Goal: Task Accomplishment & Management: Use online tool/utility

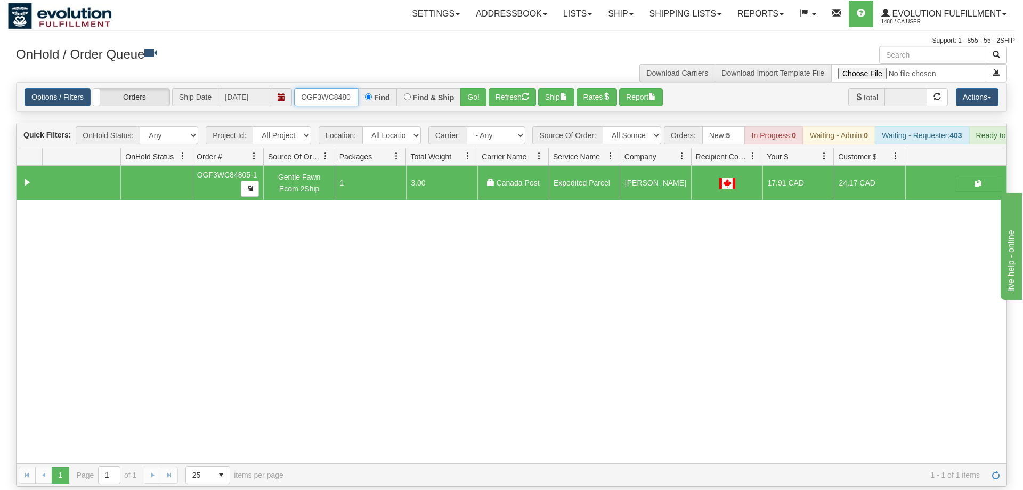
click at [330, 88] on input "OGF3WC84805-1" at bounding box center [326, 97] width 64 height 18
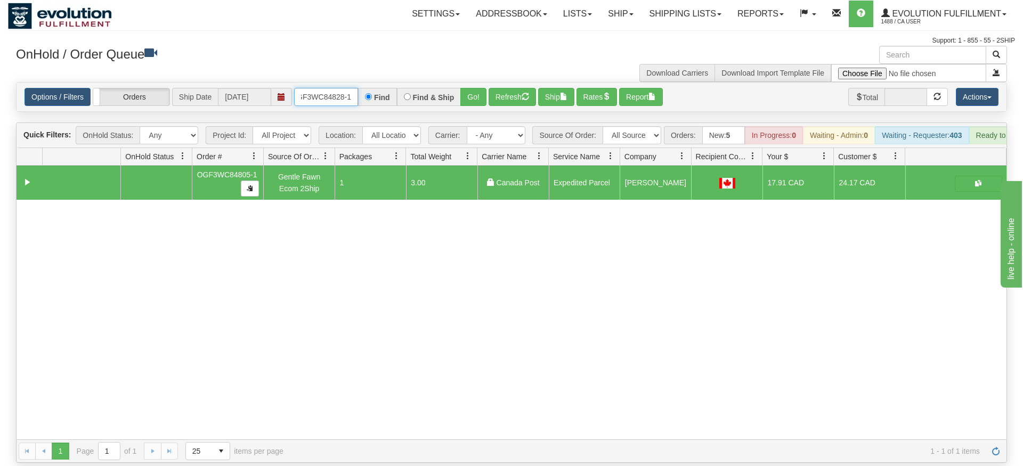
type input "OGF3WC84828-1"
click at [460, 104] on div "Is equal to Is not equal to Contains Does not contains CAD USD EUR ZAR [PERSON_…" at bounding box center [511, 272] width 1007 height 381
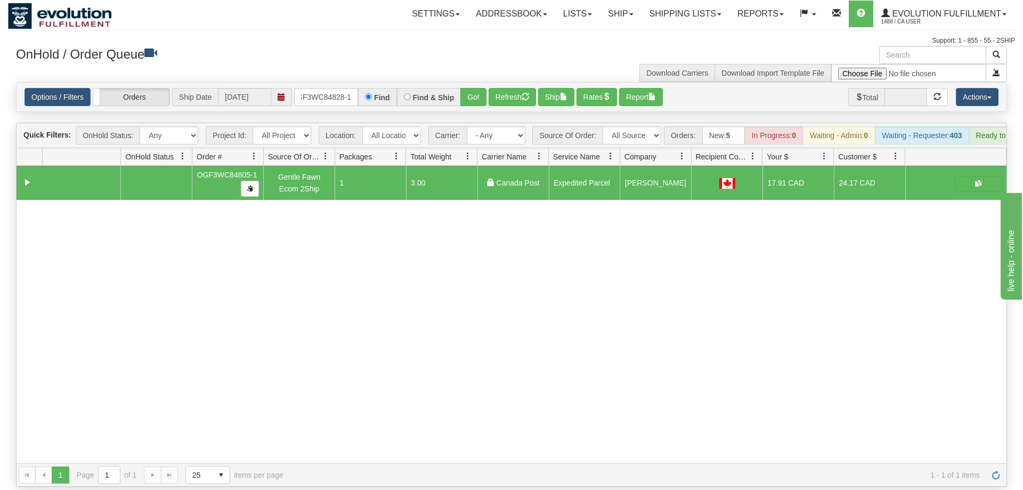
click at [470, 92] on div "Options / Filters Group Shipments Orders Ship Date [DATE] OGF3WC84828-1 Find Fi…" at bounding box center [512, 97] width 990 height 29
click at [472, 88] on button "Go!" at bounding box center [473, 97] width 26 height 18
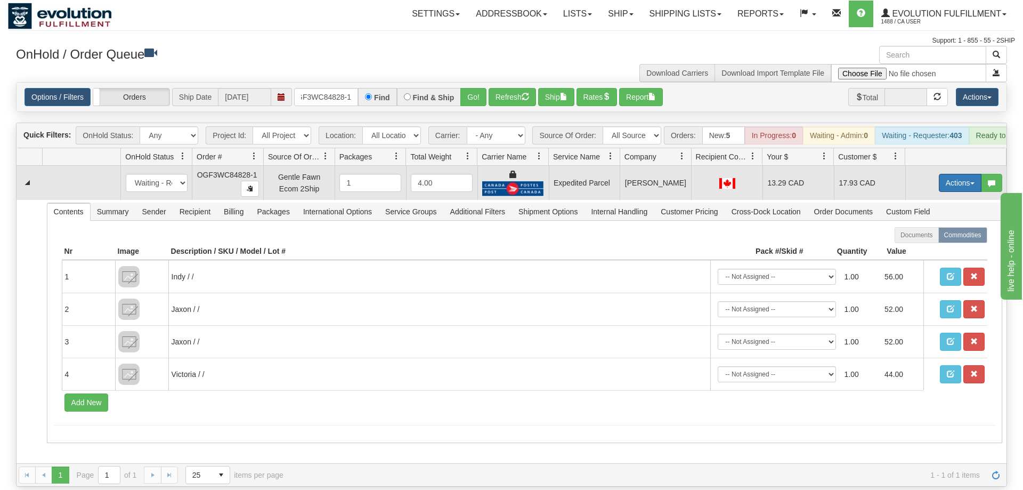
click at [963, 174] on button "Actions" at bounding box center [960, 183] width 43 height 18
click at [924, 240] on span "Ship" at bounding box center [917, 244] width 22 height 9
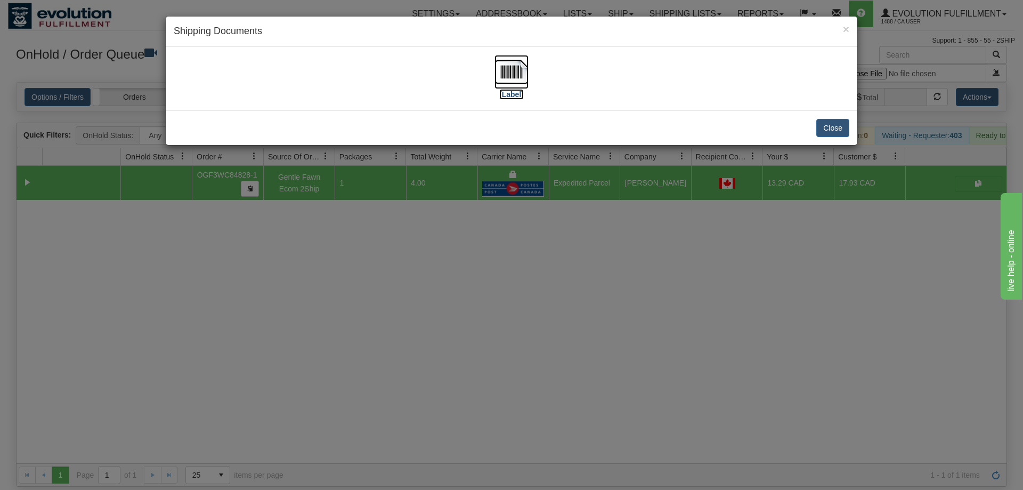
click at [496, 73] on img at bounding box center [511, 72] width 34 height 34
drag, startPoint x: 535, startPoint y: 370, endPoint x: 274, endPoint y: 124, distance: 359.2
click at [534, 369] on div "× Shipping Documents [Label] Close" at bounding box center [511, 245] width 1023 height 490
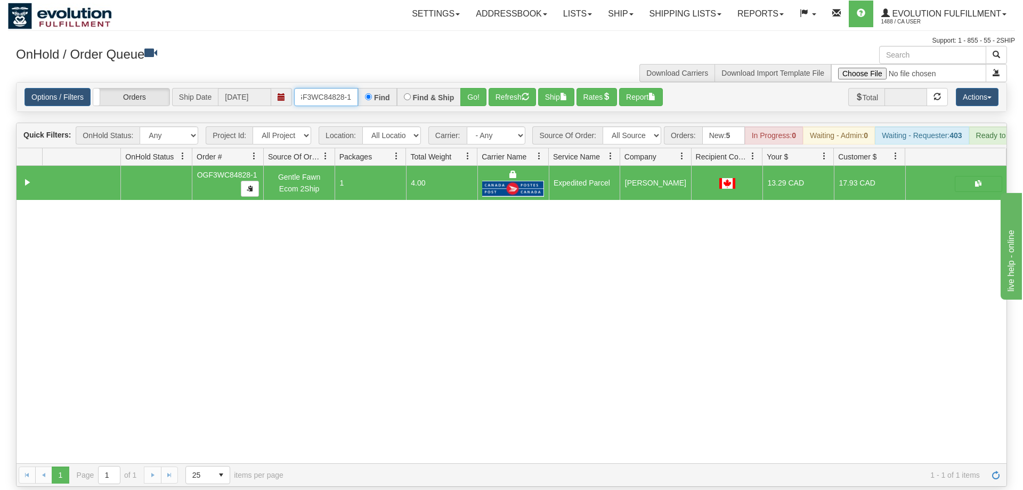
click at [331, 88] on input "OGF3WC84828-1" at bounding box center [326, 97] width 64 height 18
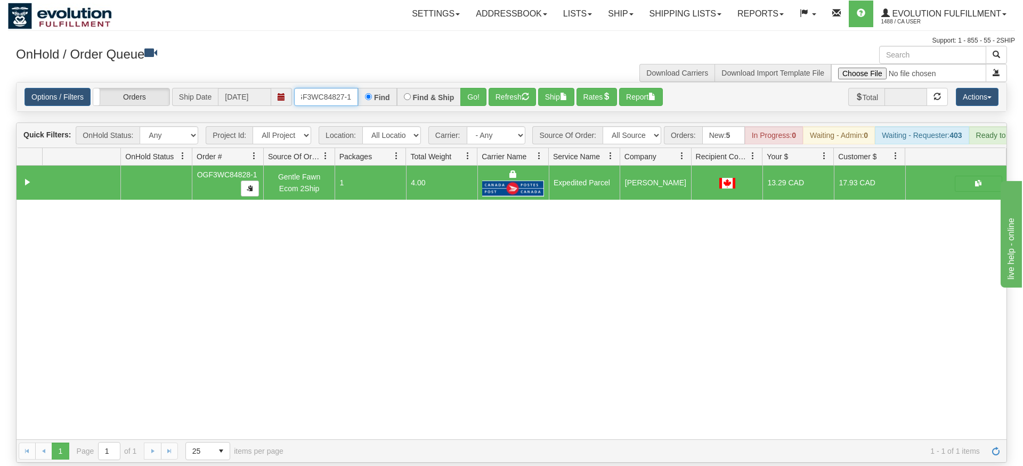
type input "OGF3WC84827-1"
click at [464, 103] on div "Is equal to Is not equal to Contains Does not contains CAD USD EUR ZAR [PERSON_…" at bounding box center [511, 272] width 1007 height 381
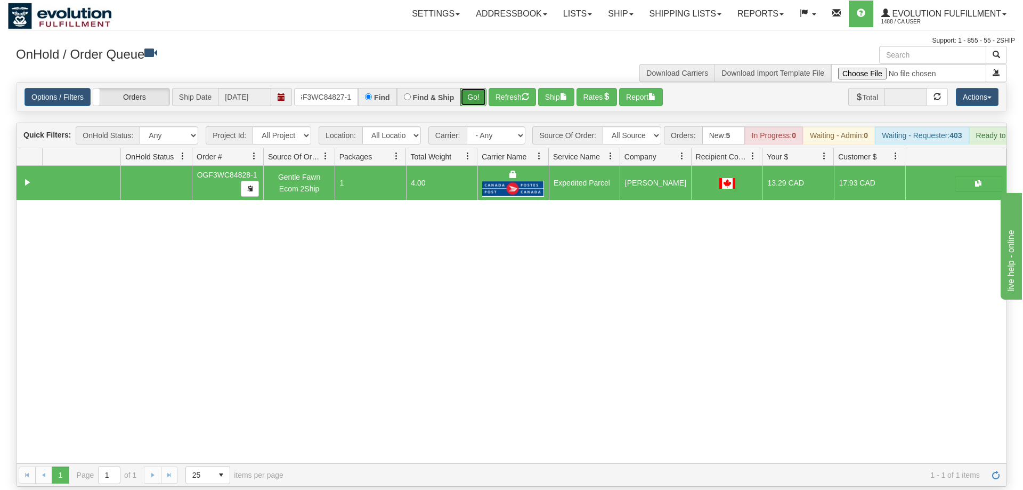
click at [478, 88] on button "Go!" at bounding box center [473, 97] width 26 height 18
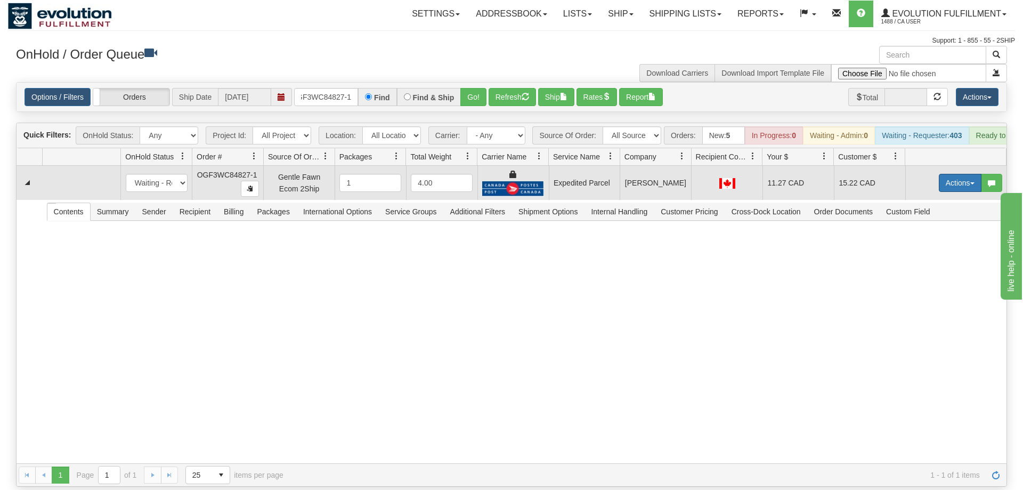
click at [947, 174] on button "Actions" at bounding box center [960, 183] width 43 height 18
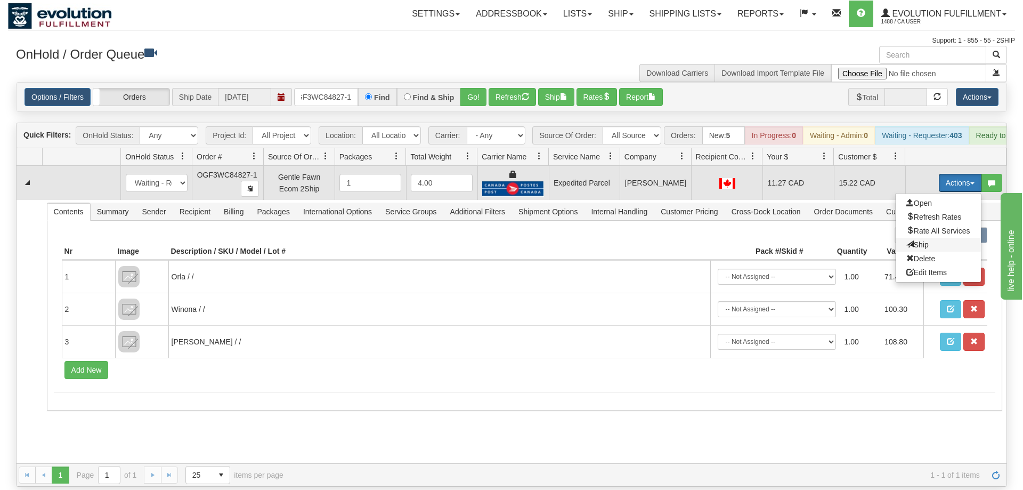
click at [920, 240] on span "Ship" at bounding box center [917, 244] width 22 height 9
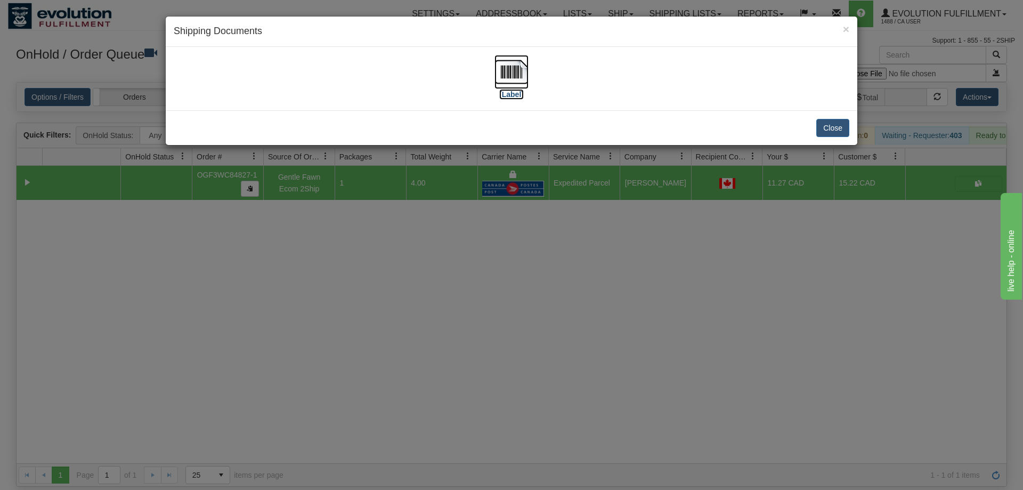
click at [515, 70] on img at bounding box center [511, 72] width 34 height 34
drag, startPoint x: 620, startPoint y: 273, endPoint x: 598, endPoint y: 262, distance: 25.0
click at [613, 270] on div "× Shipping Documents [Label] Close" at bounding box center [511, 245] width 1023 height 490
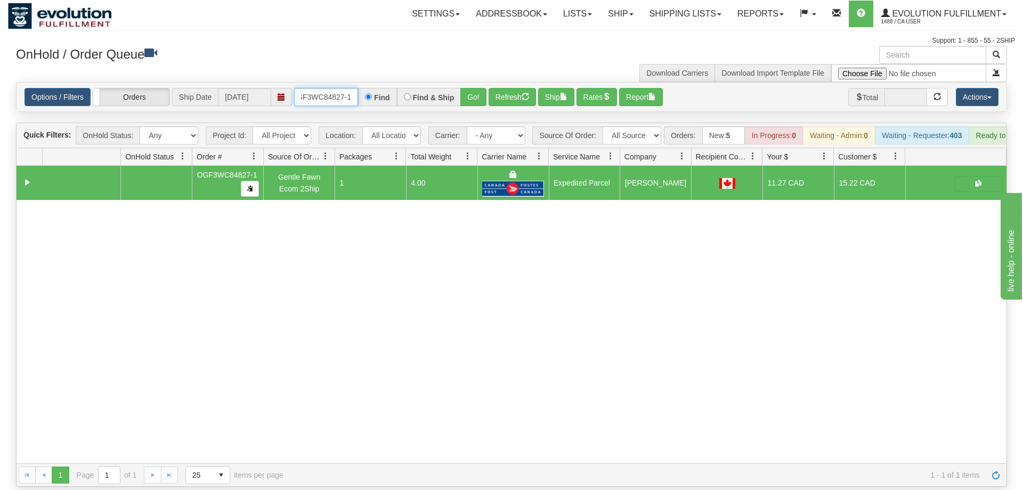
click at [345, 88] on input "OGF3WC84827-1" at bounding box center [326, 97] width 64 height 18
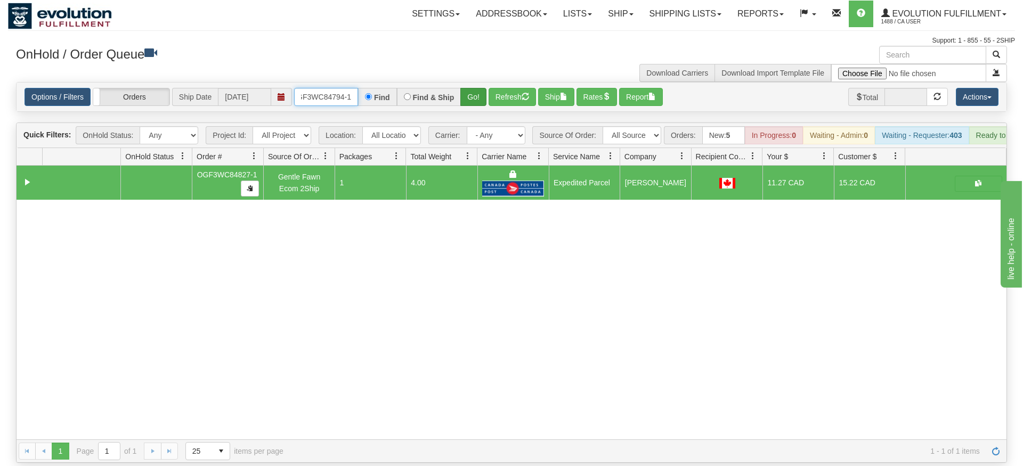
type input "OGF3WC84794-1"
drag, startPoint x: 475, startPoint y: 78, endPoint x: 475, endPoint y: 99, distance: 20.8
click at [475, 101] on div "Is equal to Is not equal to Contains Does not contains CAD USD EUR ZAR [PERSON_…" at bounding box center [511, 272] width 1007 height 381
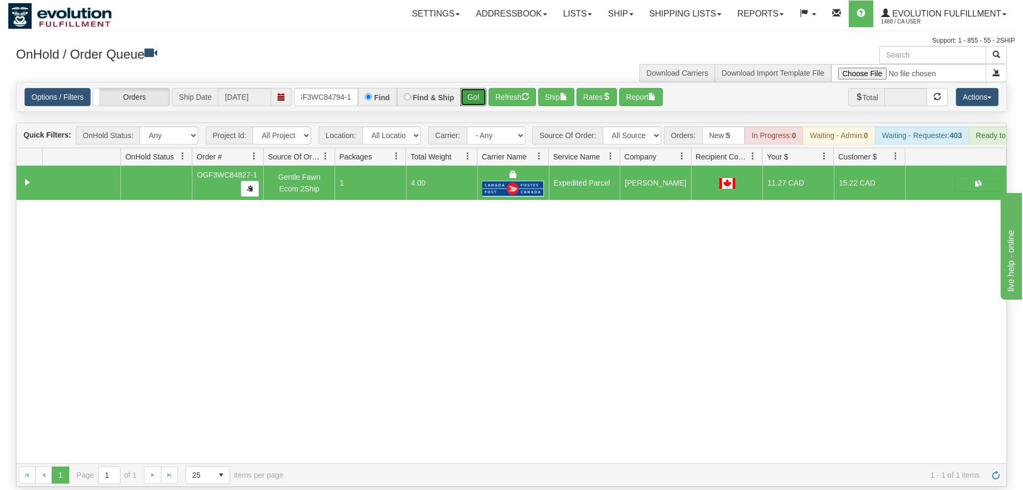
drag, startPoint x: 475, startPoint y: 90, endPoint x: 475, endPoint y: 83, distance: 7.5
click at [475, 88] on button "Go!" at bounding box center [473, 97] width 26 height 18
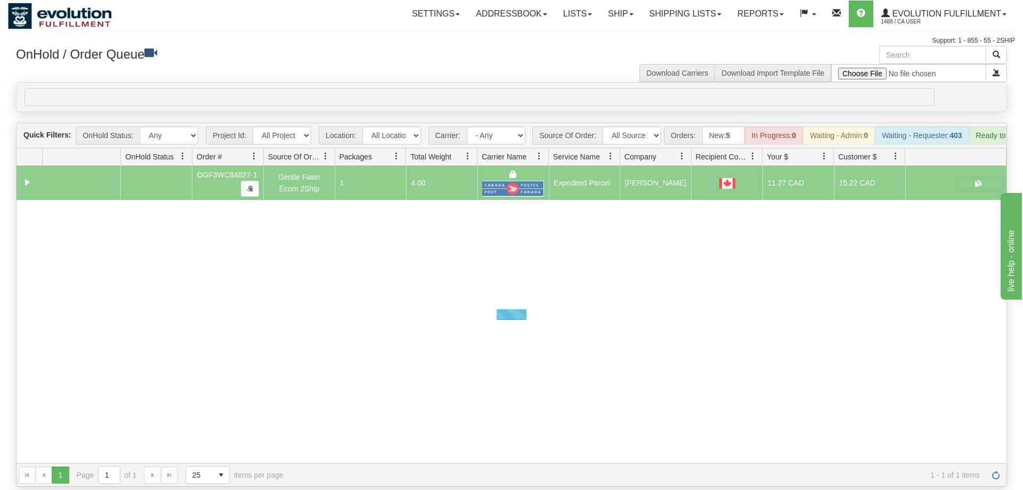
click at [475, 88] on div "0" at bounding box center [480, 97] width 910 height 18
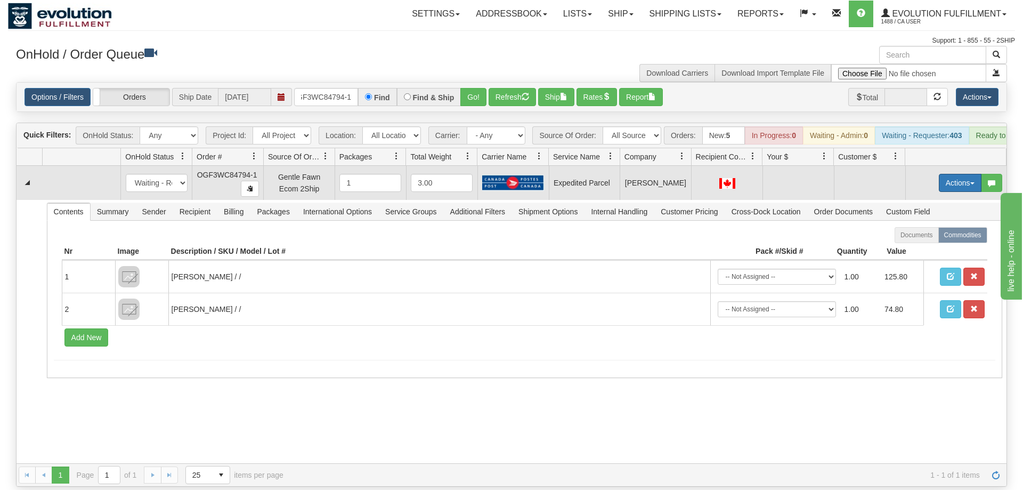
click at [977, 174] on button "Actions" at bounding box center [960, 183] width 43 height 18
click at [919, 226] on span "Rate All Services" at bounding box center [938, 230] width 64 height 9
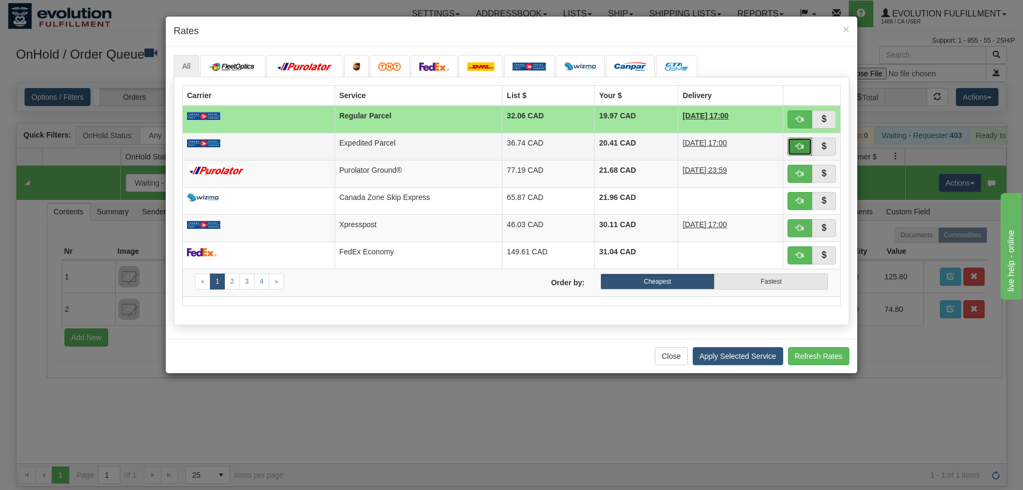
click at [807, 148] on button "button" at bounding box center [799, 146] width 25 height 18
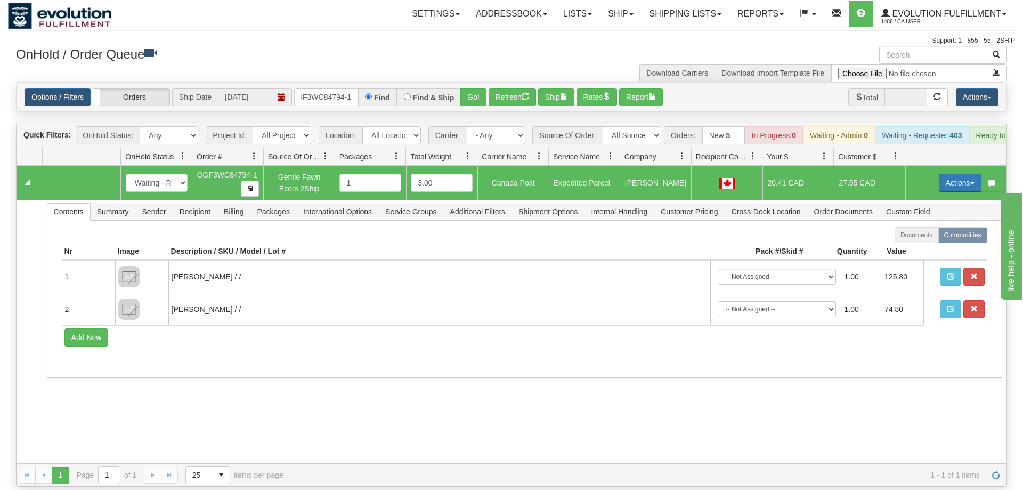
click at [965, 174] on button "Actions" at bounding box center [960, 183] width 43 height 18
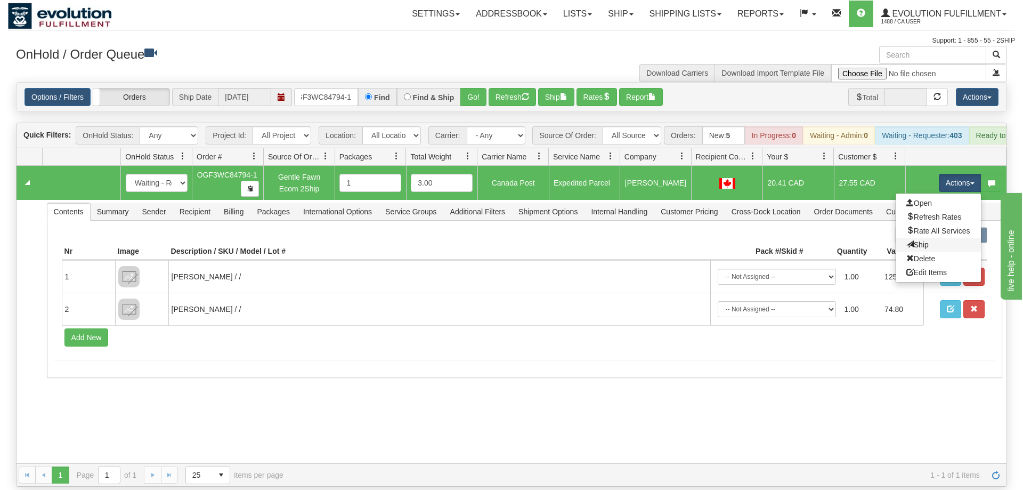
click at [928, 238] on link "Ship" at bounding box center [938, 245] width 85 height 14
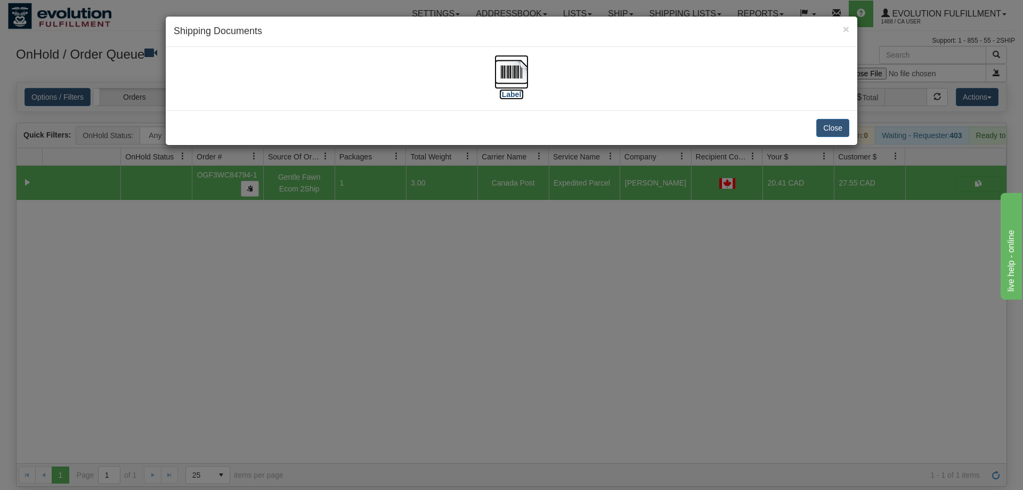
click at [506, 77] on img at bounding box center [511, 72] width 34 height 34
click at [486, 352] on div "× Shipping Documents [Label] Close" at bounding box center [511, 245] width 1023 height 490
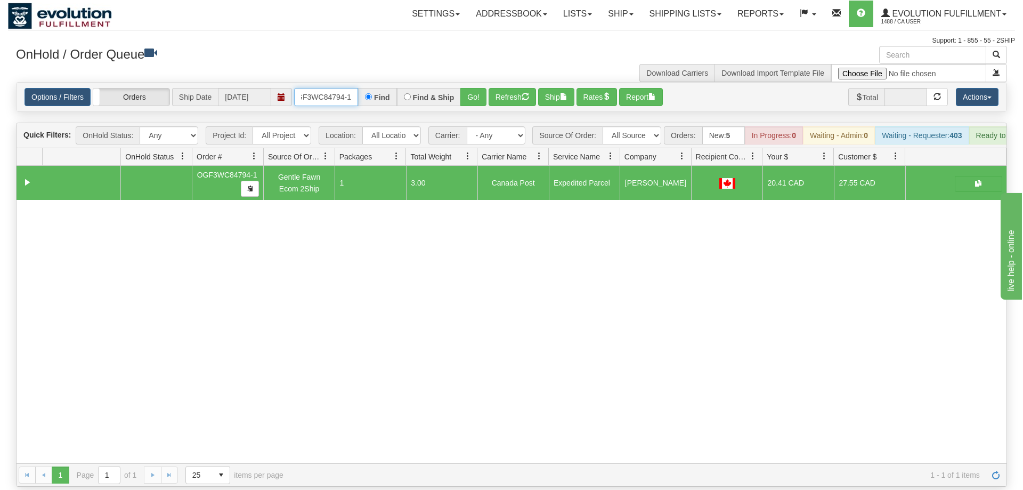
click at [344, 88] on input "OGF3WC84794-1" at bounding box center [326, 97] width 64 height 18
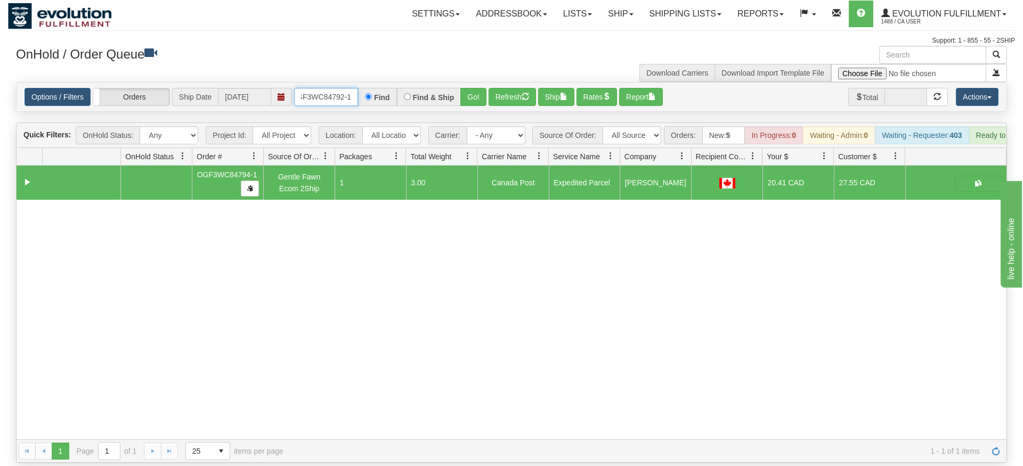
type input "OGF3WC84792-1"
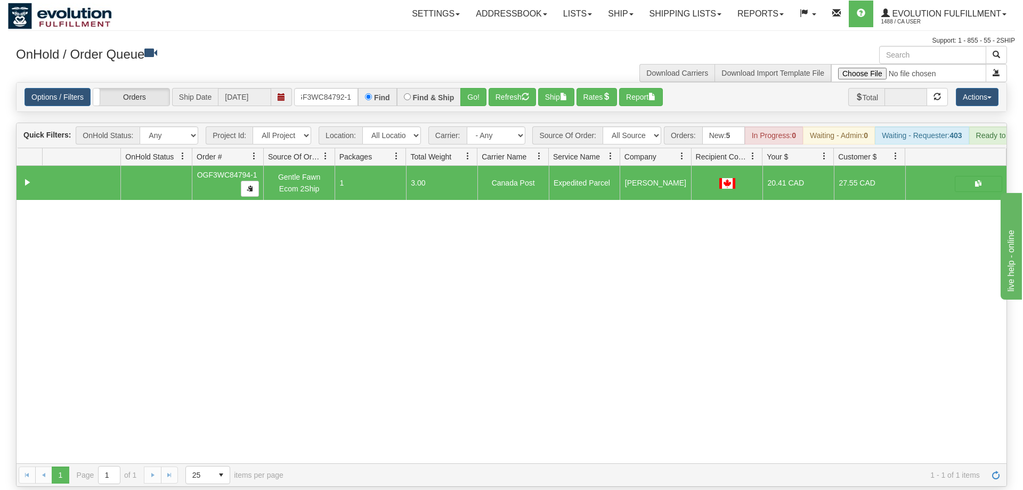
click at [477, 93] on div "Options / Filters Group Shipments Orders Ship Date [DATE] OGF3WC84792-1 Find Fi…" at bounding box center [512, 97] width 990 height 29
click at [477, 88] on button "Go!" at bounding box center [473, 97] width 26 height 18
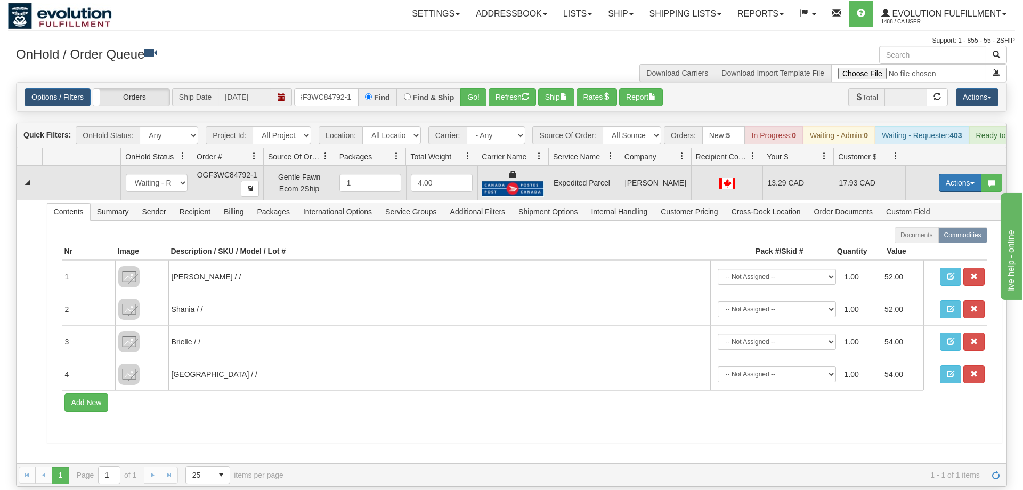
click at [952, 174] on button "Actions" at bounding box center [960, 183] width 43 height 18
click at [925, 240] on span "Ship" at bounding box center [917, 244] width 22 height 9
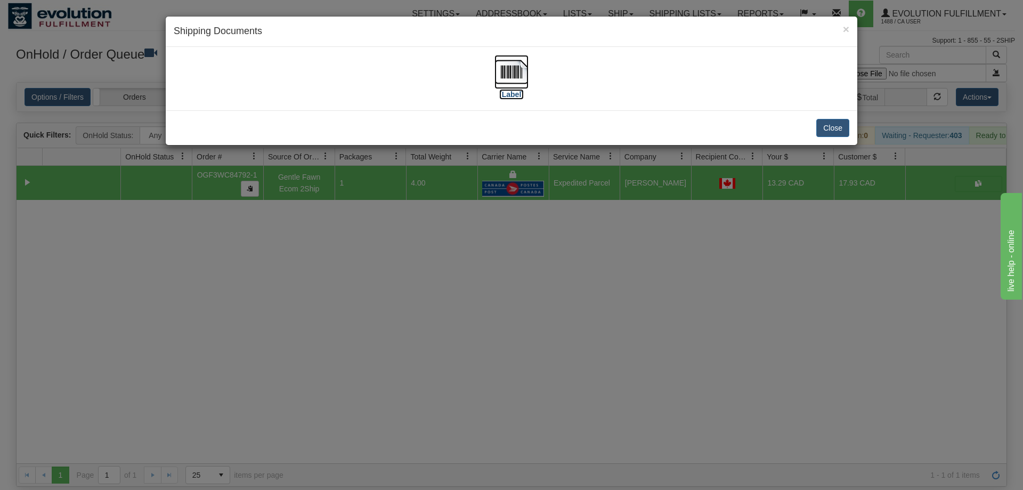
click at [512, 74] on img at bounding box center [511, 72] width 34 height 34
click at [506, 244] on div "× Shipping Documents [Label] Close" at bounding box center [511, 245] width 1023 height 490
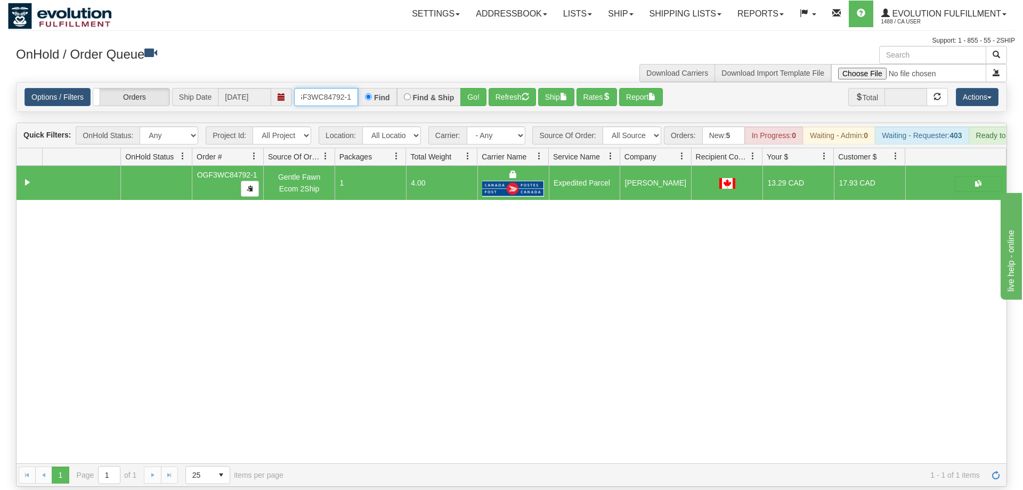
click at [314, 88] on input "OGF3WC84792-1" at bounding box center [326, 97] width 64 height 18
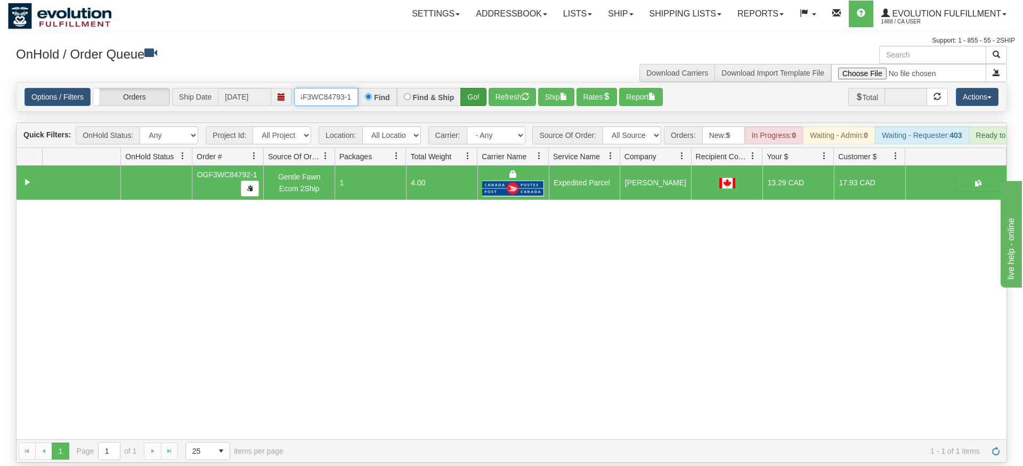
type input "OGF3WC84793-1"
click at [476, 99] on div "Is equal to Is not equal to Contains Does not contains CAD USD EUR ZAR [PERSON_…" at bounding box center [511, 272] width 1007 height 381
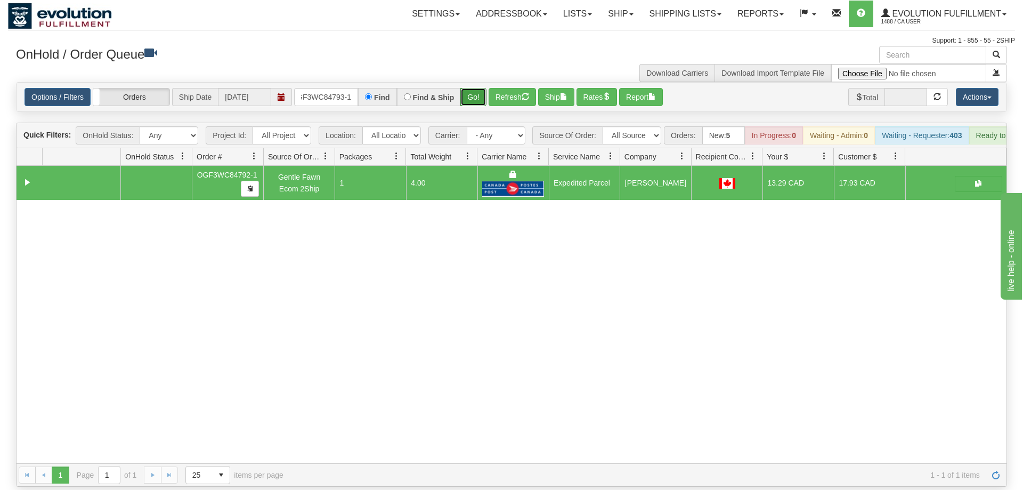
click at [476, 88] on button "Go!" at bounding box center [473, 97] width 26 height 18
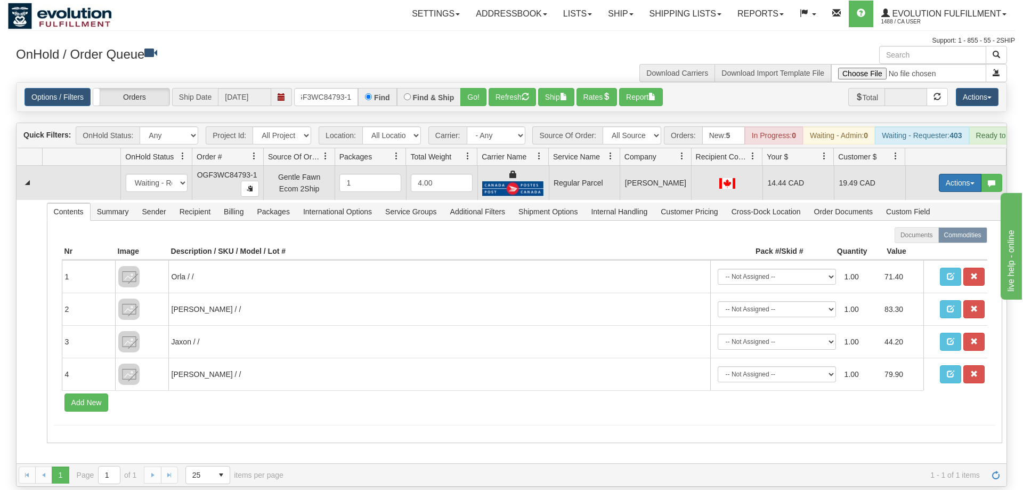
click at [944, 174] on button "Actions" at bounding box center [960, 183] width 43 height 18
click at [915, 226] on span "Rate All Services" at bounding box center [938, 230] width 64 height 9
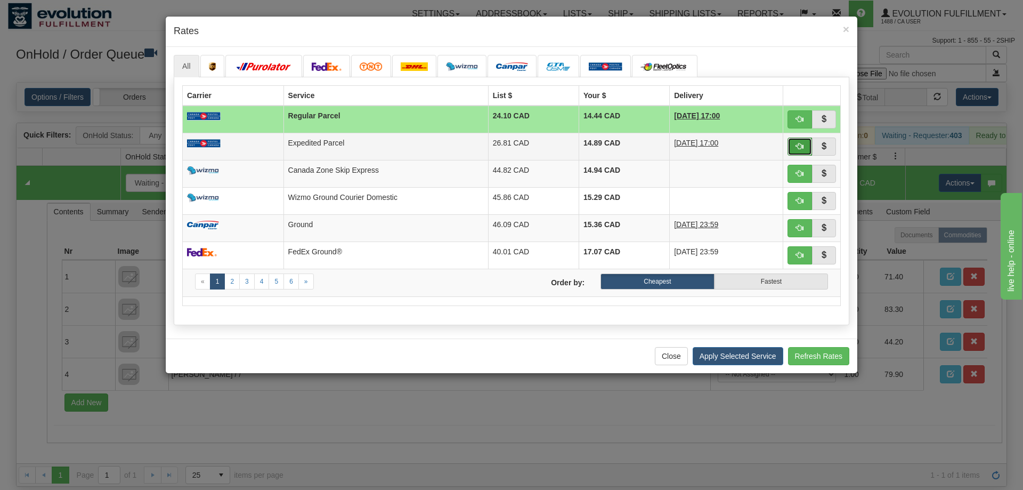
click at [799, 145] on span "button" at bounding box center [799, 145] width 7 height 7
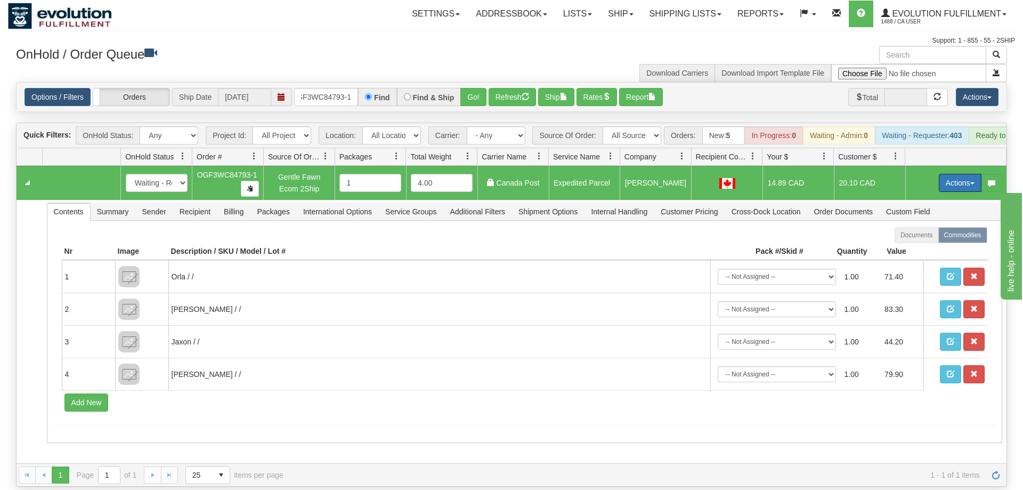
click at [951, 174] on button "Actions" at bounding box center [960, 183] width 43 height 18
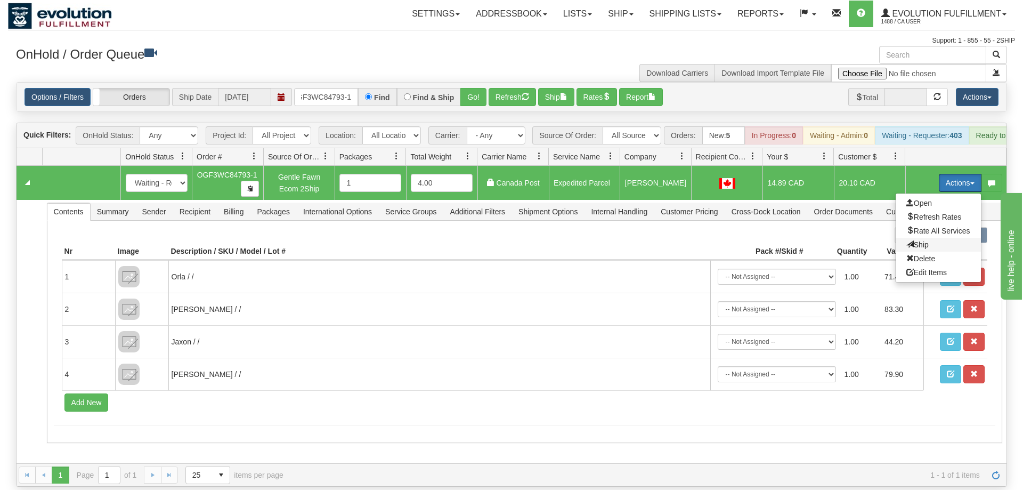
click at [926, 240] on span "Ship" at bounding box center [917, 244] width 22 height 9
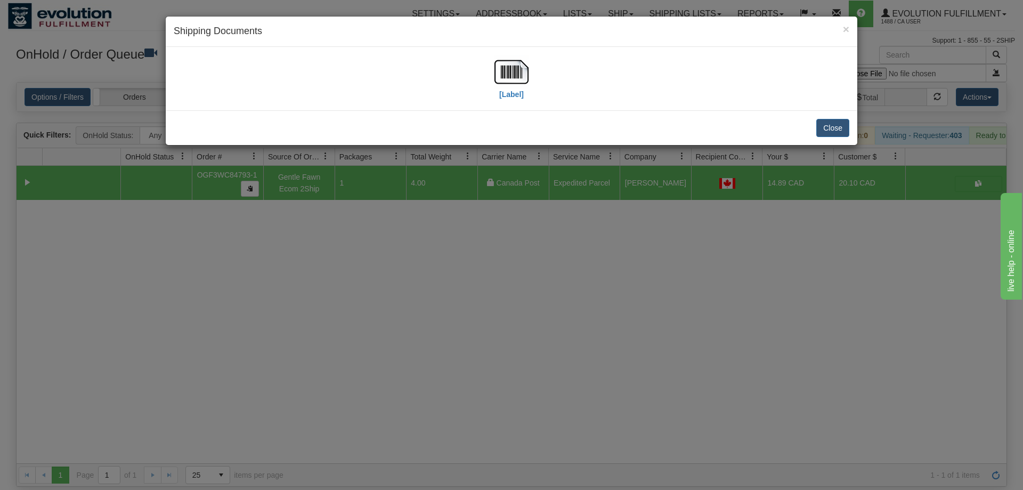
click at [492, 92] on div "[Label]" at bounding box center [512, 78] width 676 height 47
click at [509, 81] on img at bounding box center [511, 72] width 34 height 34
click at [401, 275] on div "× Shipping Documents [Label] Close" at bounding box center [511, 245] width 1023 height 490
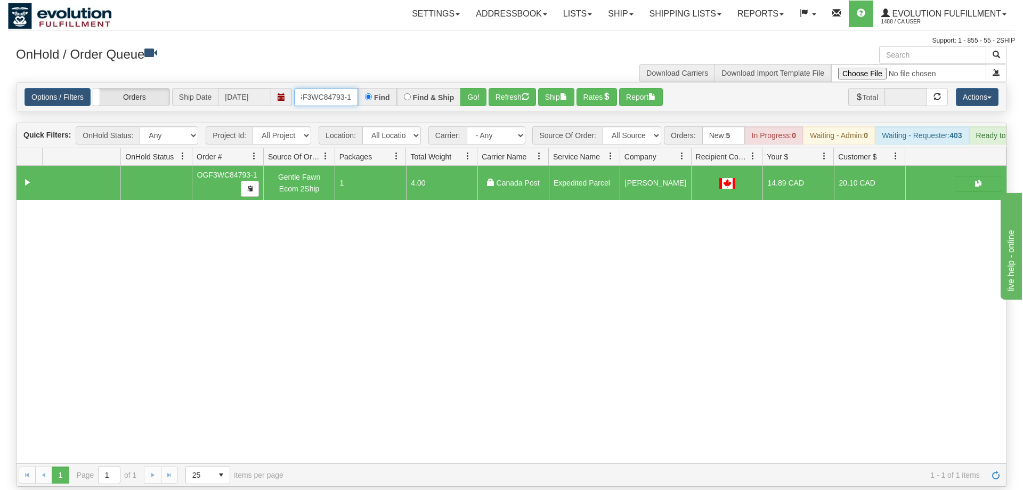
click at [339, 89] on input "OGF3WC84793-1" at bounding box center [326, 97] width 64 height 18
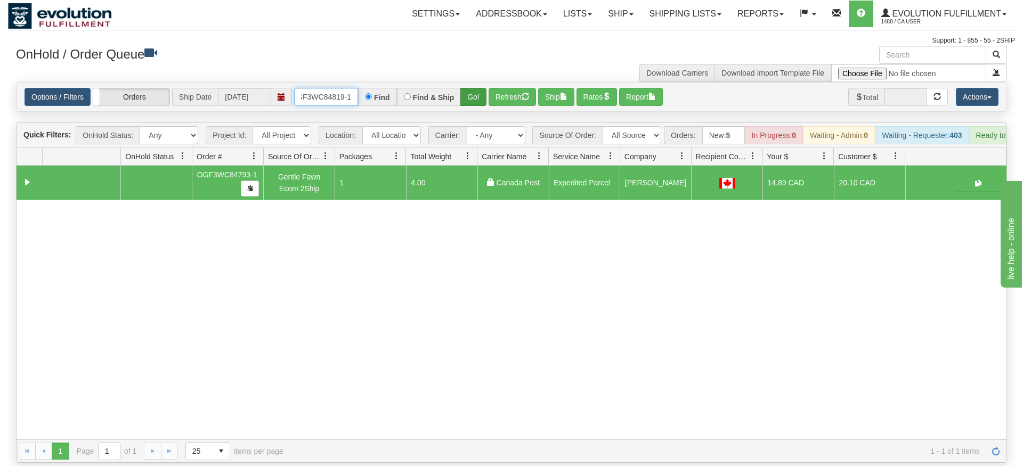
type input "OGF3WC84819-1"
click at [475, 107] on div "Is equal to Is not equal to Contains Does not contains CAD USD EUR ZAR [PERSON_…" at bounding box center [511, 272] width 1007 height 381
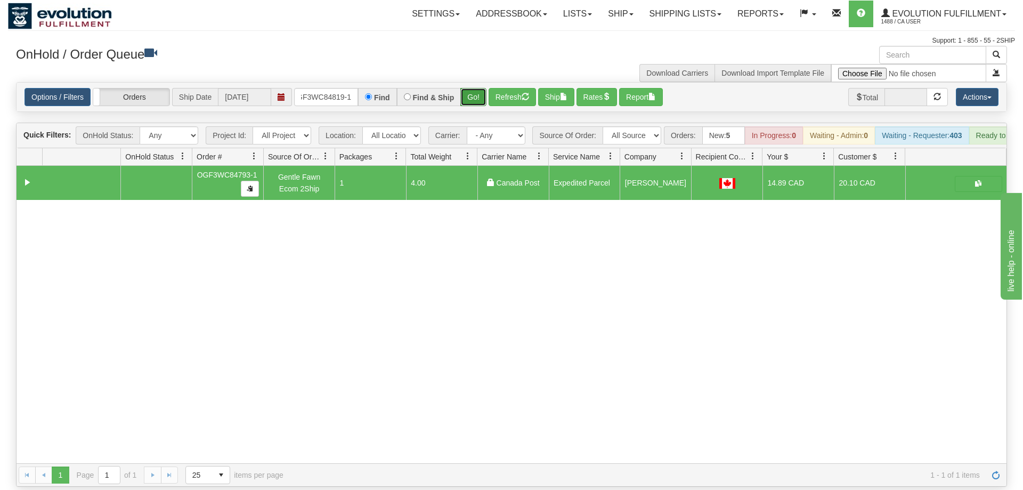
click at [474, 88] on button "Go!" at bounding box center [473, 97] width 26 height 18
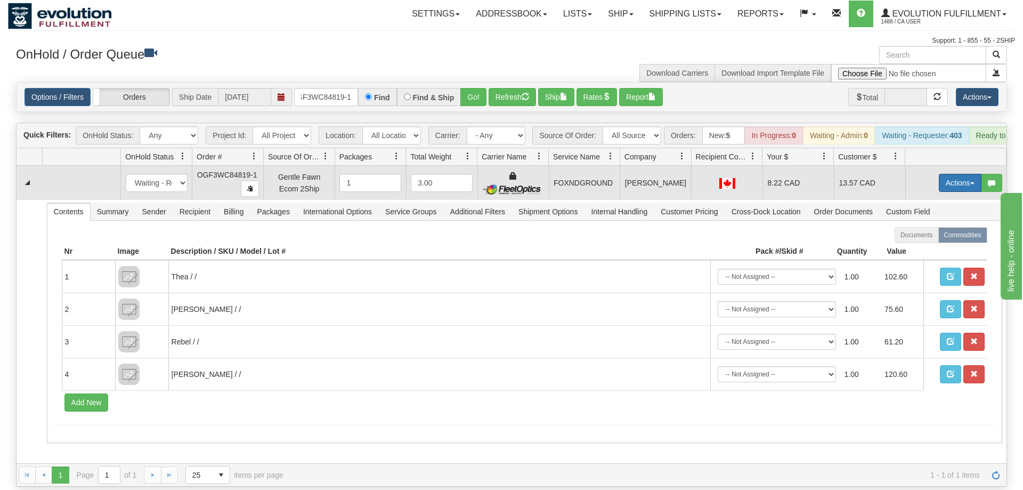
click at [960, 174] on button "Actions" at bounding box center [960, 183] width 43 height 18
click at [925, 240] on span "Ship" at bounding box center [917, 244] width 22 height 9
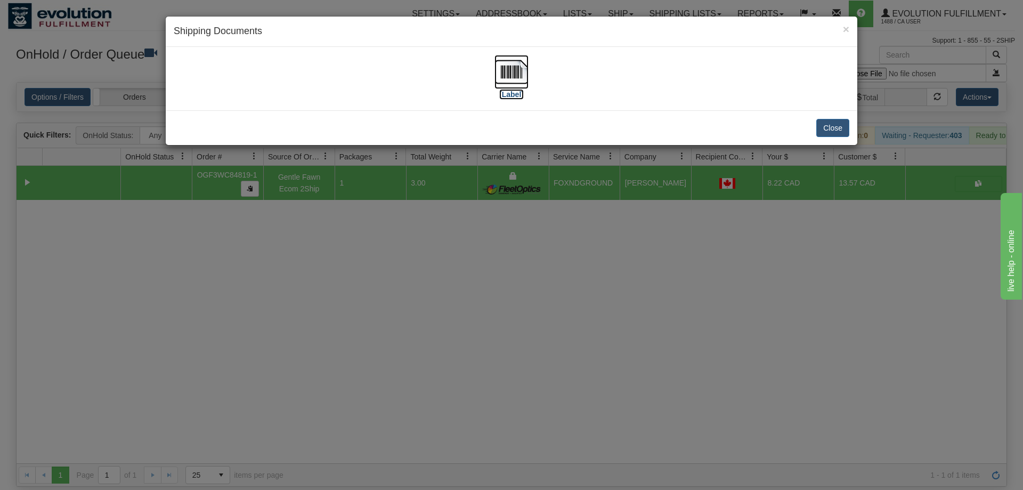
click at [502, 88] on img at bounding box center [511, 72] width 34 height 34
click at [418, 228] on div "× Shipping Documents [Label] Close" at bounding box center [511, 245] width 1023 height 490
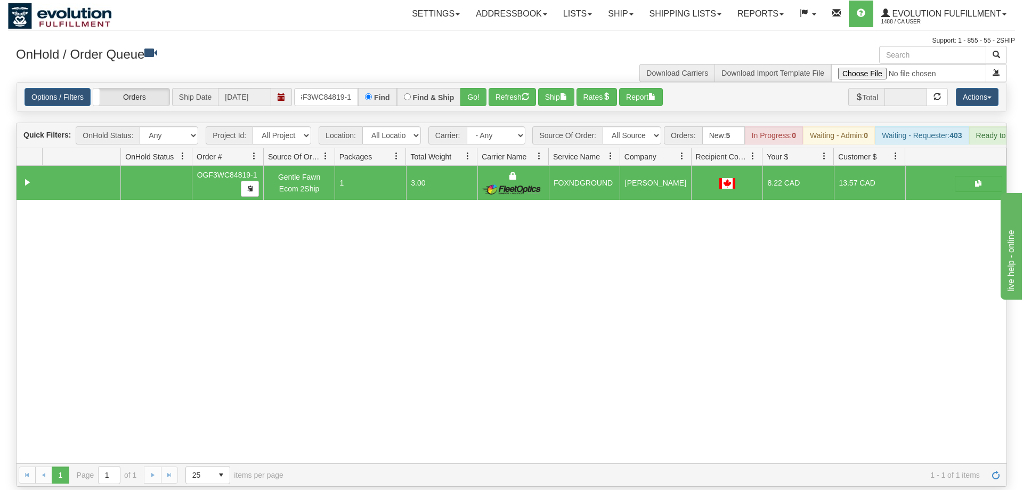
click at [334, 83] on div "Options / Filters Group Shipments Orders Ship Date [DATE] OGF3WC84819-1 Find Fi…" at bounding box center [512, 97] width 990 height 29
click at [326, 88] on input "OGF3WC84819-1" at bounding box center [326, 97] width 64 height 18
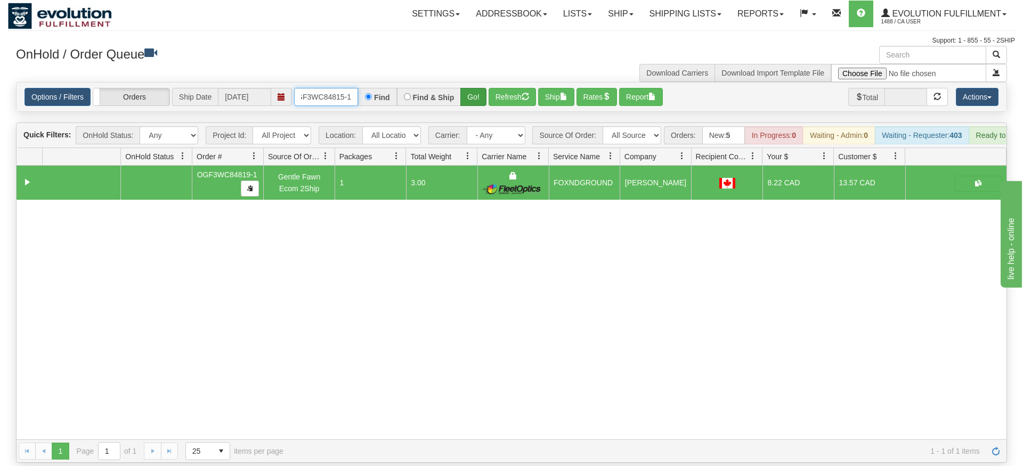
type input "OGF3WC84815-1"
click at [481, 105] on div "Is equal to Is not equal to Contains Does not contains CAD USD EUR ZAR [PERSON_…" at bounding box center [511, 272] width 1007 height 381
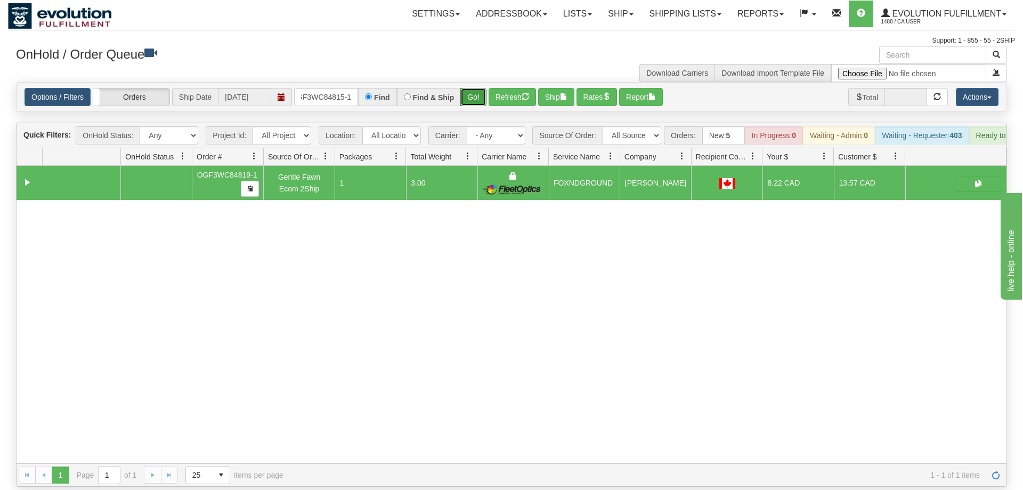
click at [476, 88] on button "Go!" at bounding box center [473, 97] width 26 height 18
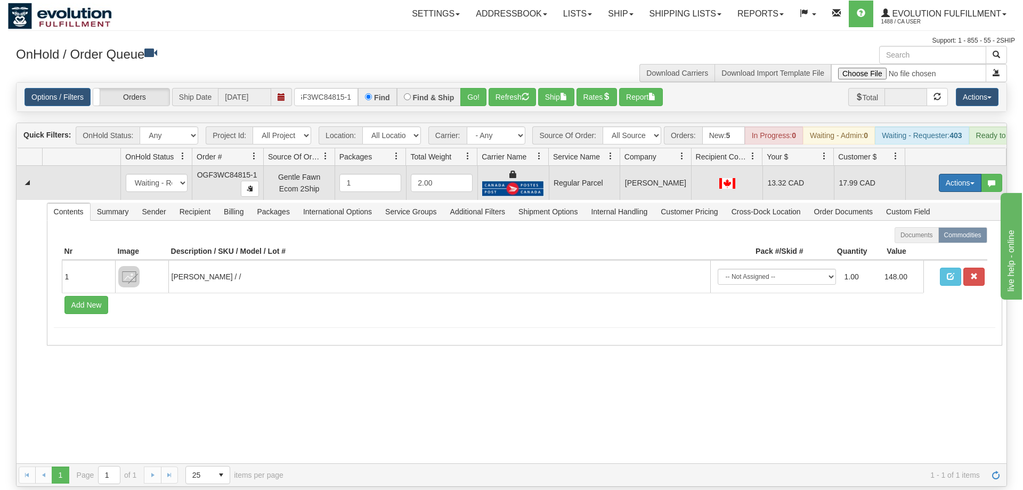
click at [970, 182] on span "button" at bounding box center [972, 183] width 4 height 2
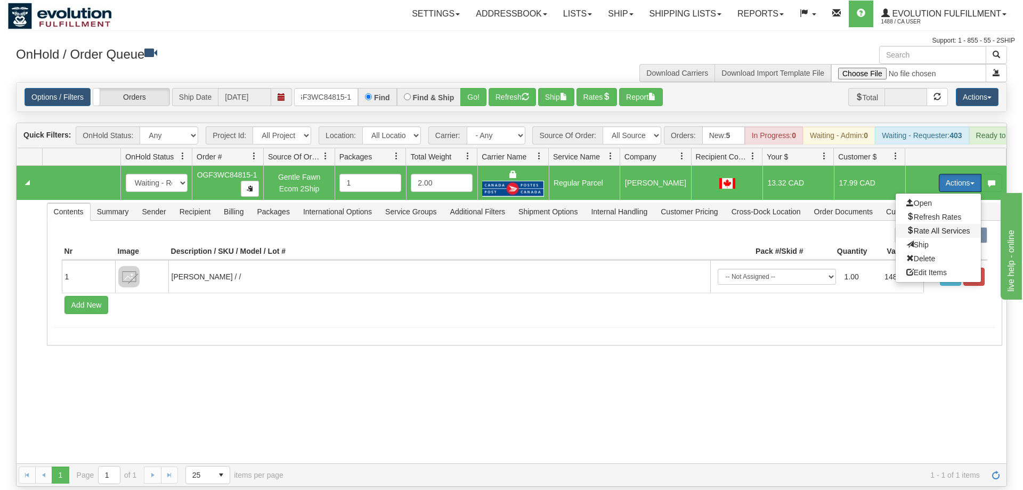
click at [941, 226] on span "Rate All Services" at bounding box center [938, 230] width 64 height 9
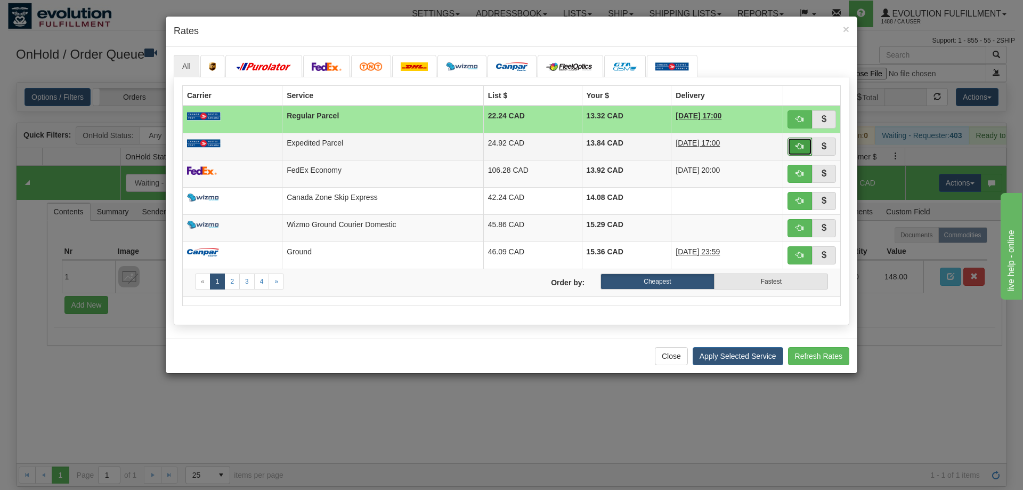
click at [802, 148] on span "button" at bounding box center [799, 145] width 7 height 7
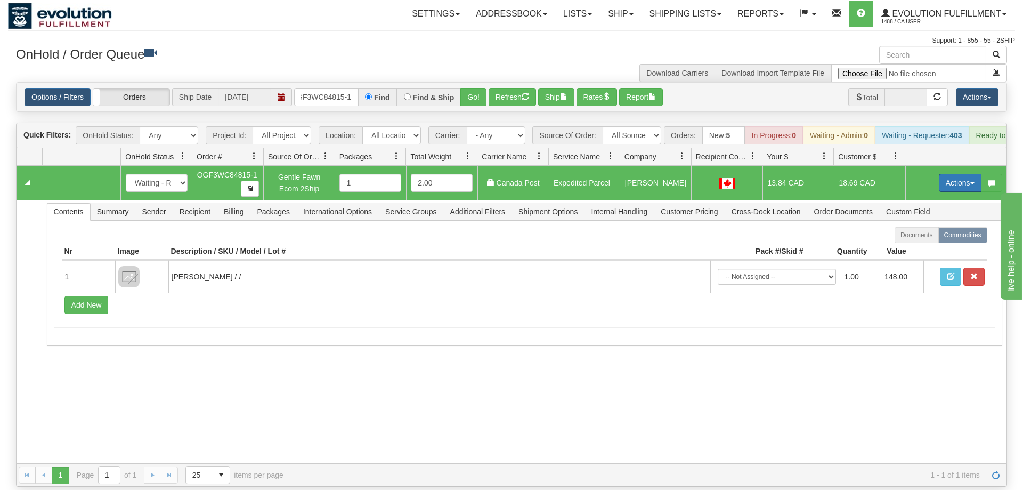
click at [952, 174] on button "Actions" at bounding box center [960, 183] width 43 height 18
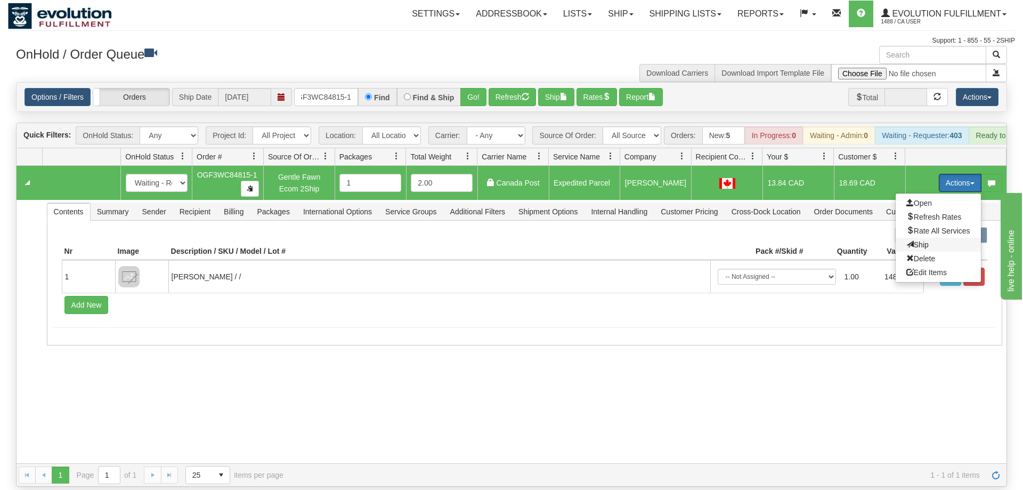
click at [919, 240] on span "Ship" at bounding box center [917, 244] width 22 height 9
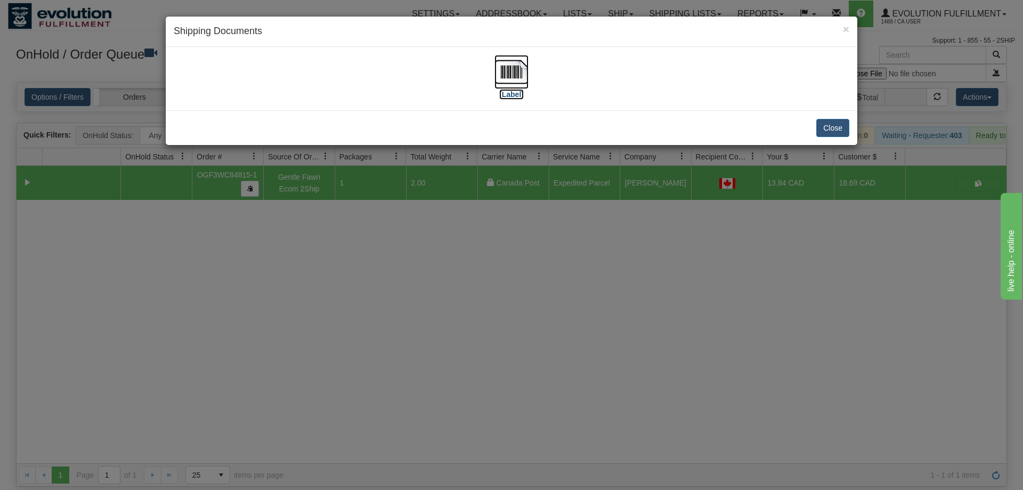
click at [501, 76] on img at bounding box center [511, 72] width 34 height 34
drag, startPoint x: 467, startPoint y: 332, endPoint x: 372, endPoint y: 87, distance: 262.3
click at [467, 331] on div "× Shipping Documents [Label] Close" at bounding box center [511, 245] width 1023 height 490
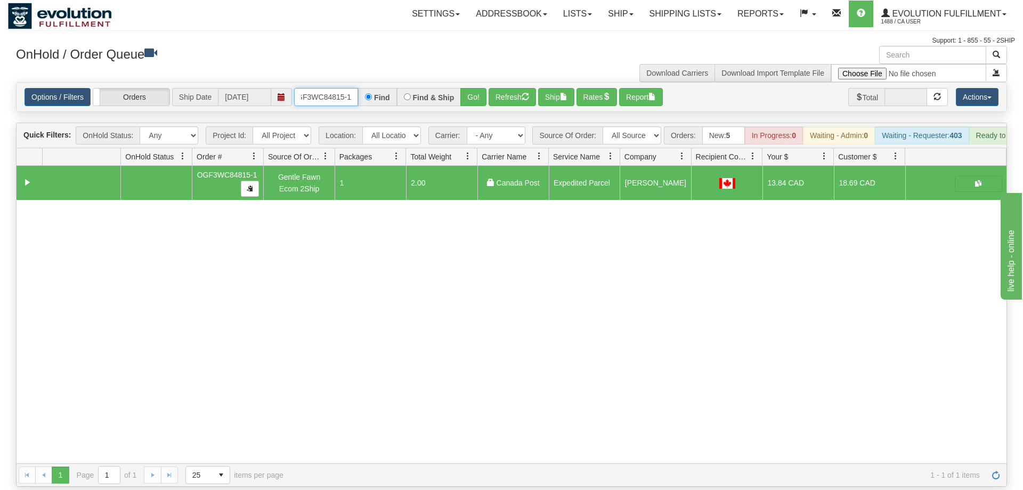
click at [342, 88] on input "OGF3WC84815-1" at bounding box center [326, 97] width 64 height 18
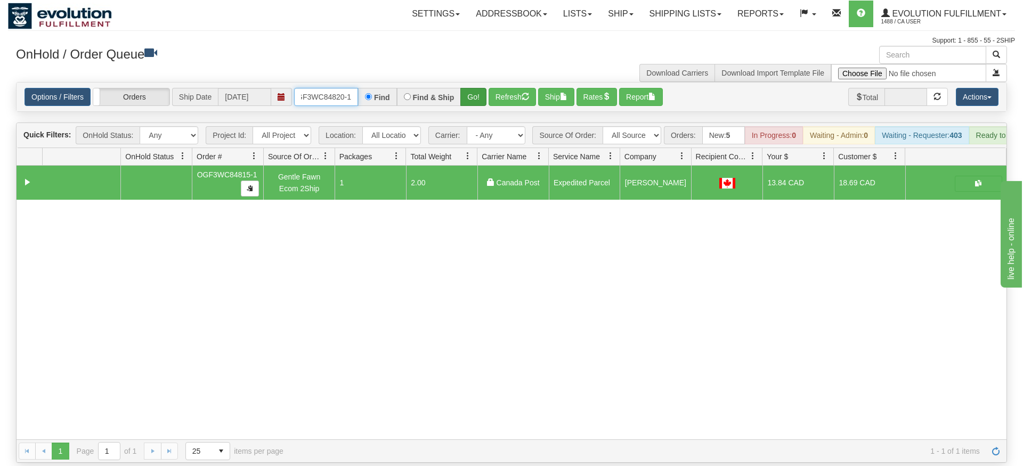
type input "OGF3WC84820-1"
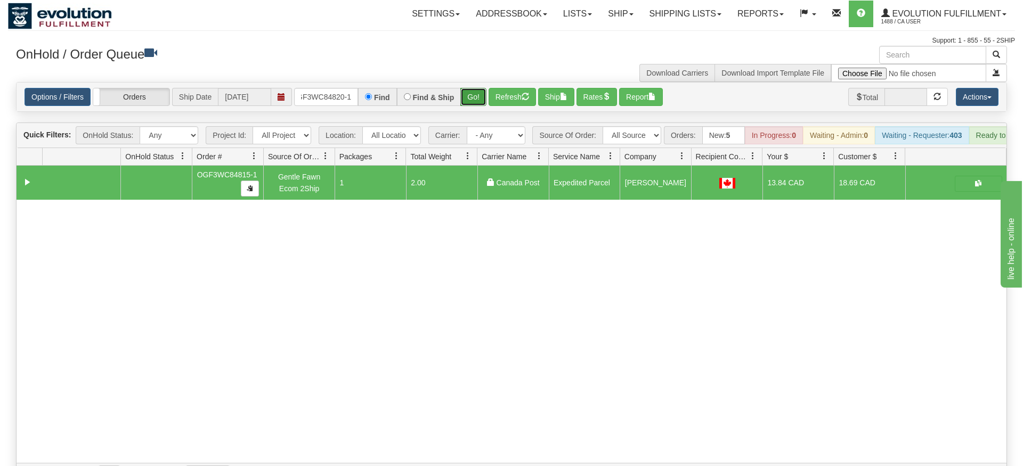
click at [474, 107] on div "Is equal to Is not equal to Contains Does not contains CAD USD EUR ZAR [PERSON_…" at bounding box center [511, 284] width 1007 height 404
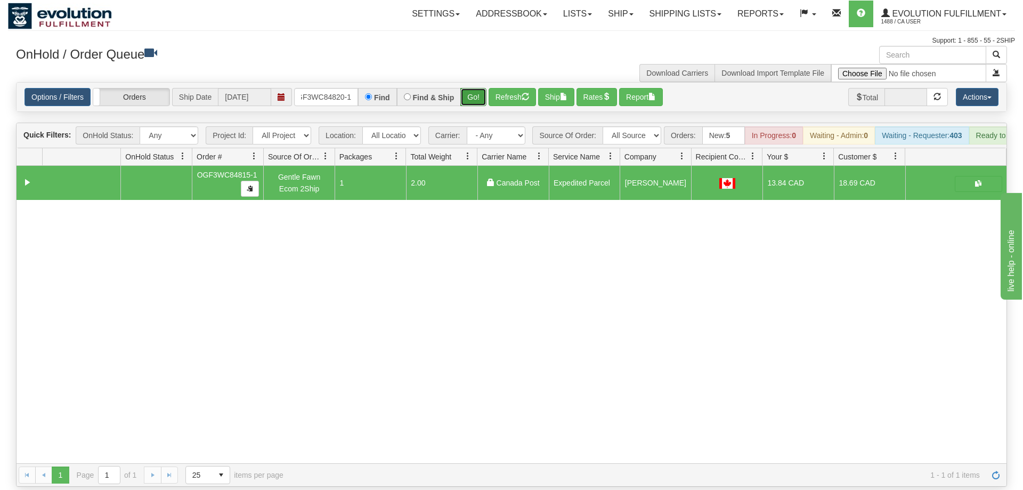
click at [475, 88] on button "Go!" at bounding box center [473, 97] width 26 height 18
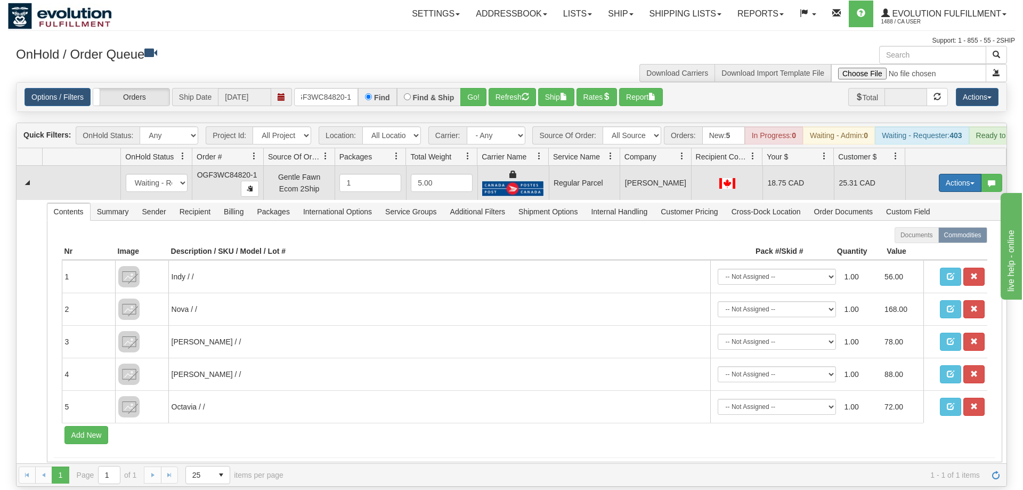
click at [948, 174] on button "Actions" at bounding box center [960, 183] width 43 height 18
click at [925, 226] on span "Rate All Services" at bounding box center [938, 230] width 64 height 9
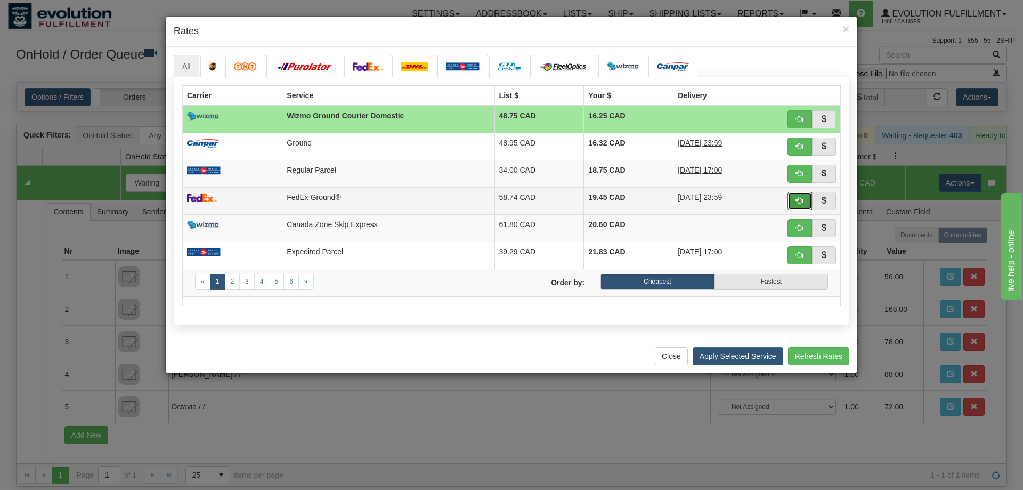
click at [800, 202] on span "button" at bounding box center [799, 200] width 7 height 7
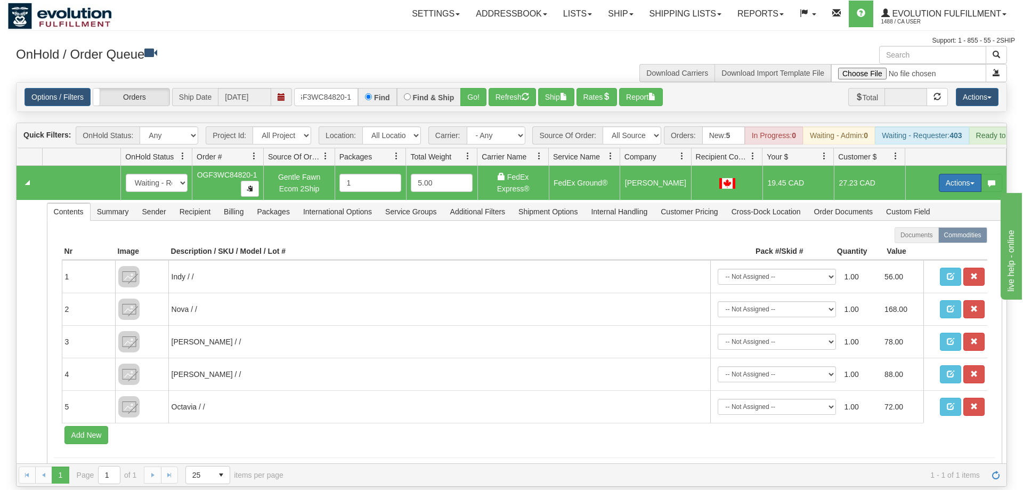
click at [939, 174] on button "Actions" at bounding box center [960, 183] width 43 height 18
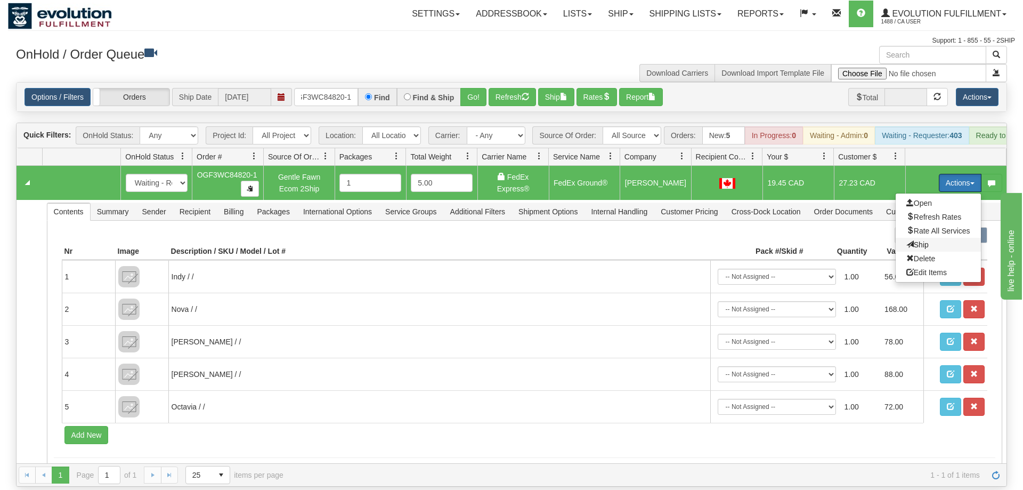
click at [919, 240] on span "Ship" at bounding box center [917, 244] width 22 height 9
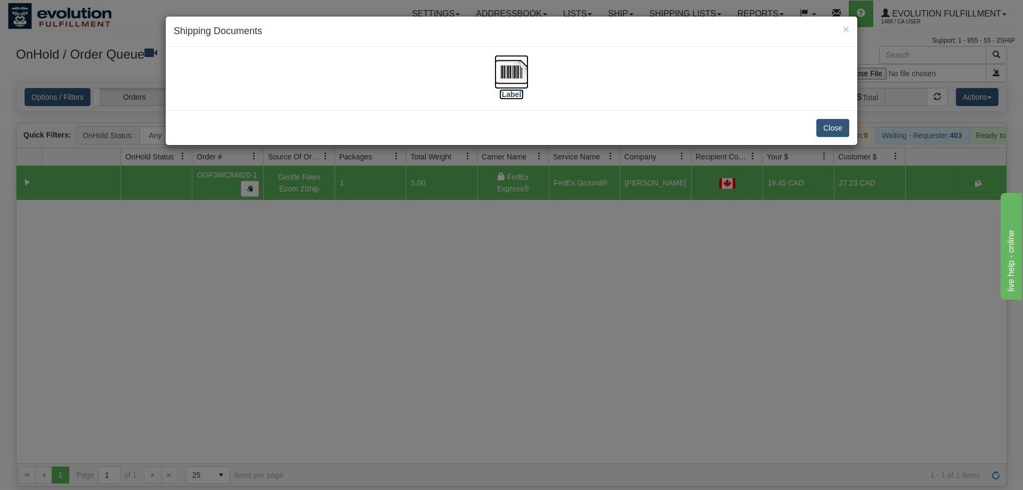
click at [503, 84] on img at bounding box center [511, 72] width 34 height 34
click at [662, 127] on div "Close" at bounding box center [512, 127] width 692 height 35
drag, startPoint x: 470, startPoint y: 149, endPoint x: 470, endPoint y: 156, distance: 7.5
click at [471, 156] on div "× Shipping Documents [Label] Close" at bounding box center [511, 245] width 1023 height 490
click at [415, 141] on div "Close" at bounding box center [512, 127] width 692 height 35
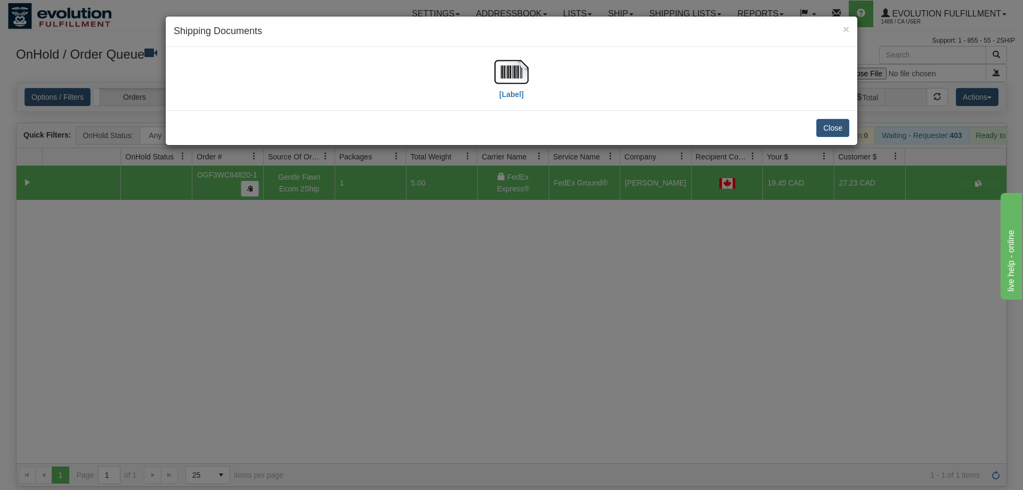
click at [374, 158] on div "× Shipping Documents [Label] Close" at bounding box center [511, 245] width 1023 height 490
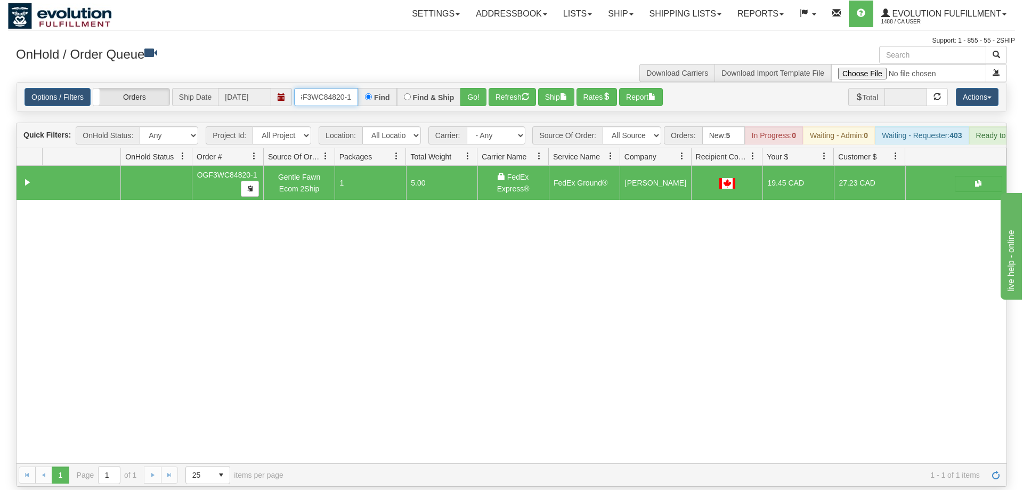
click at [313, 88] on input "OGF3WC84820-1" at bounding box center [326, 97] width 64 height 18
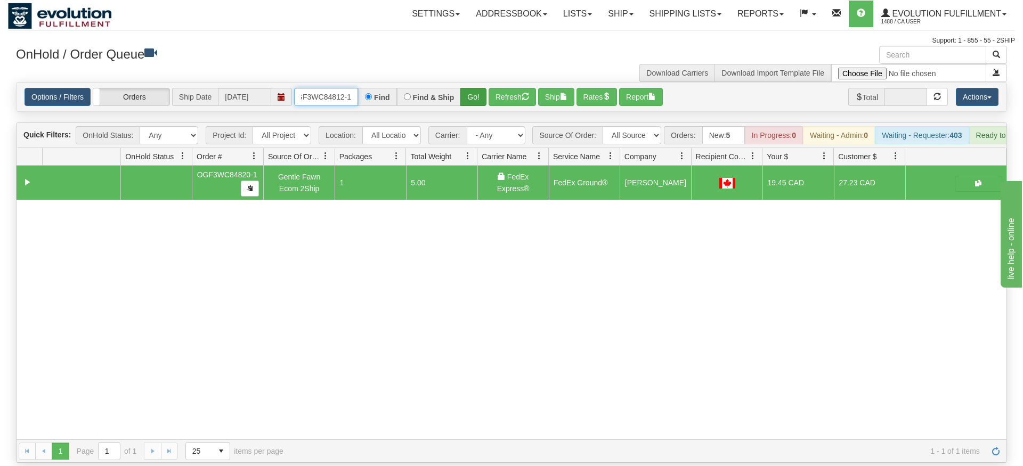
type input "OGF3WC84812-1"
drag, startPoint x: 485, startPoint y: 86, endPoint x: 485, endPoint y: 109, distance: 22.9
click at [485, 109] on div "Is equal to Is not equal to Contains Does not contains CAD USD EUR ZAR [PERSON_…" at bounding box center [511, 272] width 1007 height 381
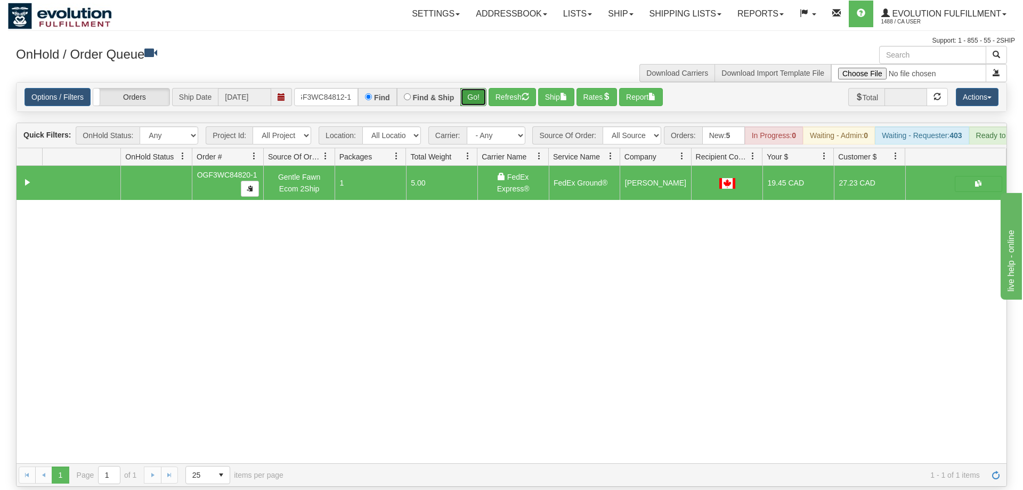
click at [469, 88] on button "Go!" at bounding box center [473, 97] width 26 height 18
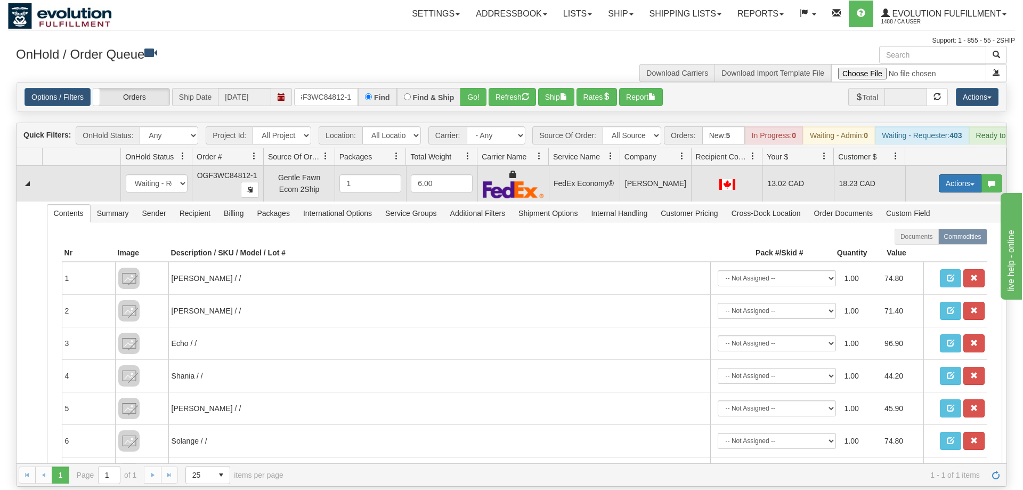
click at [945, 174] on button "Actions" at bounding box center [960, 183] width 43 height 18
click at [934, 238] on link "Ship" at bounding box center [938, 245] width 85 height 14
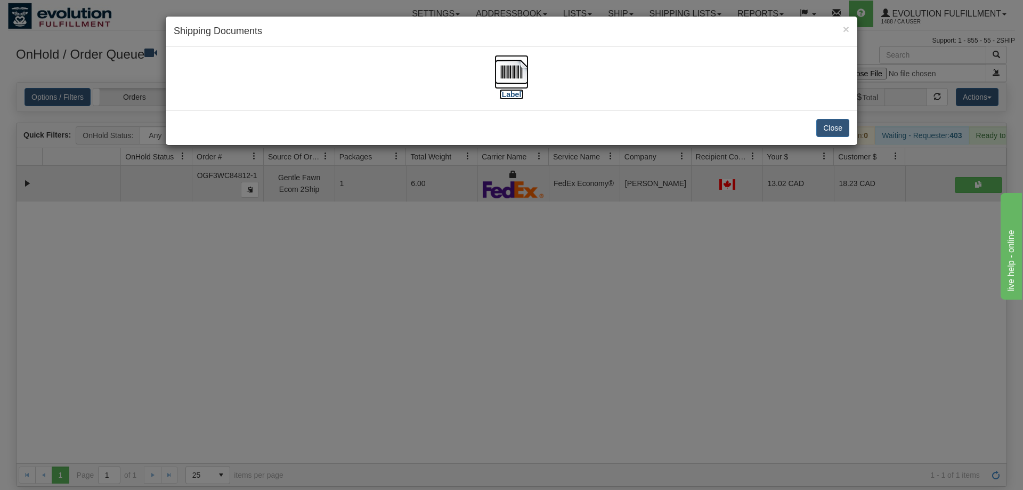
click at [524, 72] on img at bounding box center [511, 72] width 34 height 34
drag, startPoint x: 435, startPoint y: 317, endPoint x: 393, endPoint y: 148, distance: 174.7
click at [435, 316] on div "× Shipping Documents [Label] Close" at bounding box center [511, 245] width 1023 height 490
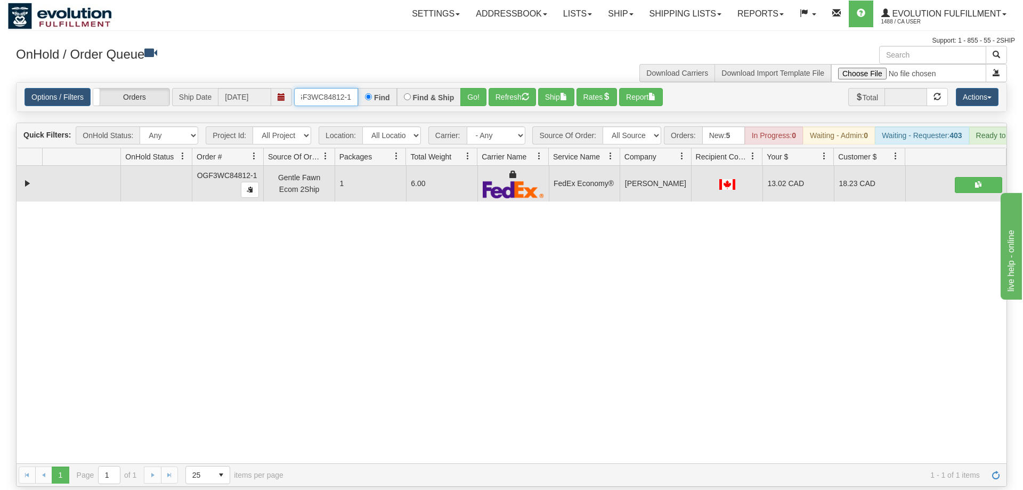
click at [339, 88] on input "OGF3WC84812-1" at bounding box center [326, 97] width 64 height 18
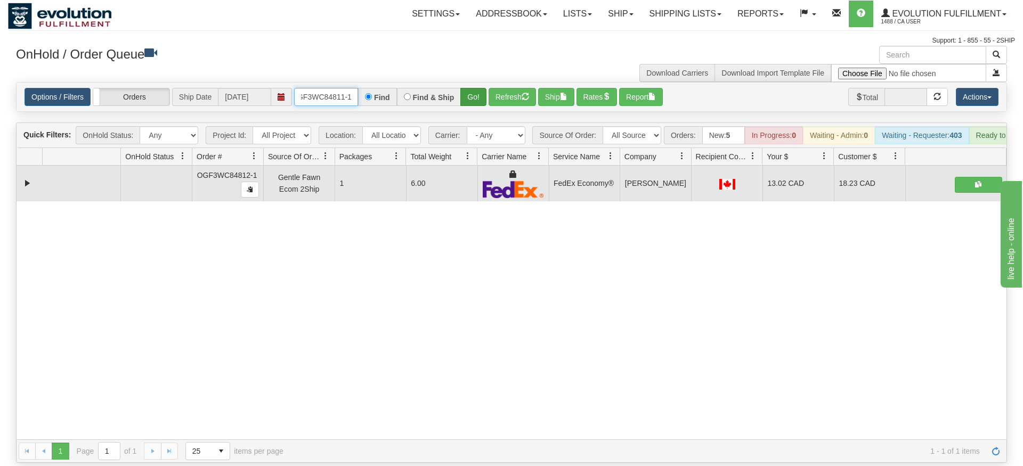
type input "oGF3WC84811-1"
click at [474, 100] on div "Is equal to Is not equal to Contains Does not contains CAD USD EUR ZAR [PERSON_…" at bounding box center [511, 272] width 1007 height 381
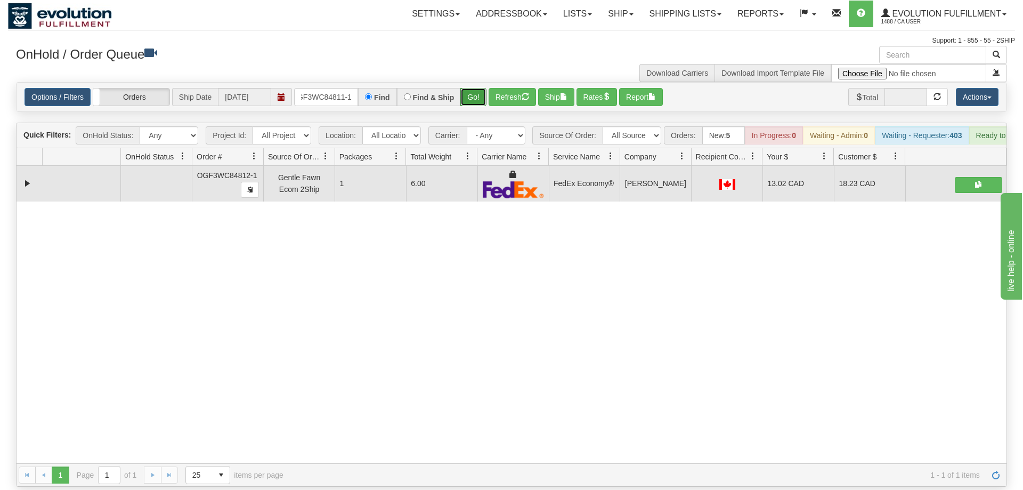
click at [476, 88] on button "Go!" at bounding box center [473, 97] width 26 height 18
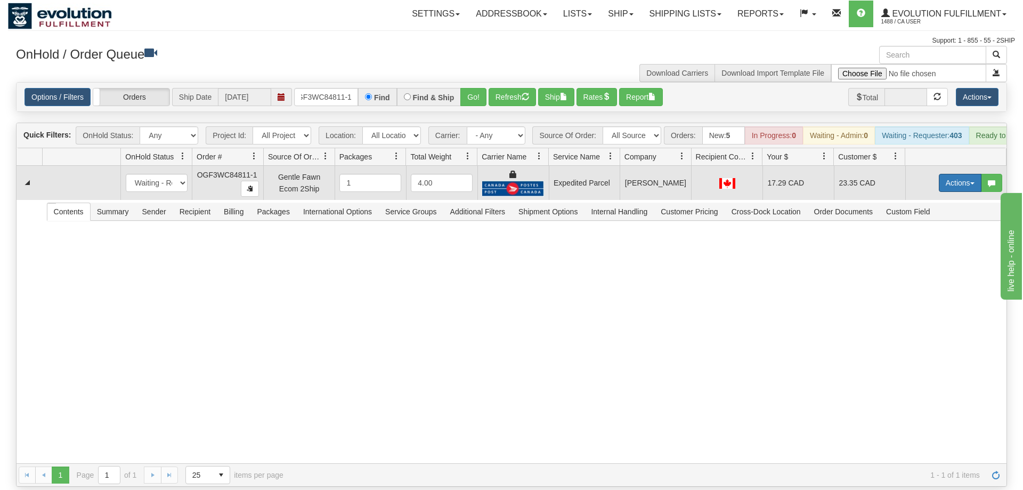
click at [963, 174] on button "Actions" at bounding box center [960, 183] width 43 height 18
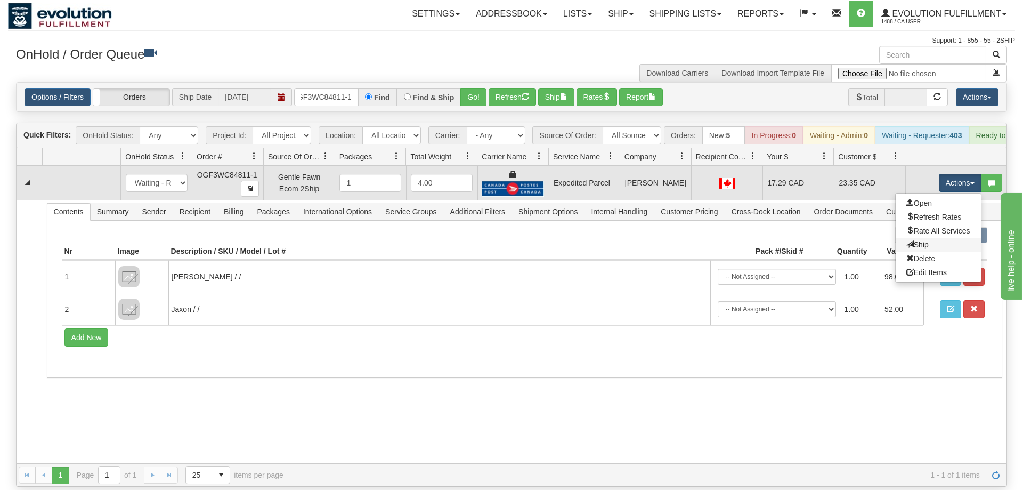
click at [945, 238] on link "Ship" at bounding box center [938, 245] width 85 height 14
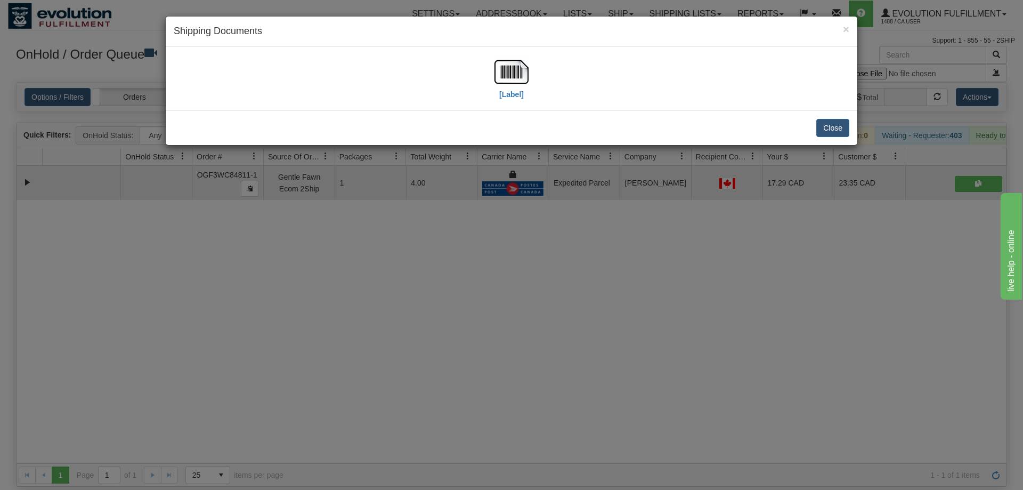
click at [540, 81] on div "[Label]" at bounding box center [512, 78] width 676 height 47
click at [506, 74] on img at bounding box center [511, 72] width 34 height 34
drag, startPoint x: 546, startPoint y: 271, endPoint x: 384, endPoint y: 133, distance: 213.1
click at [546, 271] on div "× Shipping Documents [Label] Close" at bounding box center [511, 245] width 1023 height 490
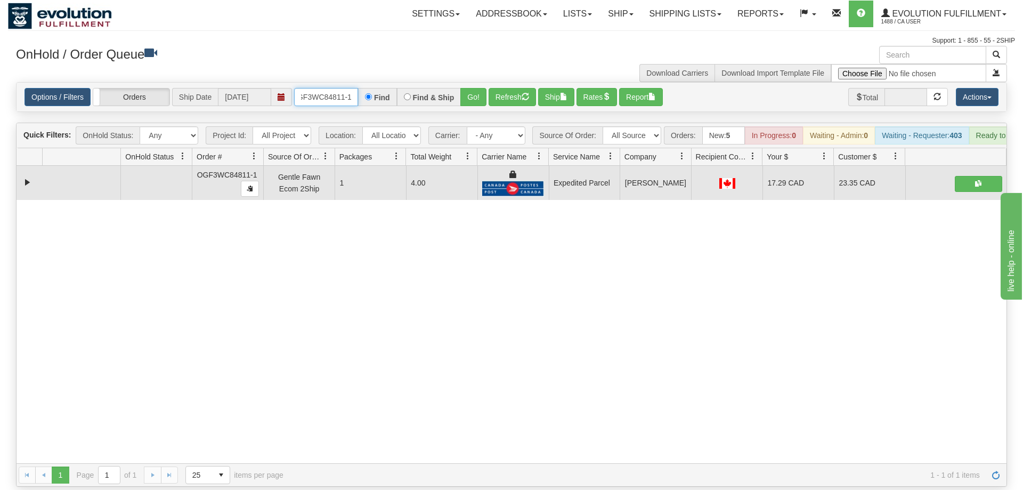
click at [344, 88] on input "oGF3WC84811-1" at bounding box center [326, 97] width 64 height 18
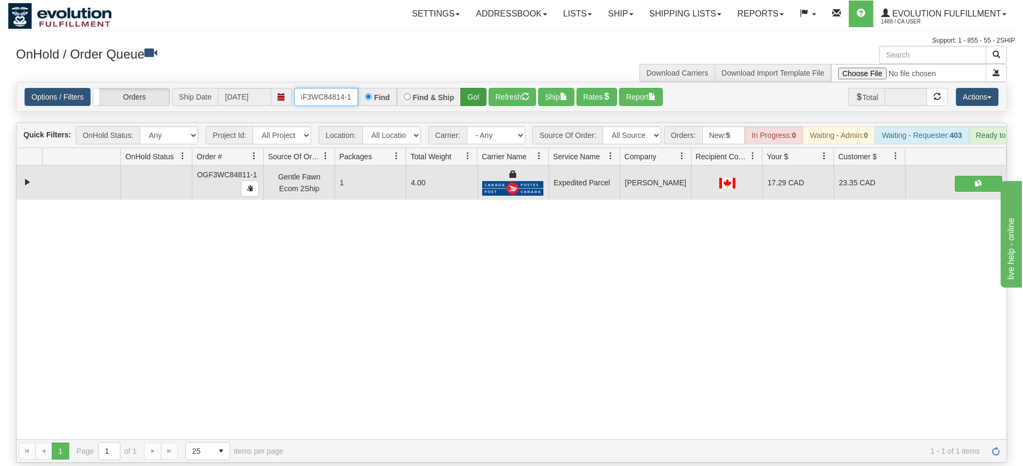
type input "OGF3WC84814-1"
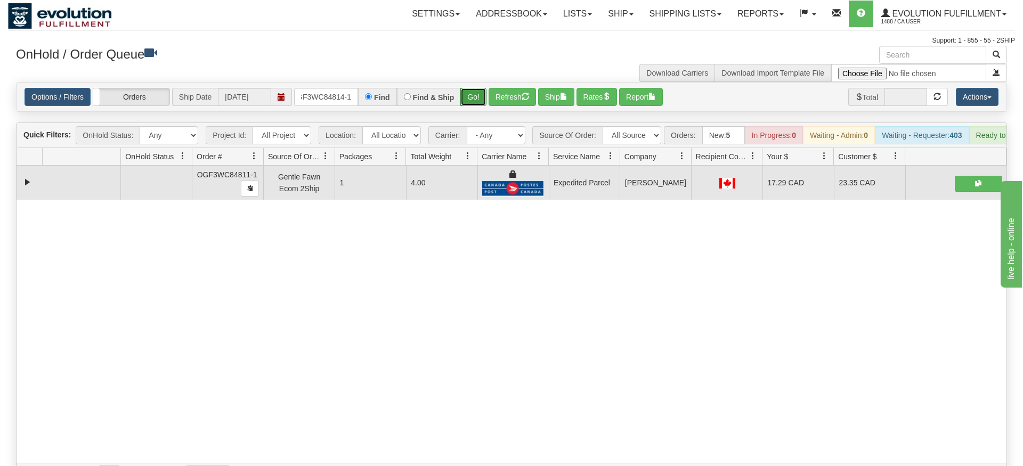
click at [470, 103] on div "Is equal to Is not equal to Contains Does not contains CAD USD EUR ZAR [PERSON_…" at bounding box center [511, 284] width 1007 height 404
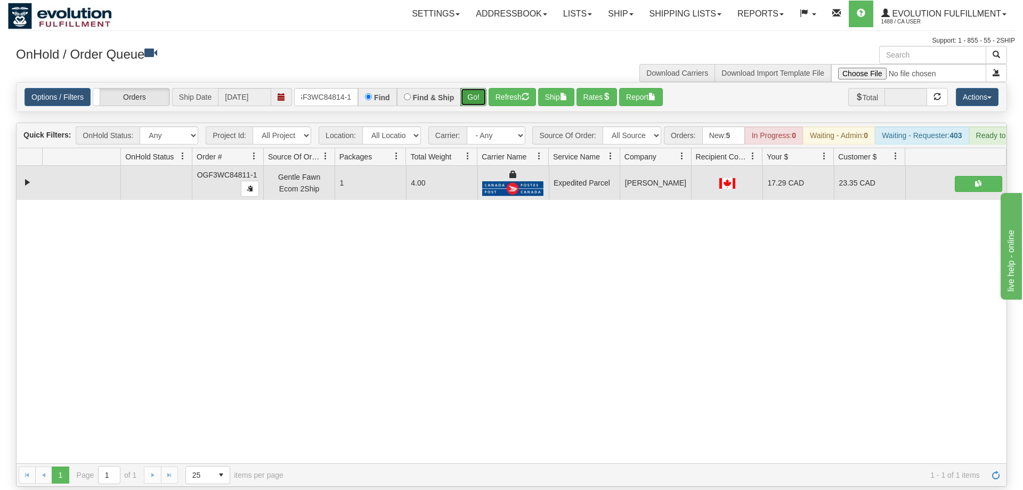
click at [473, 88] on button "Go!" at bounding box center [473, 97] width 26 height 18
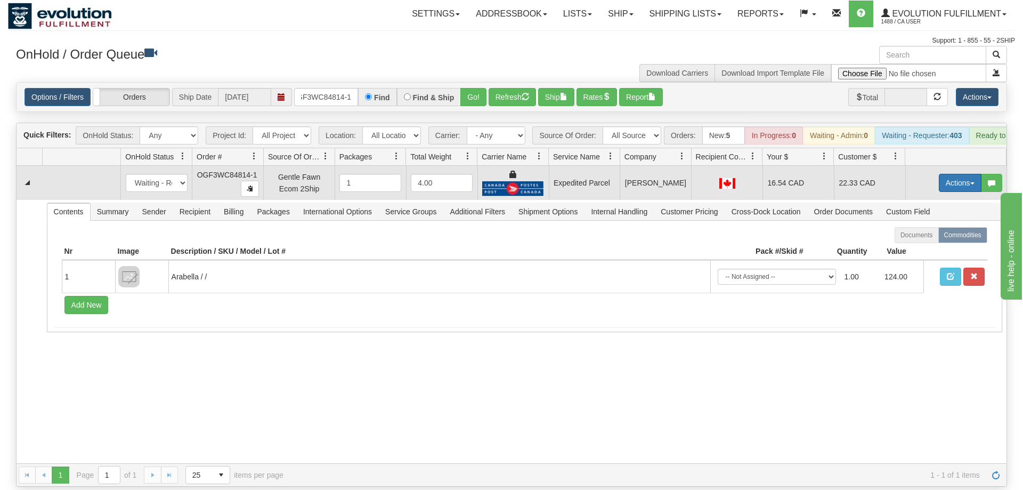
click at [956, 174] on button "Actions" at bounding box center [960, 183] width 43 height 18
click at [936, 238] on link "Ship" at bounding box center [938, 245] width 85 height 14
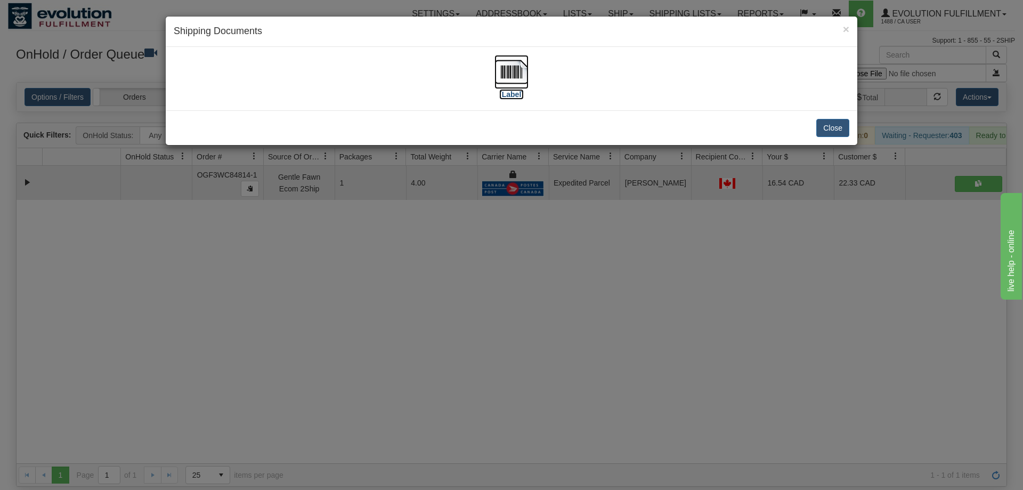
click at [515, 76] on img at bounding box center [511, 72] width 34 height 34
click at [483, 304] on div "× Shipping Documents [Label] Close" at bounding box center [511, 245] width 1023 height 490
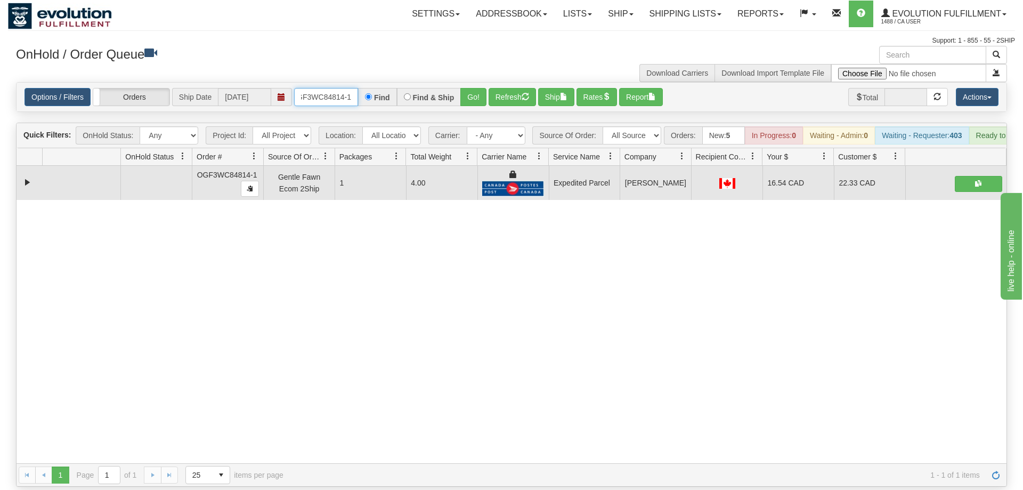
click at [330, 88] on input "OGF3WC84814-1" at bounding box center [326, 97] width 64 height 18
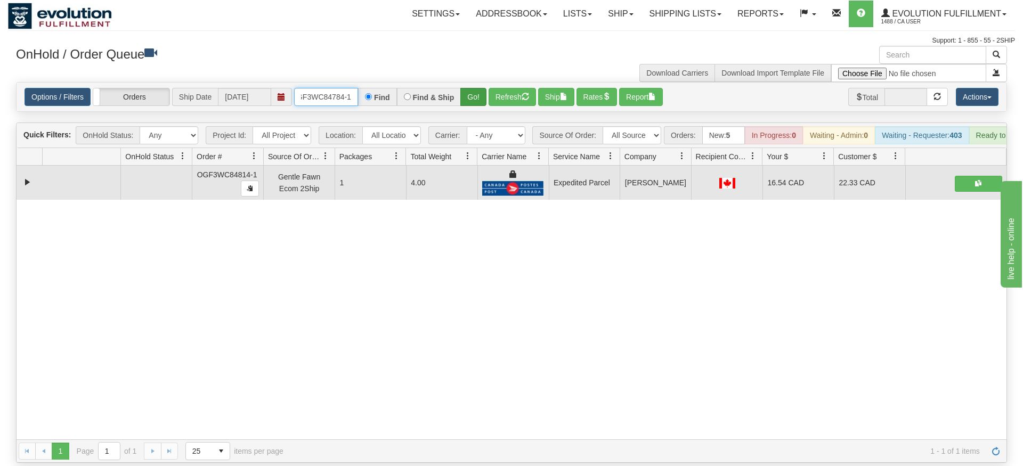
type input "oGF3WC84784-1"
click at [481, 101] on div "Is equal to Is not equal to Contains Does not contains CAD USD EUR ZAR [PERSON_…" at bounding box center [511, 272] width 1007 height 381
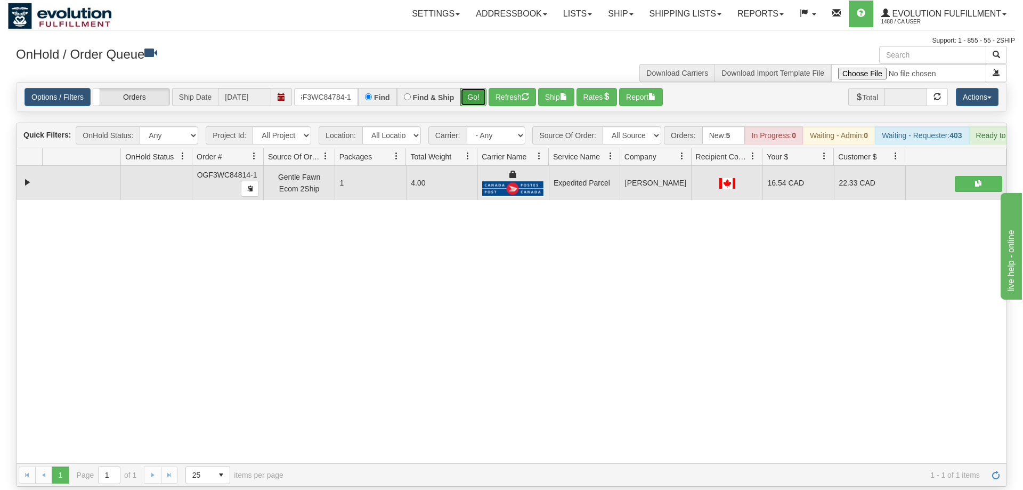
click at [473, 88] on button "Go!" at bounding box center [473, 97] width 26 height 18
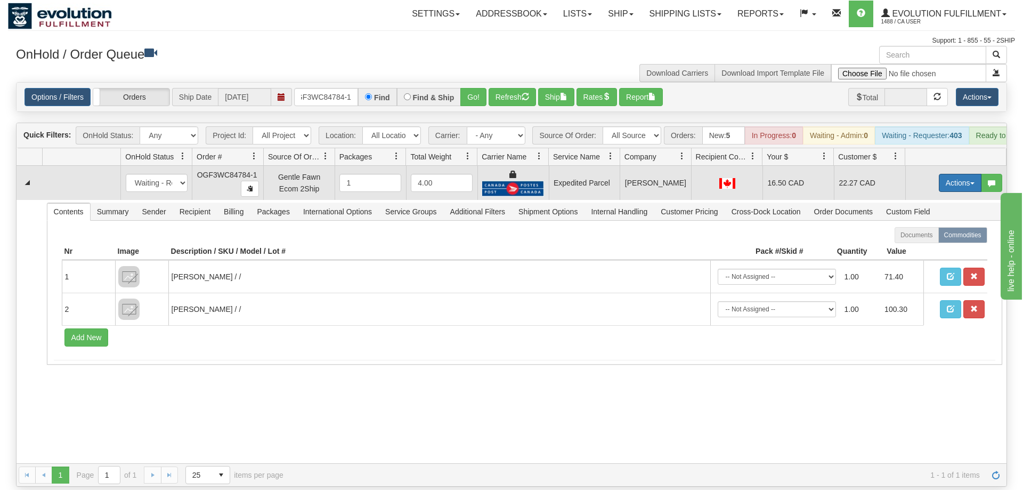
click at [955, 174] on button "Actions" at bounding box center [960, 183] width 43 height 18
click at [918, 240] on span "Ship" at bounding box center [917, 244] width 22 height 9
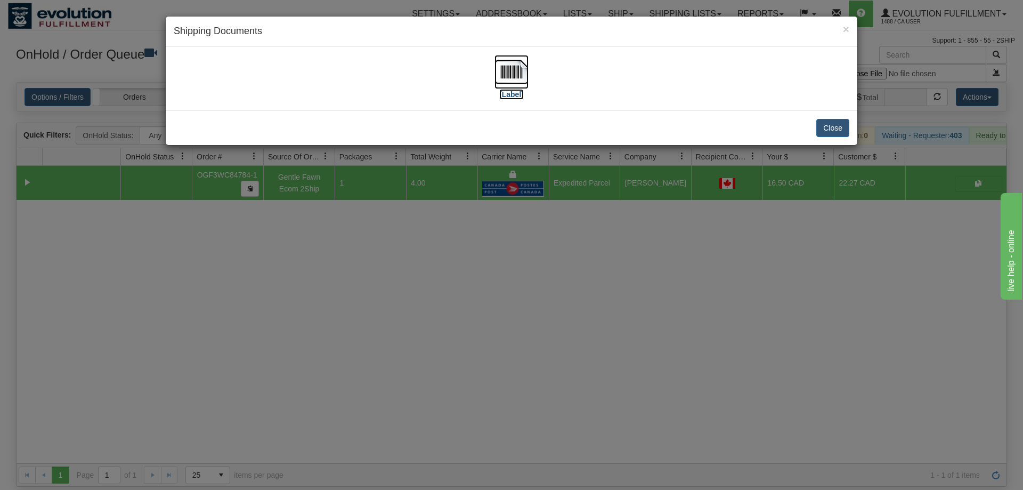
click at [510, 77] on img at bounding box center [511, 72] width 34 height 34
drag, startPoint x: 588, startPoint y: 406, endPoint x: 344, endPoint y: 65, distance: 419.6
click at [583, 399] on div "× Shipping Documents [Label] Close" at bounding box center [511, 245] width 1023 height 490
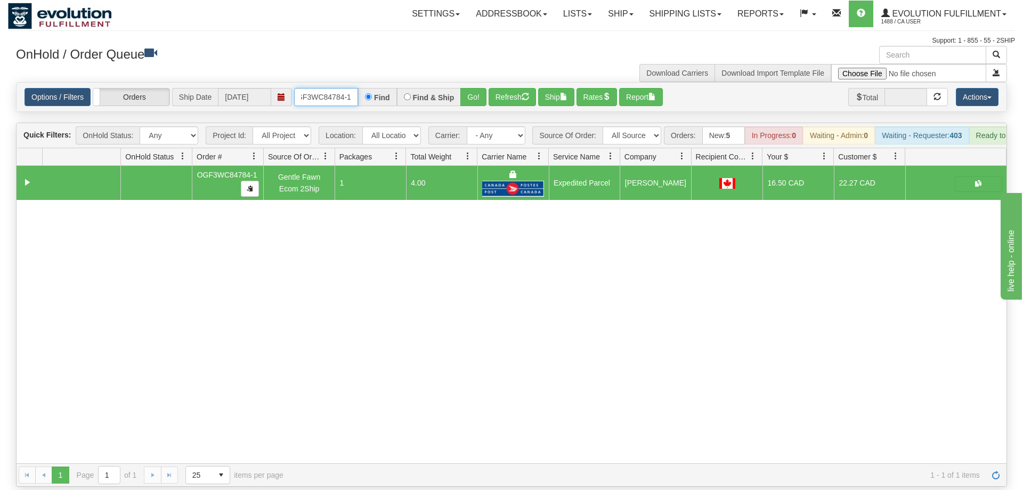
click at [347, 88] on input "oGF3WC84784-1" at bounding box center [326, 97] width 64 height 18
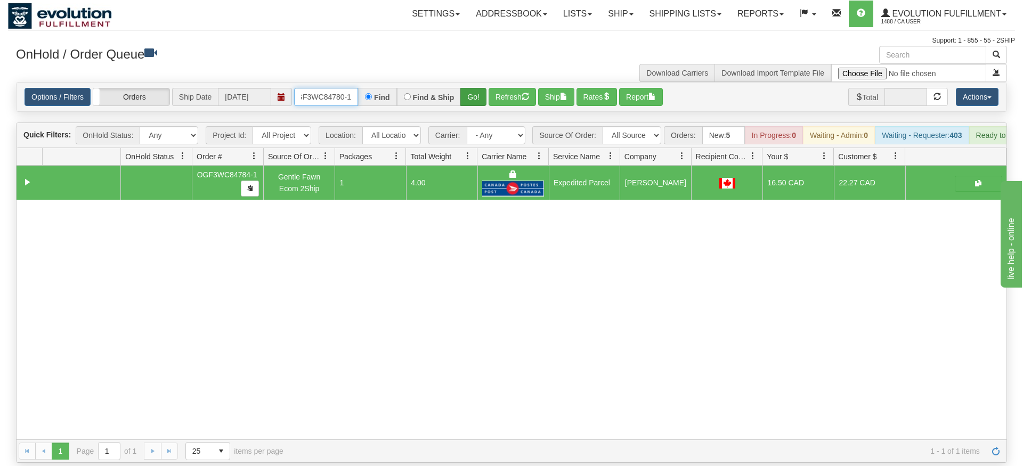
type input "OGF3WC84780-1"
click at [466, 104] on div "Is equal to Is not equal to Contains Does not contains CAD USD EUR ZAR [PERSON_…" at bounding box center [511, 272] width 1007 height 381
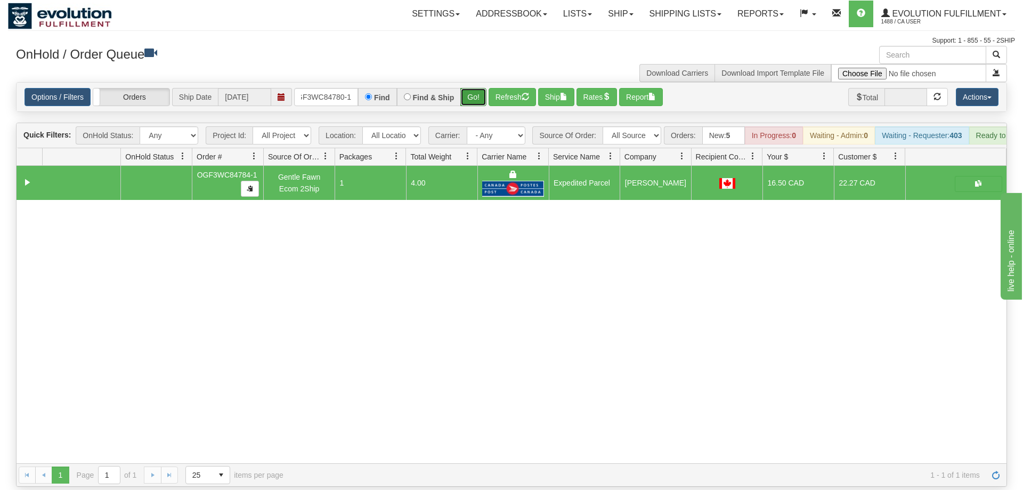
click at [467, 88] on button "Go!" at bounding box center [473, 97] width 26 height 18
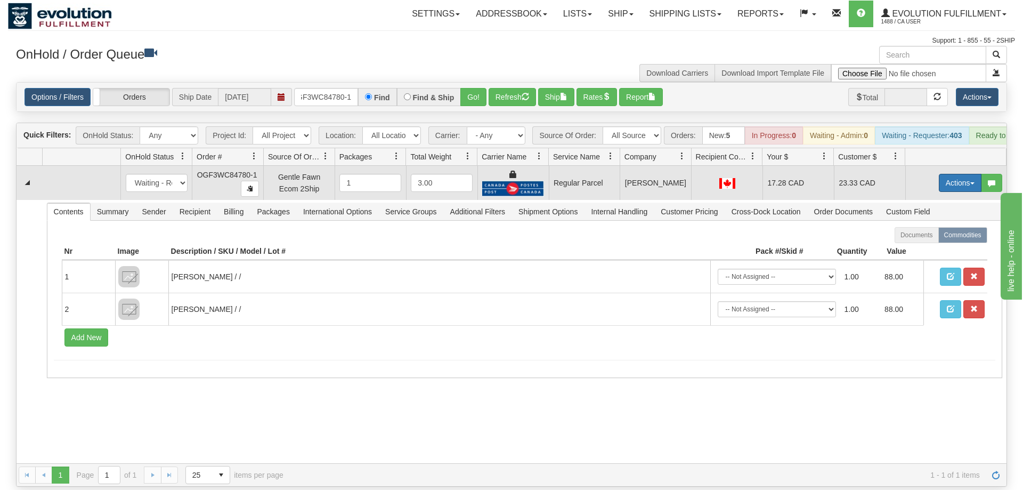
click at [956, 174] on button "Actions" at bounding box center [960, 183] width 43 height 18
click at [936, 226] on span "Rate All Services" at bounding box center [938, 230] width 64 height 9
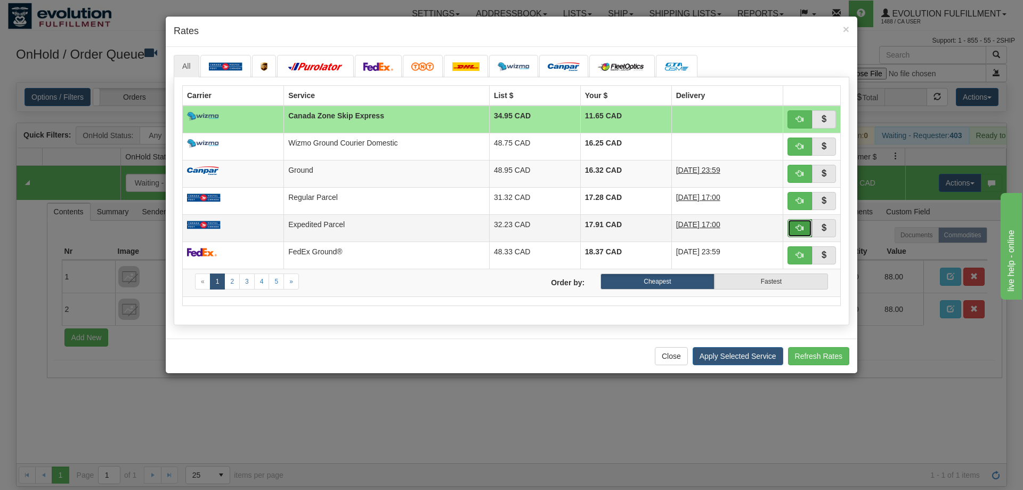
click at [803, 230] on span "button" at bounding box center [799, 227] width 7 height 7
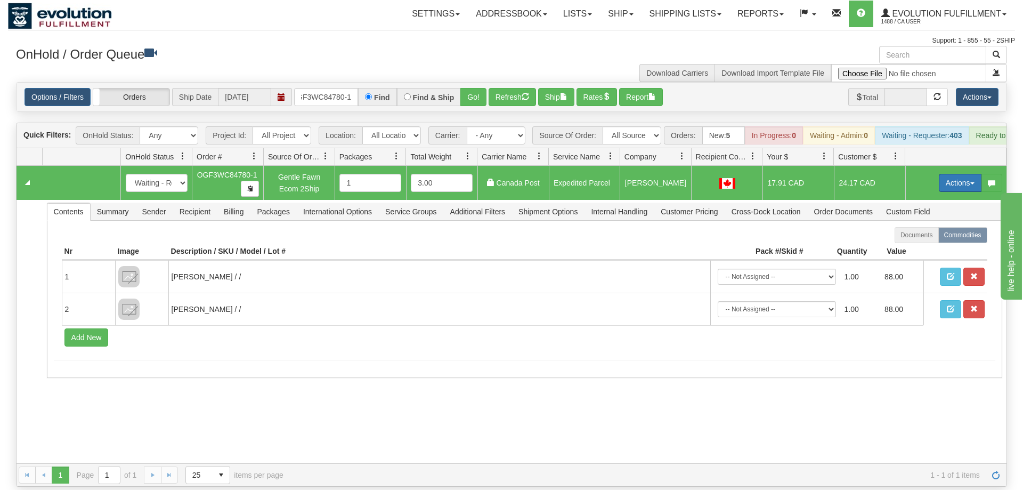
click at [947, 174] on button "Actions" at bounding box center [960, 183] width 43 height 18
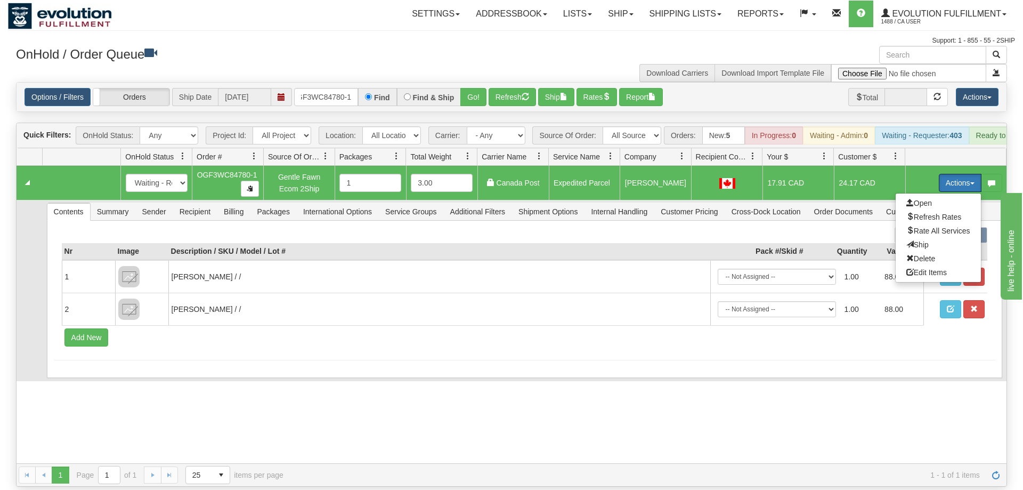
click at [908, 240] on span "Ship" at bounding box center [917, 244] width 22 height 9
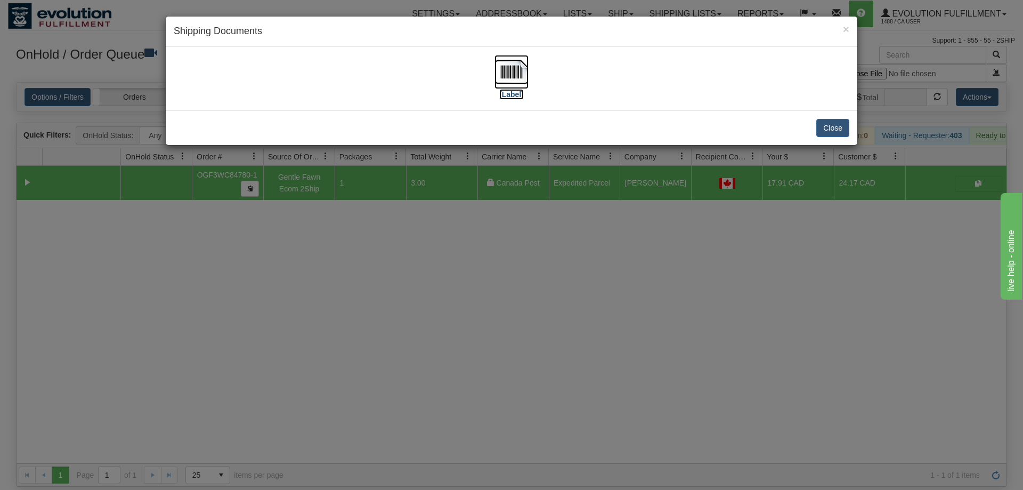
click at [519, 70] on img at bounding box center [511, 72] width 34 height 34
click at [647, 390] on div "× Shipping Documents [Label] Close" at bounding box center [511, 245] width 1023 height 490
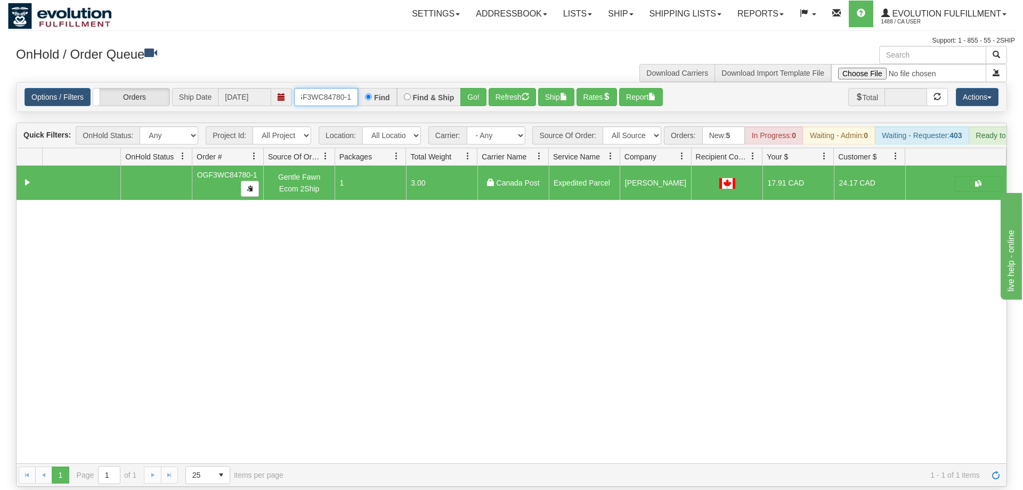
click at [327, 88] on input "OGF3WC84780-1" at bounding box center [326, 97] width 64 height 18
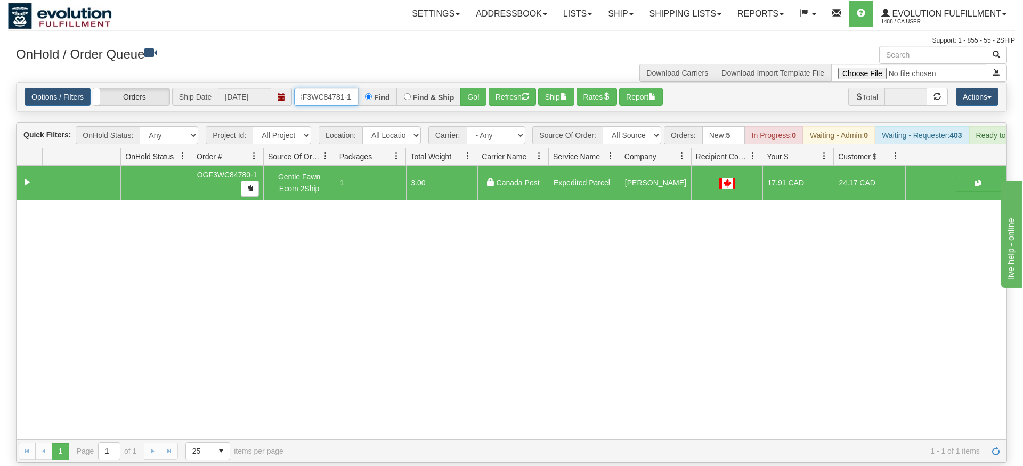
type input "oGF3WC84781-1"
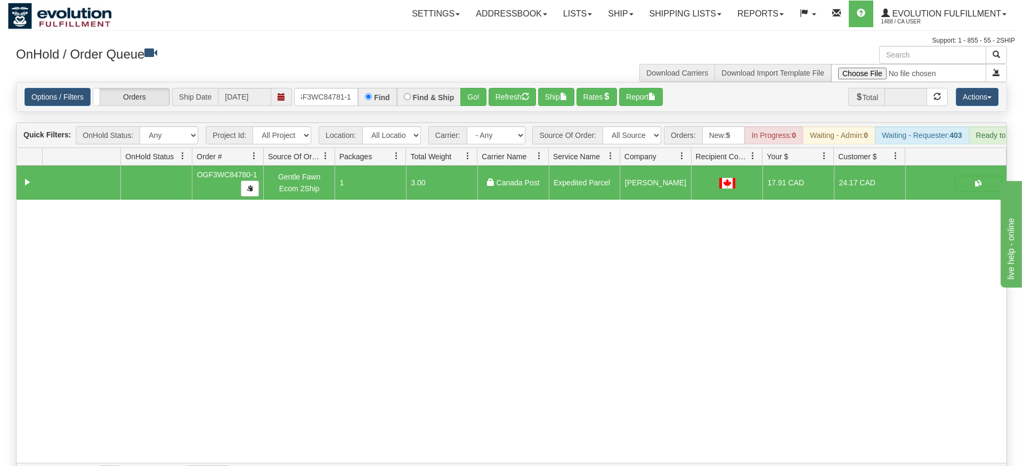
click at [475, 92] on div "Options / Filters Group Shipments Orders Ship Date [DATE] oGF3WC84781-1 Find Fi…" at bounding box center [512, 97] width 990 height 29
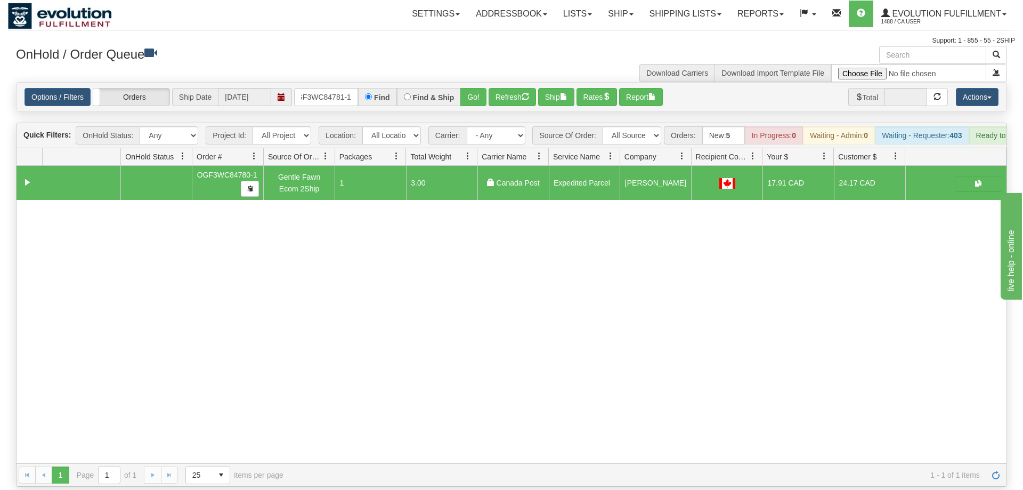
click at [475, 92] on div "Options / Filters Group Shipments Orders Ship Date [DATE] oGF3WC84781-1 Find Fi…" at bounding box center [512, 97] width 990 height 29
click at [475, 88] on button "Go!" at bounding box center [473, 97] width 26 height 18
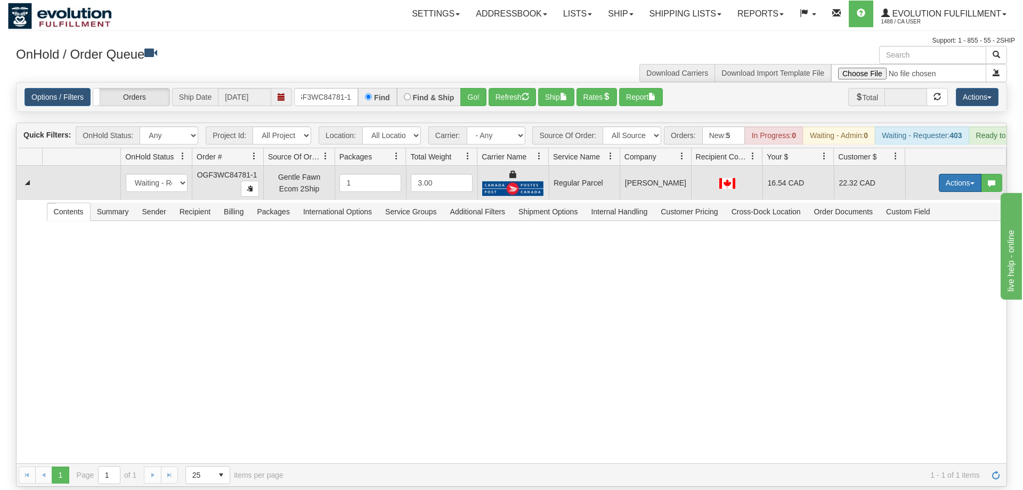
click at [959, 174] on button "Actions" at bounding box center [960, 183] width 43 height 18
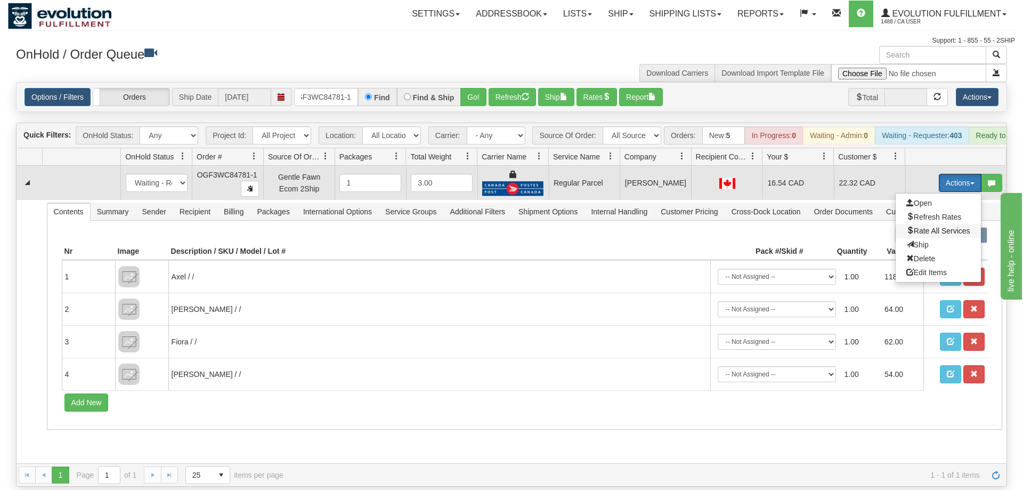
click at [948, 226] on span "Rate All Services" at bounding box center [938, 230] width 64 height 9
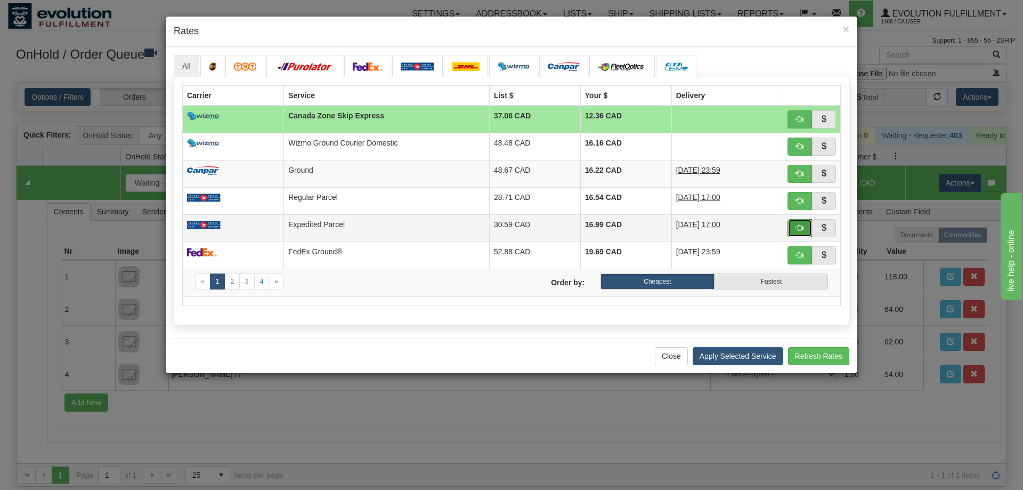
click at [799, 229] on span "button" at bounding box center [799, 227] width 7 height 7
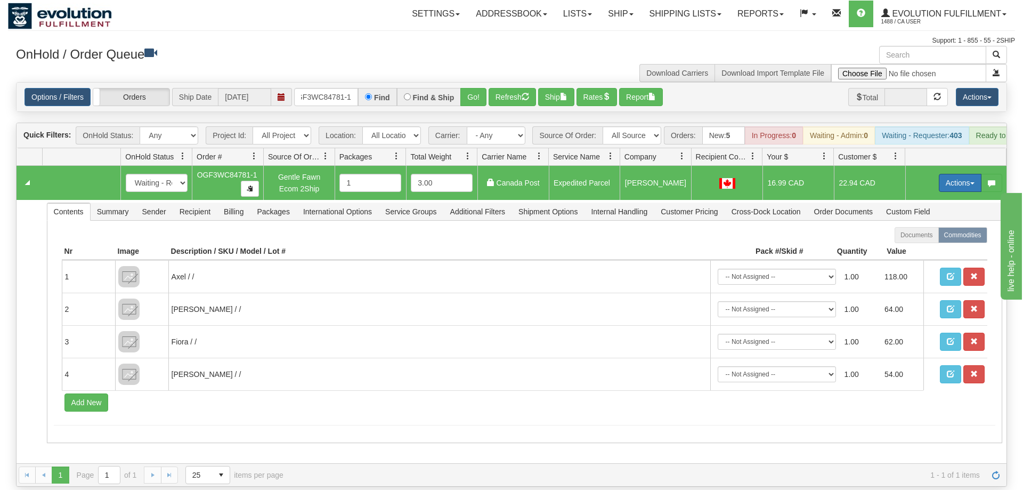
click at [968, 174] on button "Actions" at bounding box center [960, 183] width 43 height 18
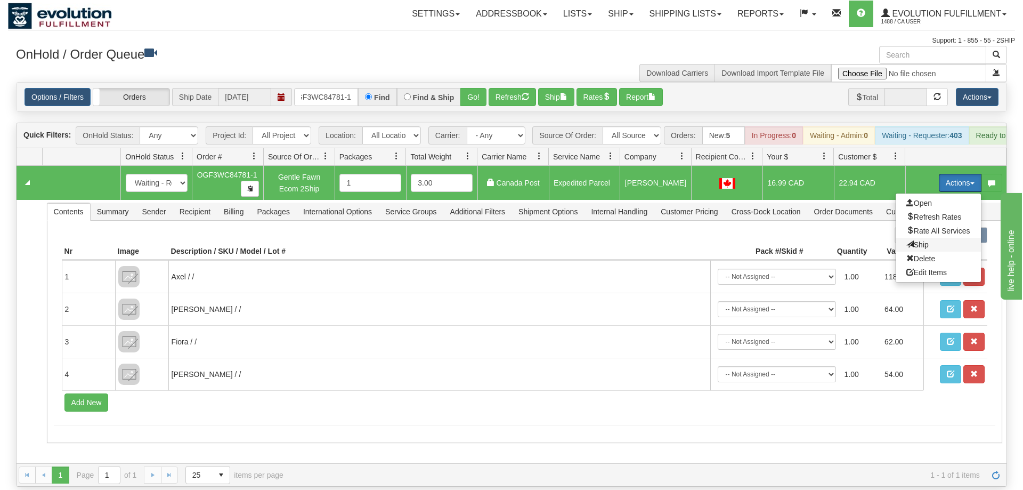
click at [923, 240] on span "Ship" at bounding box center [917, 244] width 22 height 9
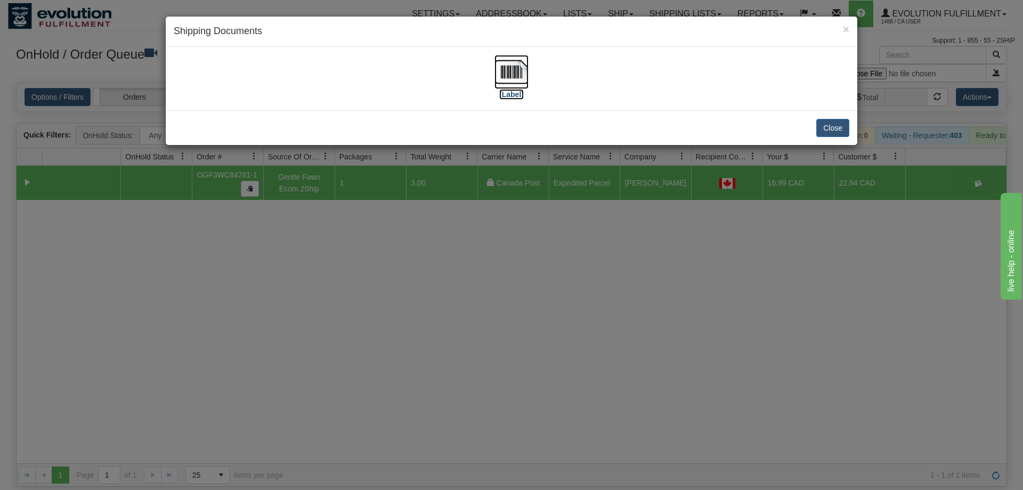
click at [511, 77] on img at bounding box center [511, 72] width 34 height 34
click at [268, 401] on div "× Shipping Documents [Label] Close" at bounding box center [511, 245] width 1023 height 490
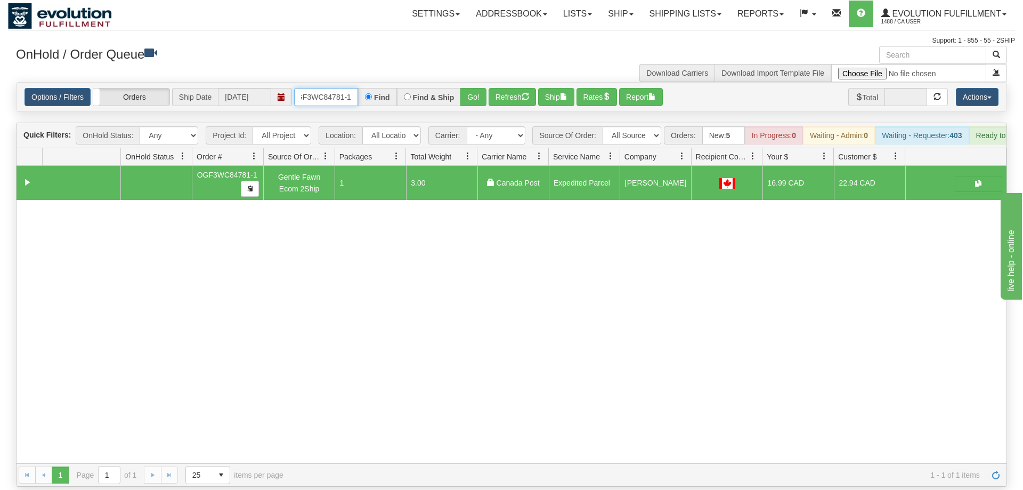
click at [325, 88] on input "oGF3WC84781-1" at bounding box center [326, 97] width 64 height 18
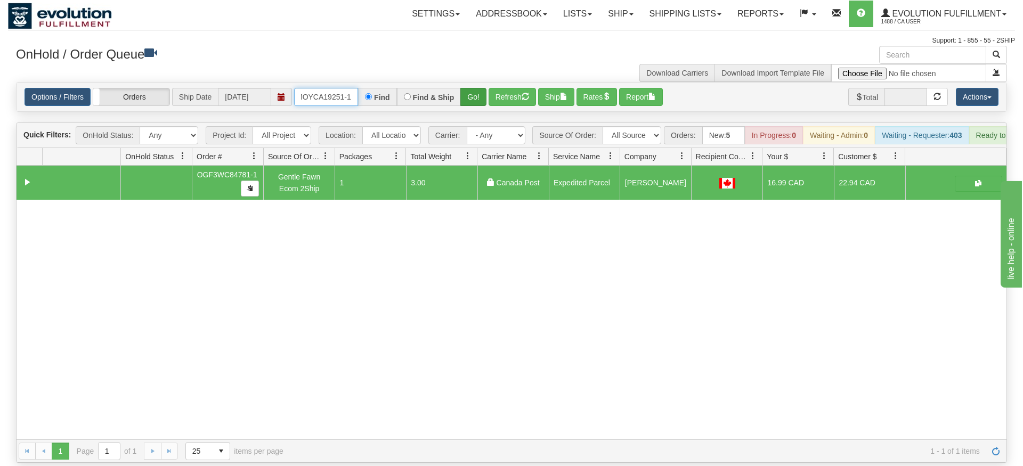
type input "oMOYCA19251-1"
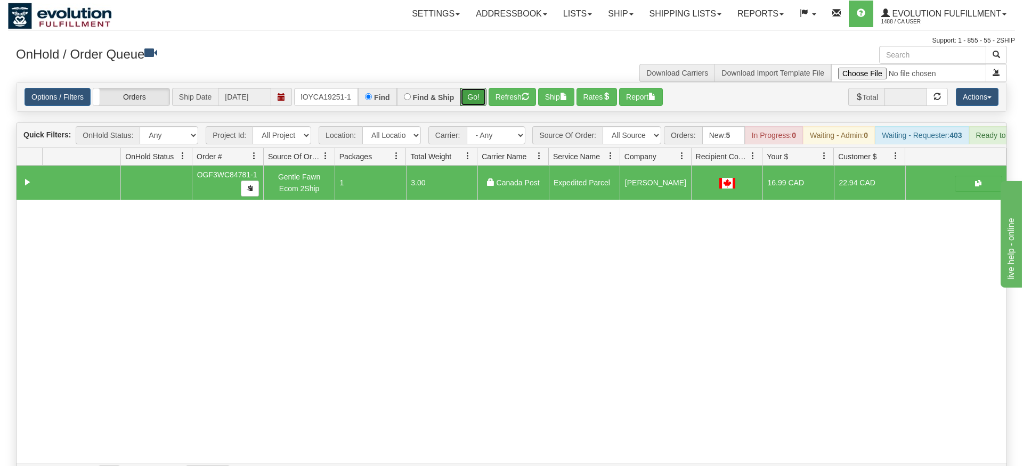
drag, startPoint x: 471, startPoint y: 79, endPoint x: 472, endPoint y: 102, distance: 23.4
click at [472, 102] on div "Is equal to Is not equal to Contains Does not contains CAD USD EUR ZAR [PERSON_…" at bounding box center [511, 284] width 1007 height 404
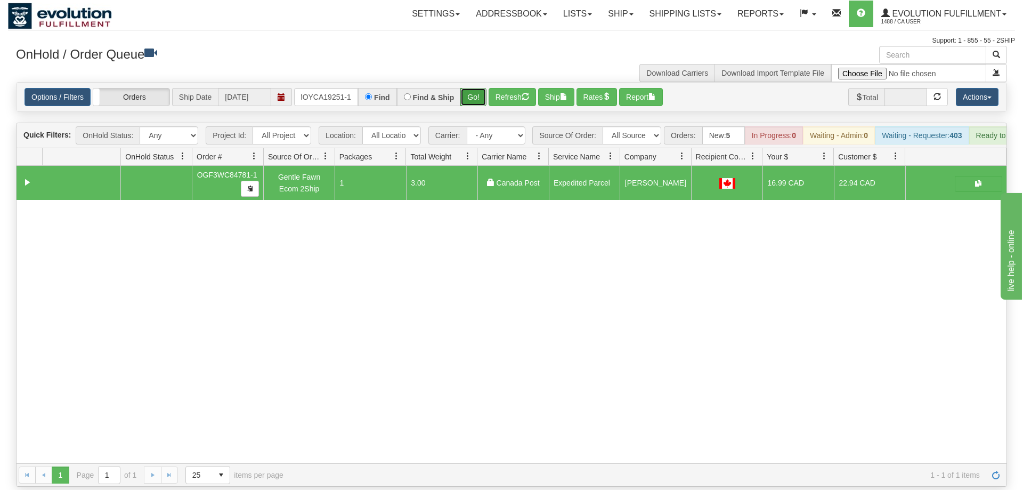
click at [477, 88] on button "Go!" at bounding box center [473, 97] width 26 height 18
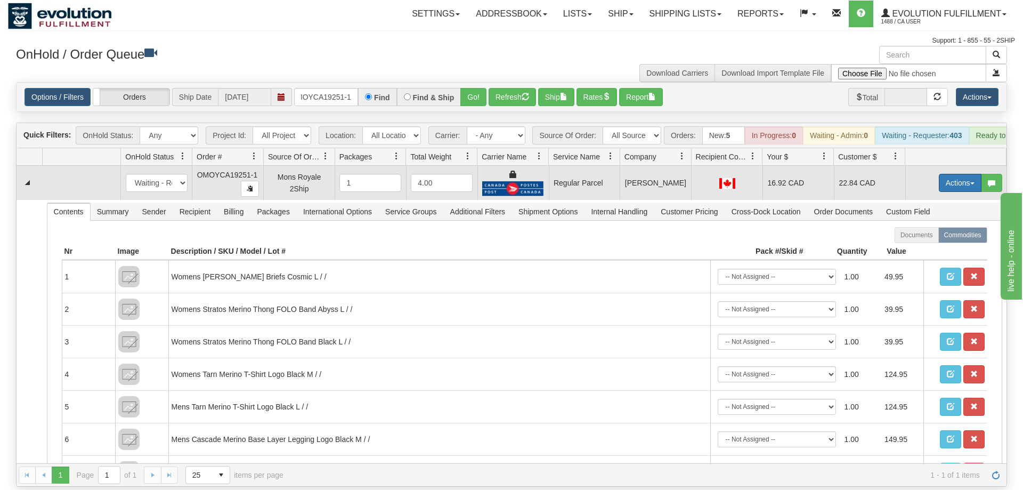
drag, startPoint x: 959, startPoint y: 168, endPoint x: 954, endPoint y: 173, distance: 7.2
click at [959, 174] on button "Actions" at bounding box center [960, 183] width 43 height 18
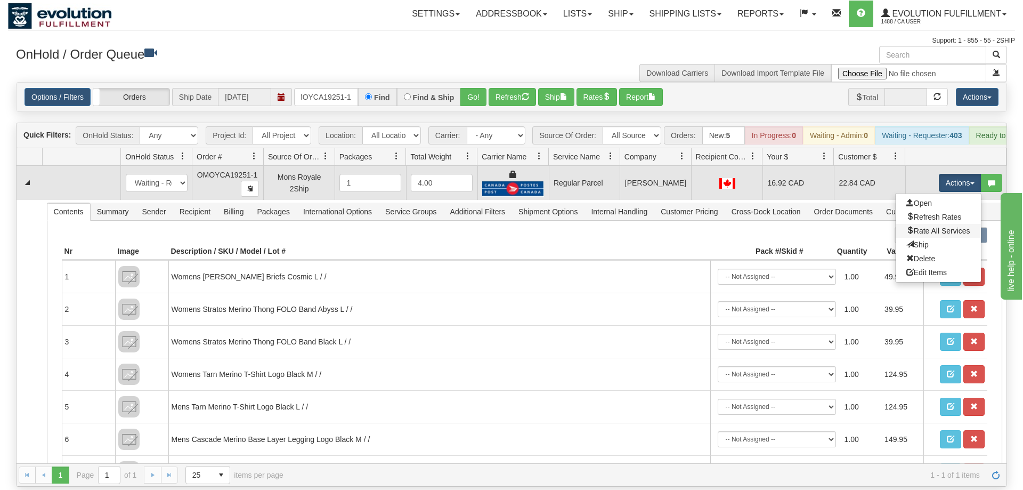
click at [937, 224] on link "Rate All Services" at bounding box center [938, 231] width 85 height 14
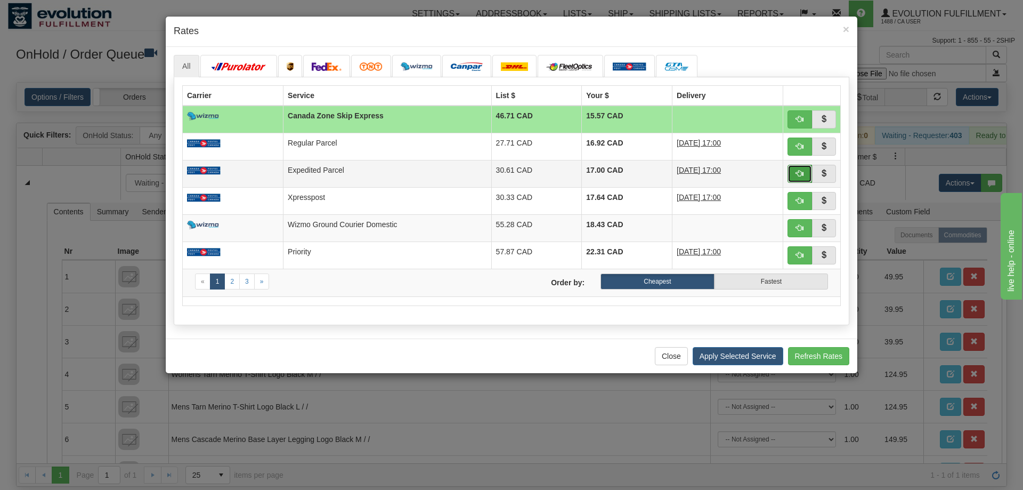
click at [807, 174] on button "button" at bounding box center [799, 174] width 25 height 18
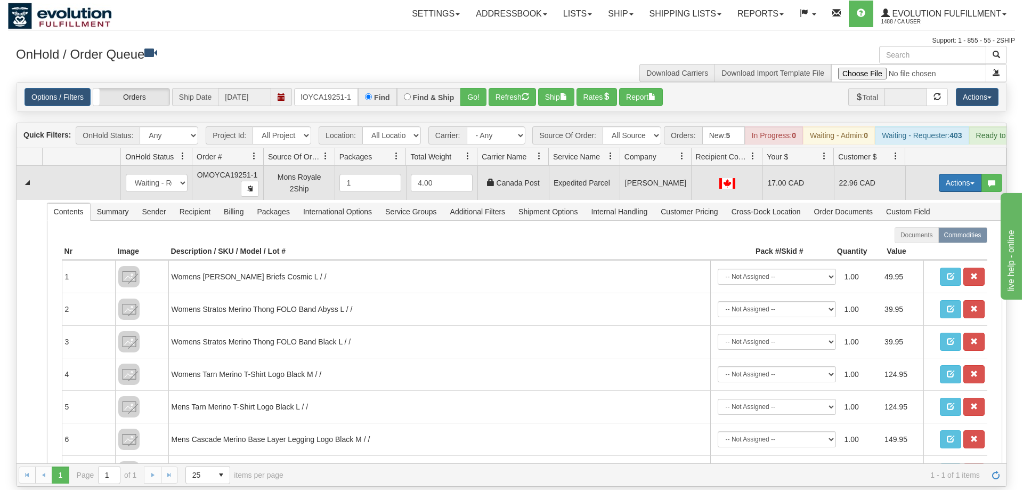
click at [947, 174] on button "Actions" at bounding box center [960, 183] width 43 height 18
click at [944, 238] on link "Ship" at bounding box center [938, 245] width 85 height 14
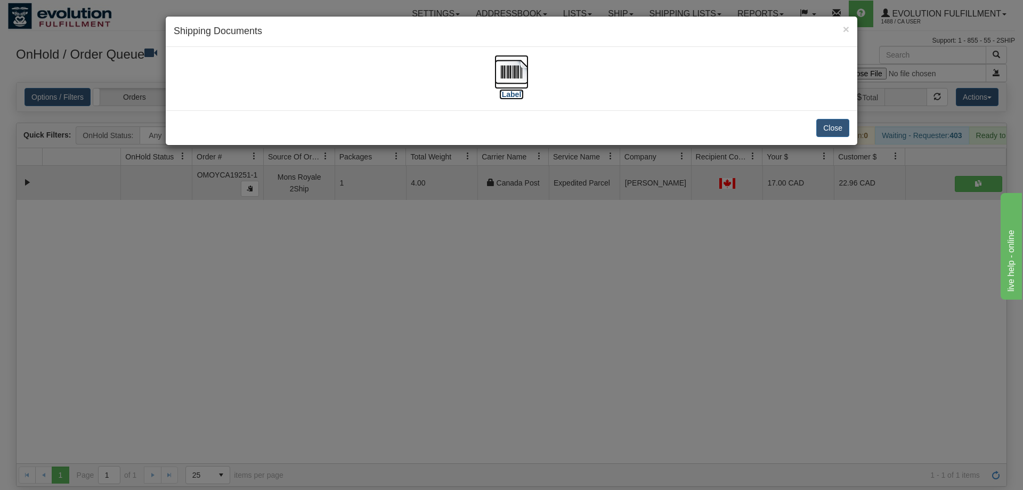
click at [513, 68] on img at bounding box center [511, 72] width 34 height 34
click at [737, 174] on div "× Shipping Documents [Label] Close" at bounding box center [511, 245] width 1023 height 490
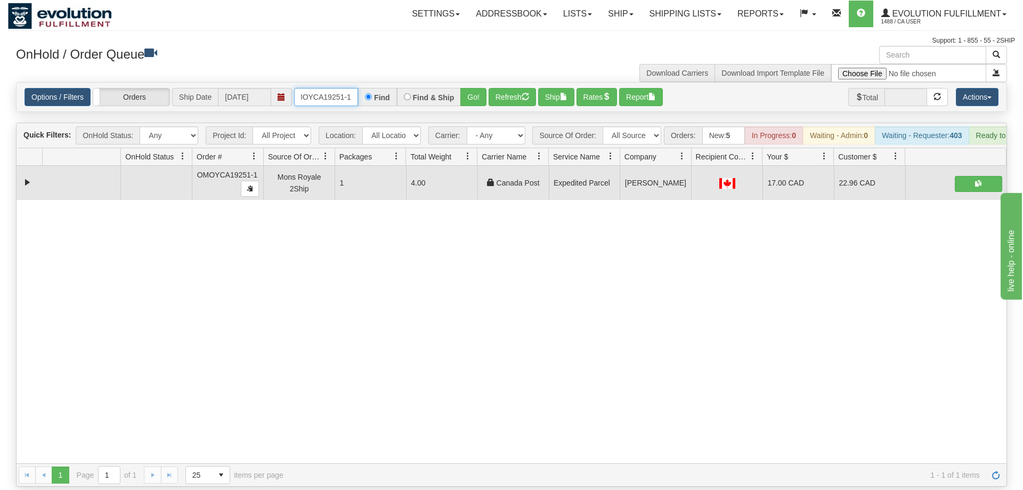
click at [305, 88] on input "oMOYCA19251-1" at bounding box center [326, 97] width 64 height 18
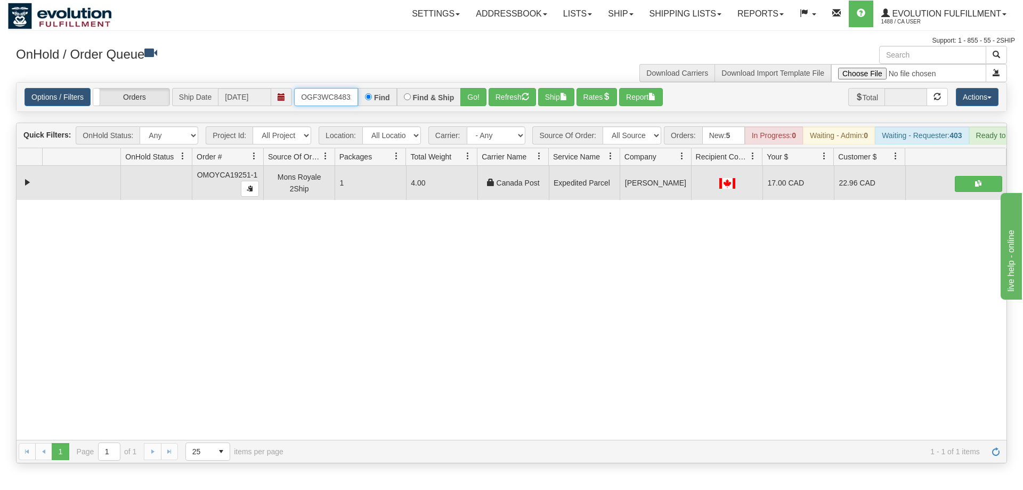
scroll to position [0, 10]
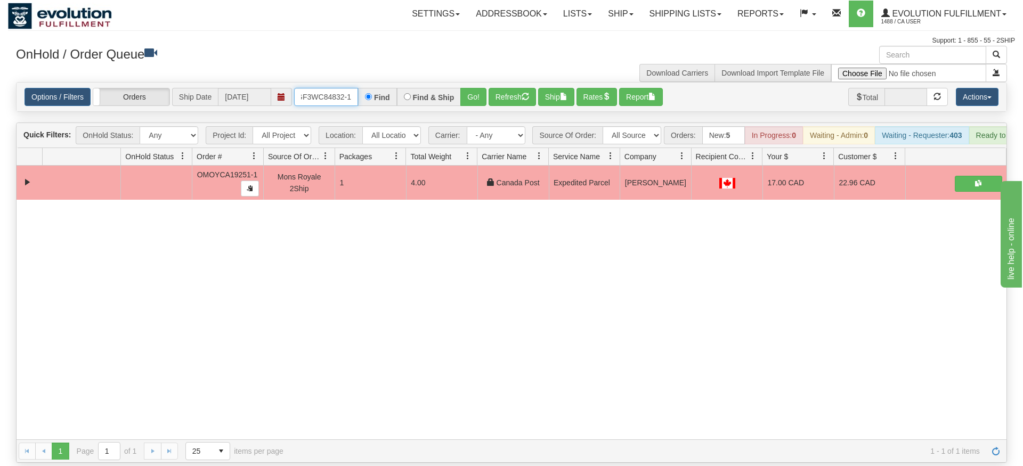
type input "OGF3WC84832-1"
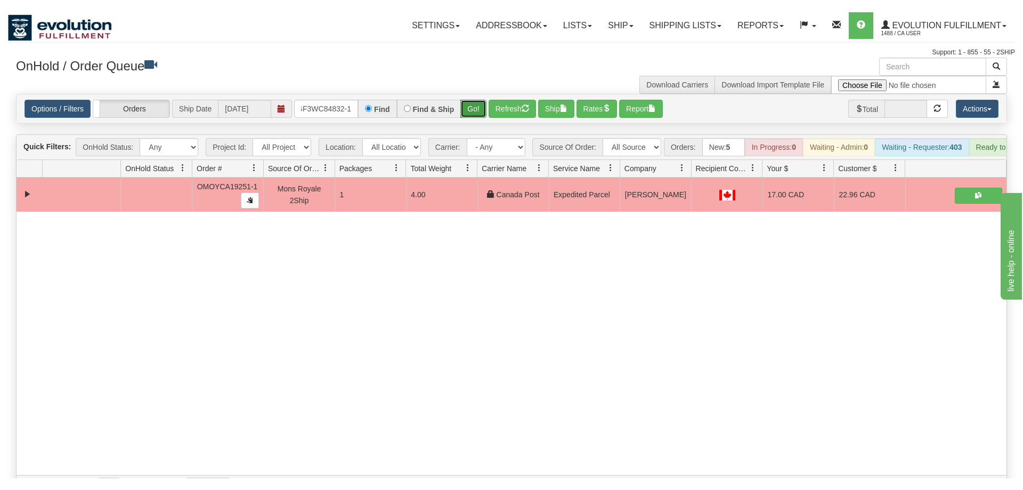
drag, startPoint x: 473, startPoint y: 96, endPoint x: 473, endPoint y: 87, distance: 9.1
click at [473, 95] on div "Options / Filters Group Shipments Orders Ship Date [DATE] OGF3WC84832-1 Find Fi…" at bounding box center [512, 97] width 990 height 29
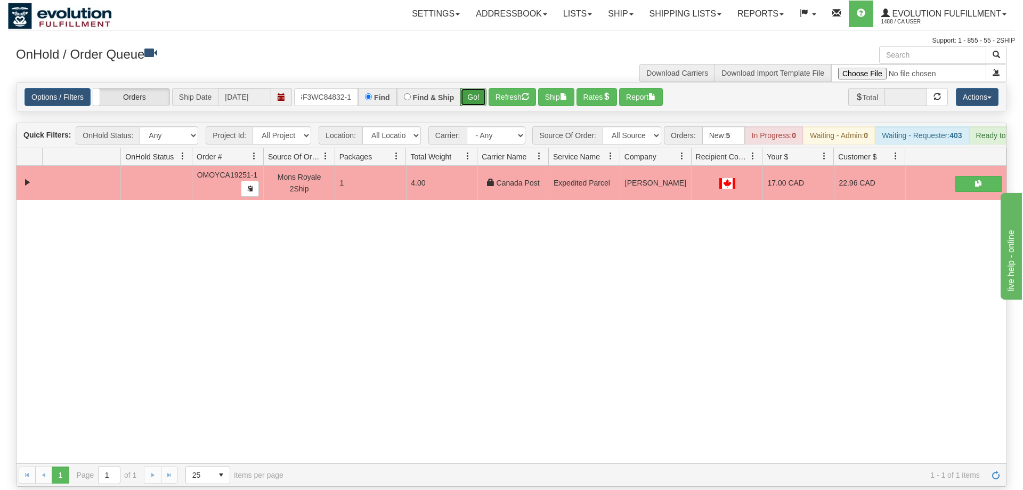
click at [473, 88] on button "Go!" at bounding box center [473, 97] width 26 height 18
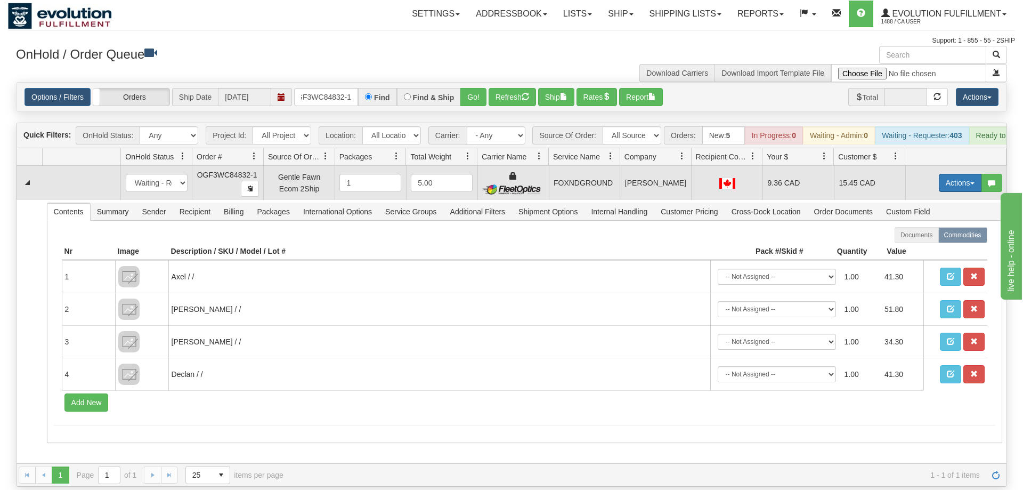
click at [965, 174] on button "Actions" at bounding box center [960, 183] width 43 height 18
click at [940, 238] on link "Ship" at bounding box center [938, 245] width 85 height 14
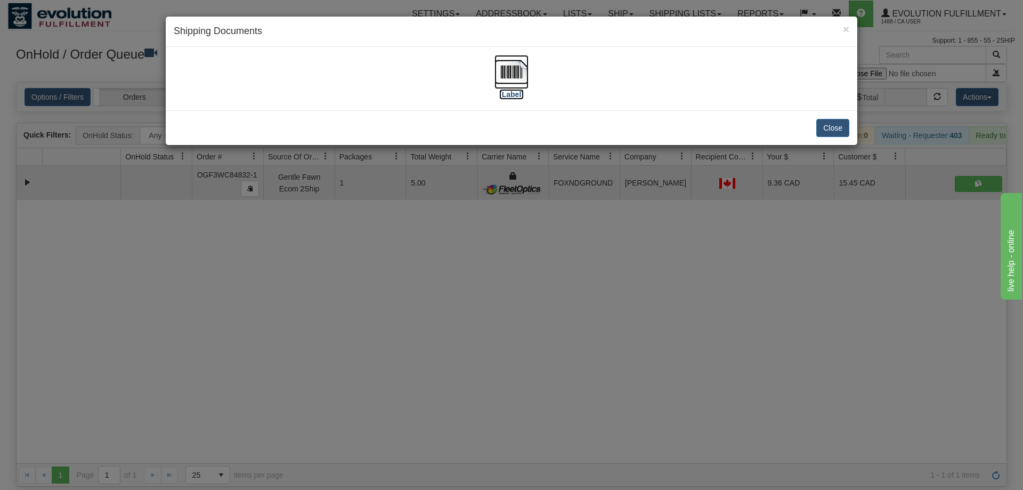
click at [496, 63] on img at bounding box center [511, 72] width 34 height 34
drag, startPoint x: 679, startPoint y: 224, endPoint x: 416, endPoint y: 101, distance: 290.3
click at [678, 224] on div "× Shipping Documents [Label] Close" at bounding box center [511, 245] width 1023 height 490
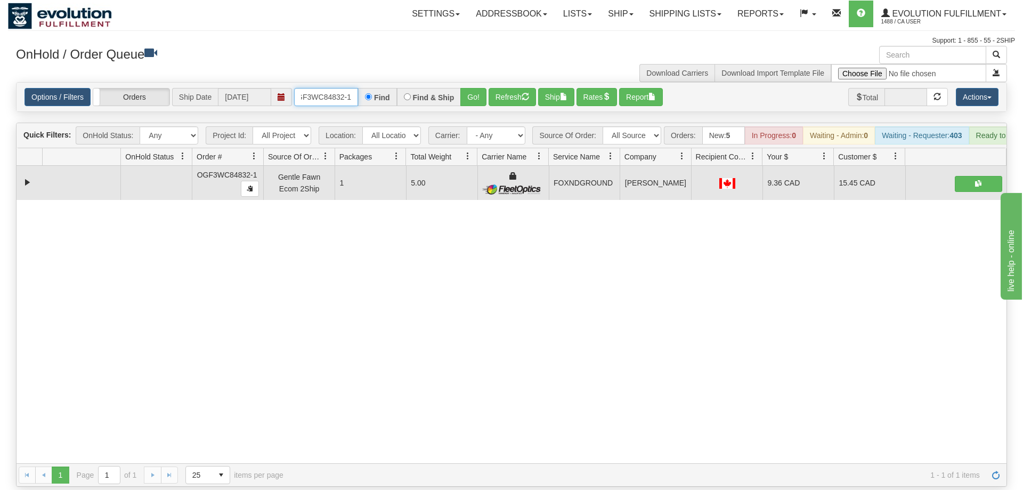
click at [337, 88] on input "OGF3WC84832-1" at bounding box center [326, 97] width 64 height 18
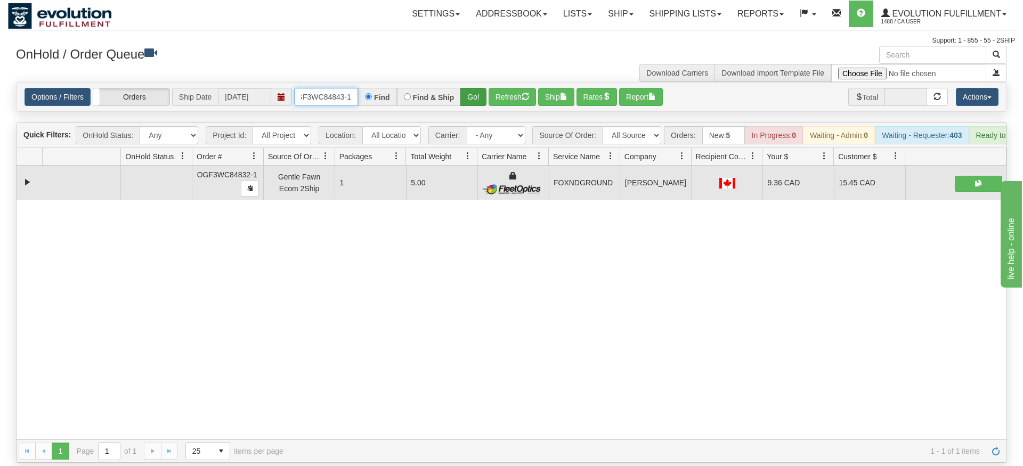
type input "OGF3WC84843-1"
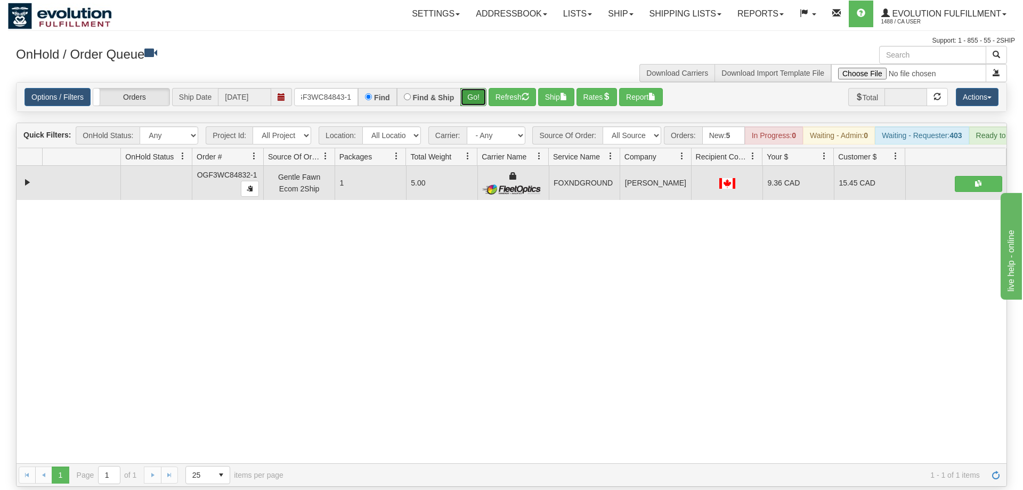
click at [474, 113] on div "Is equal to Is not equal to Contains Does not contains CAD USD EUR ZAR [PERSON_…" at bounding box center [511, 284] width 1007 height 404
click at [476, 88] on button "Go!" at bounding box center [473, 97] width 26 height 18
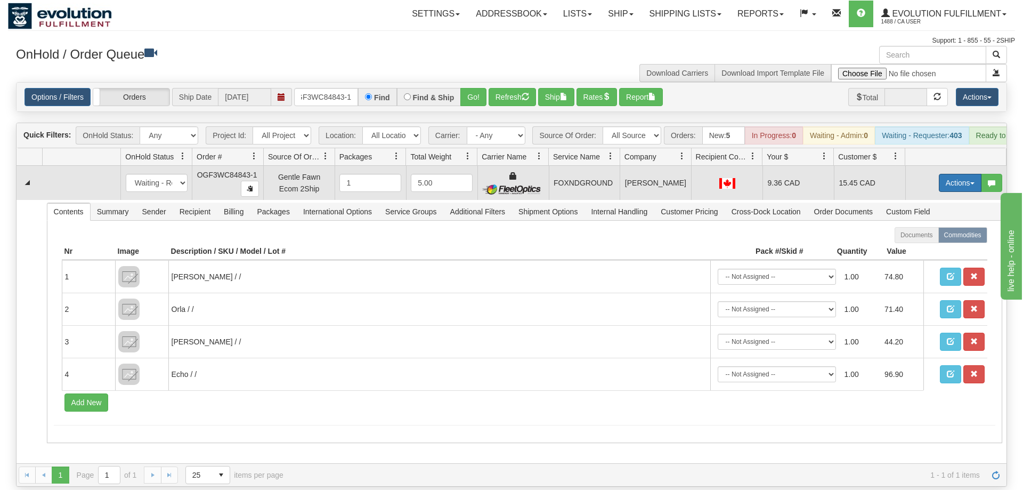
click at [950, 174] on button "Actions" at bounding box center [960, 183] width 43 height 18
click at [916, 240] on span "Ship" at bounding box center [917, 244] width 22 height 9
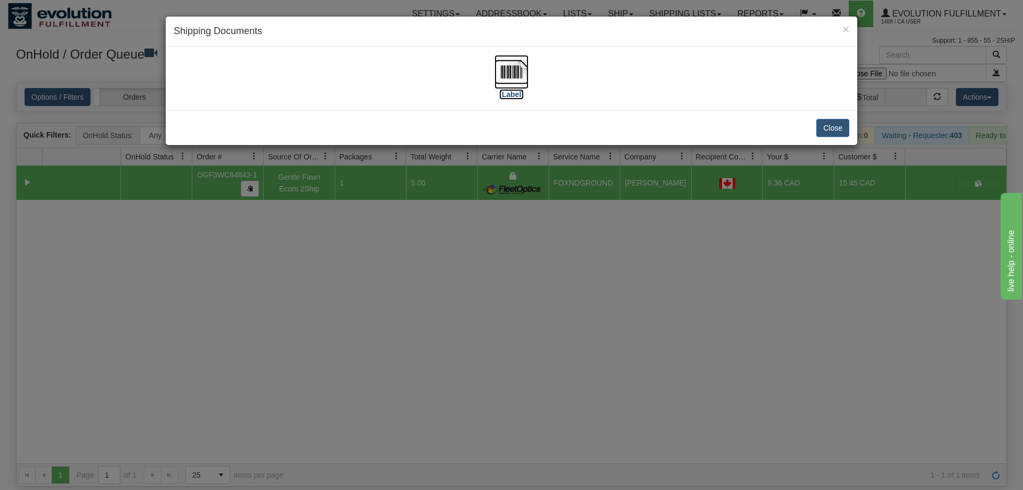
click at [509, 80] on img at bounding box center [511, 72] width 34 height 34
drag, startPoint x: 545, startPoint y: 375, endPoint x: 446, endPoint y: 163, distance: 233.4
click at [545, 372] on div "× Shipping Documents [Label] Close" at bounding box center [511, 245] width 1023 height 490
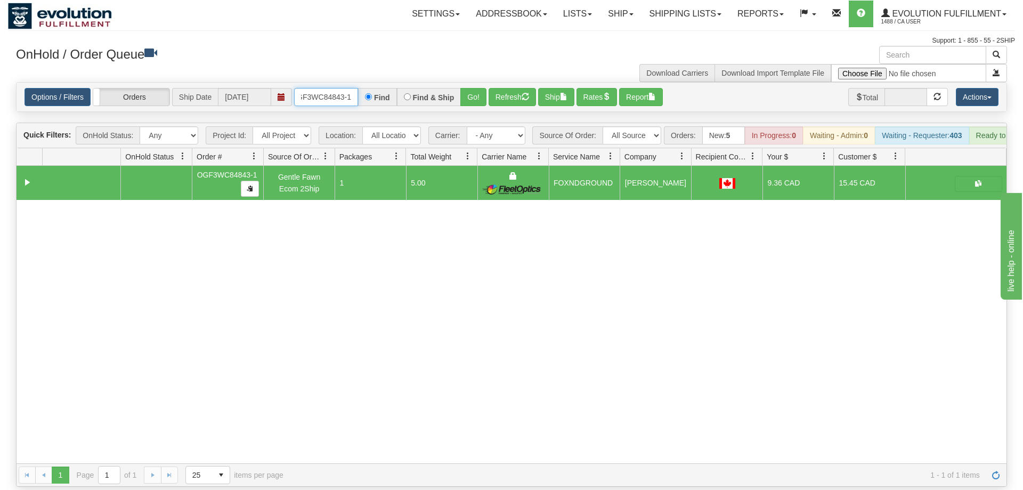
click at [337, 88] on input "OGF3WC84843-1" at bounding box center [326, 97] width 64 height 18
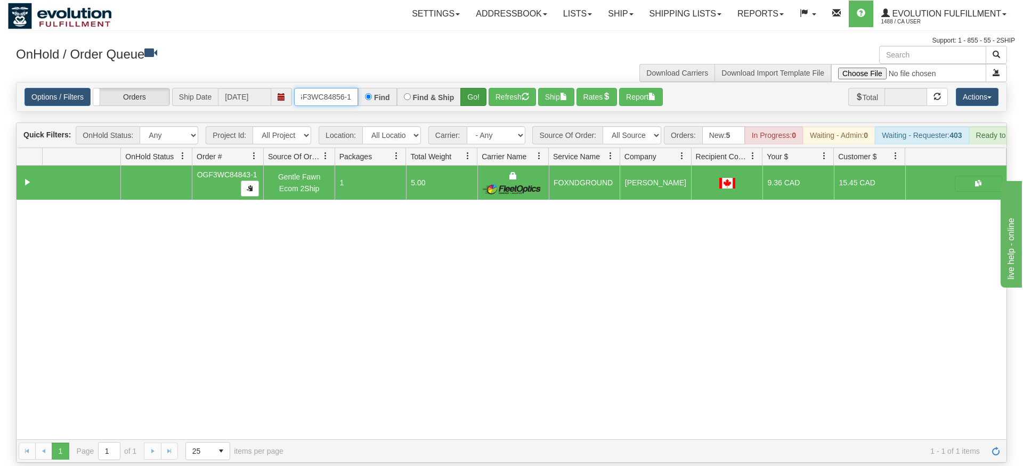
type input "OGF3WC84856-1"
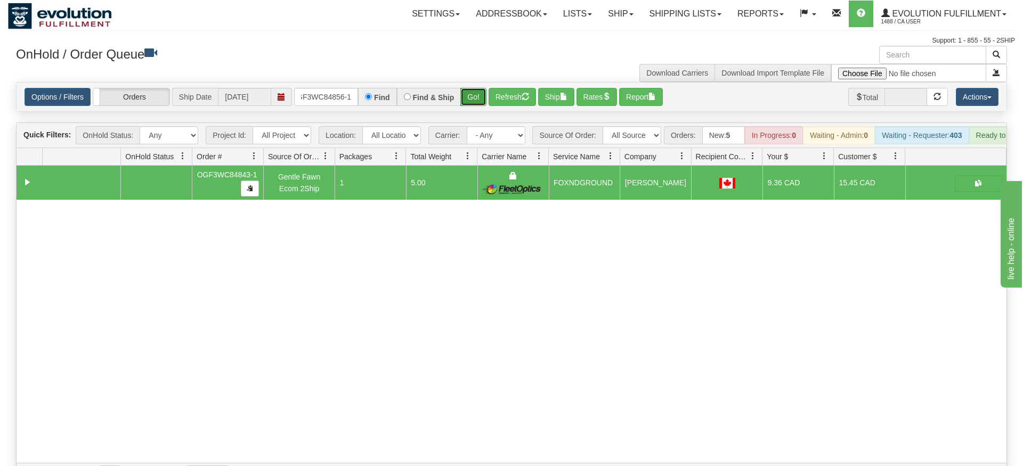
click at [473, 97] on div "Is equal to Is not equal to Contains Does not contains CAD USD EUR ZAR [PERSON_…" at bounding box center [511, 284] width 1007 height 404
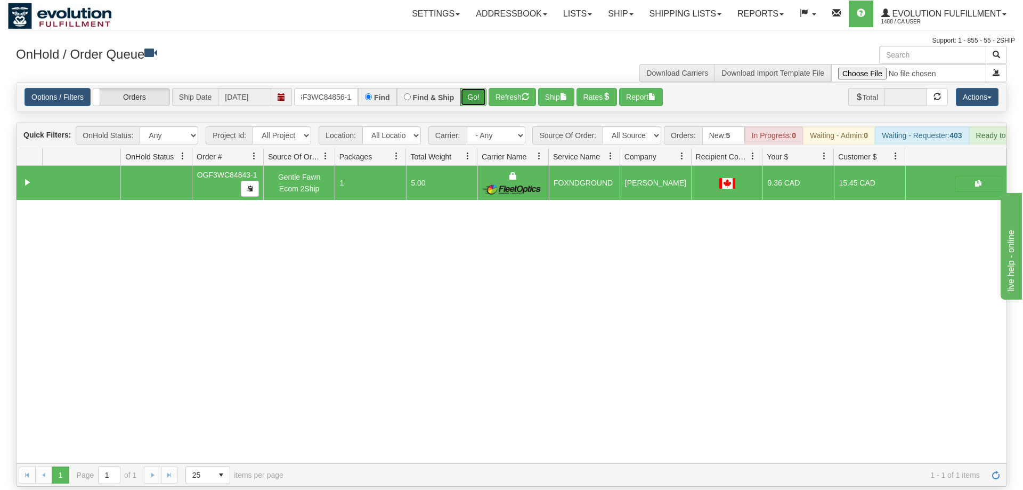
click at [474, 88] on button "Go!" at bounding box center [473, 97] width 26 height 18
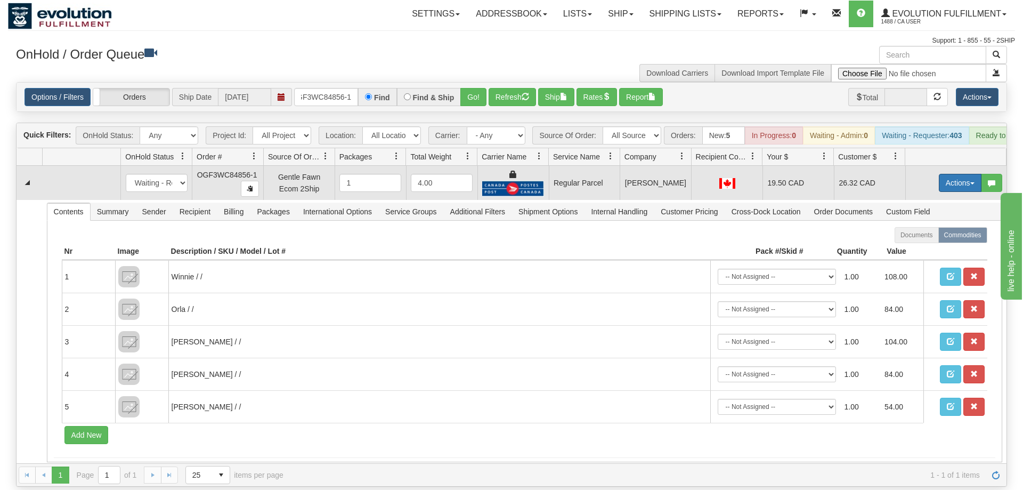
click at [949, 174] on button "Actions" at bounding box center [960, 183] width 43 height 18
click at [946, 226] on span "Rate All Services" at bounding box center [938, 230] width 64 height 9
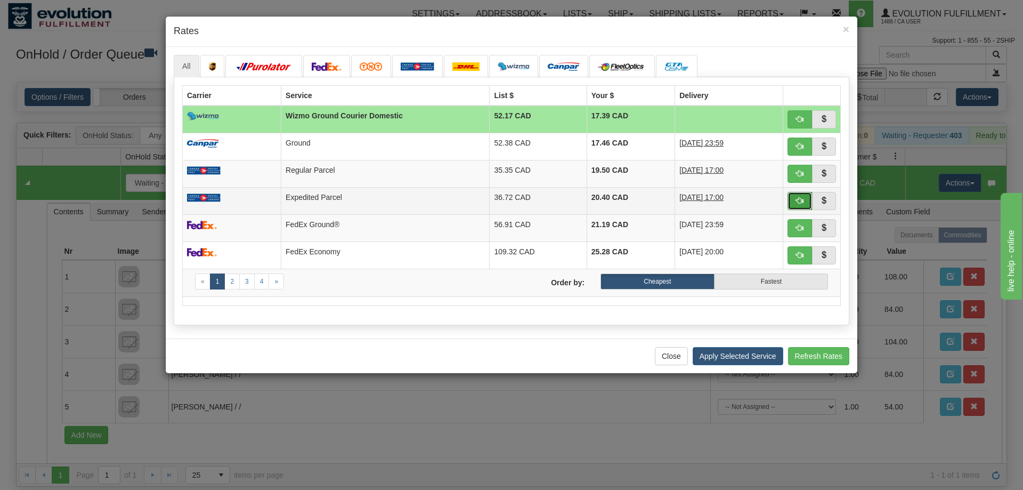
click at [793, 202] on button "button" at bounding box center [799, 201] width 25 height 18
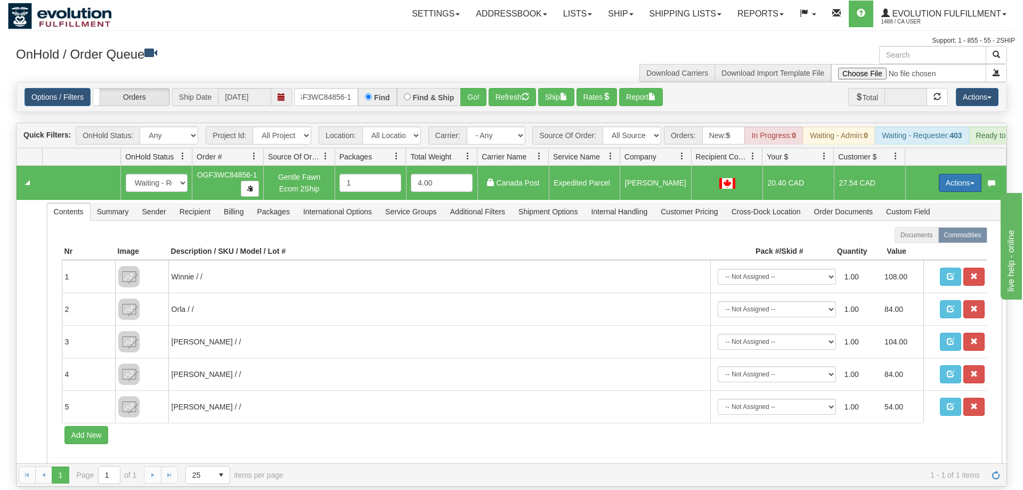
click at [953, 174] on button "Actions" at bounding box center [960, 183] width 43 height 18
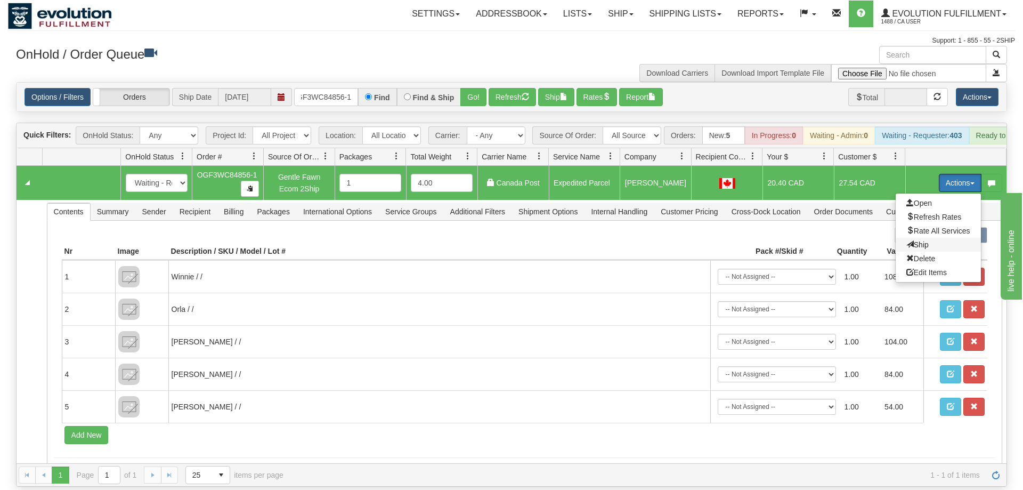
click at [907, 240] on span "Ship" at bounding box center [917, 244] width 22 height 9
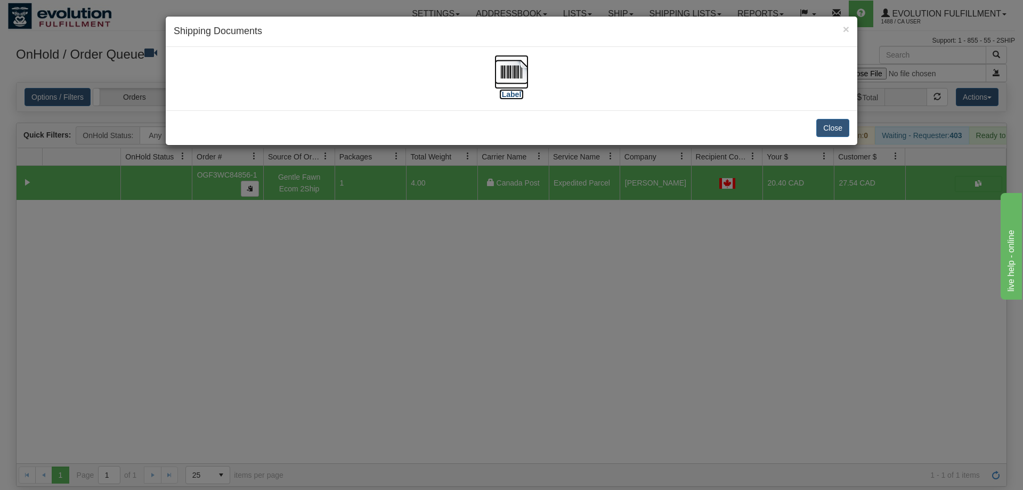
click at [517, 83] on img at bounding box center [511, 72] width 34 height 34
click at [465, 279] on div "× Shipping Documents [Label] Close" at bounding box center [511, 245] width 1023 height 490
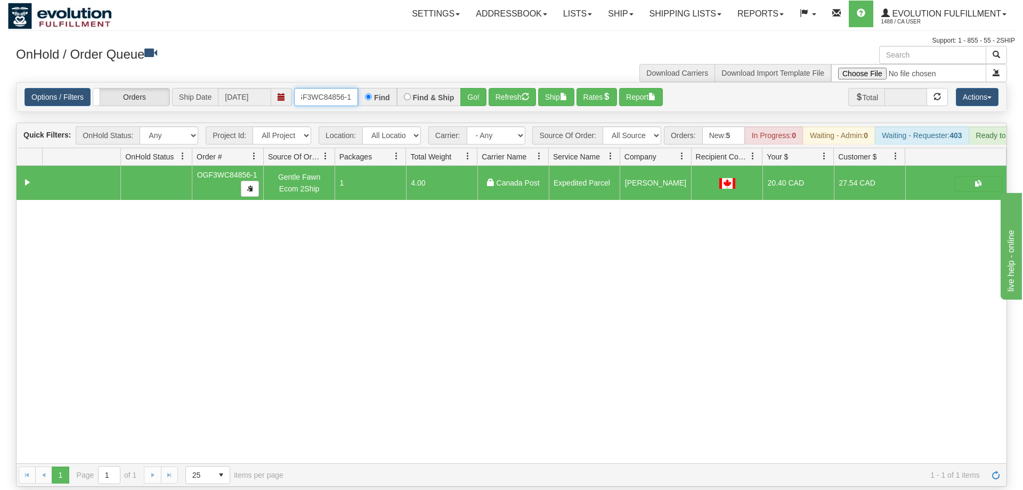
click at [328, 88] on input "OGF3WC84856-1" at bounding box center [326, 97] width 64 height 18
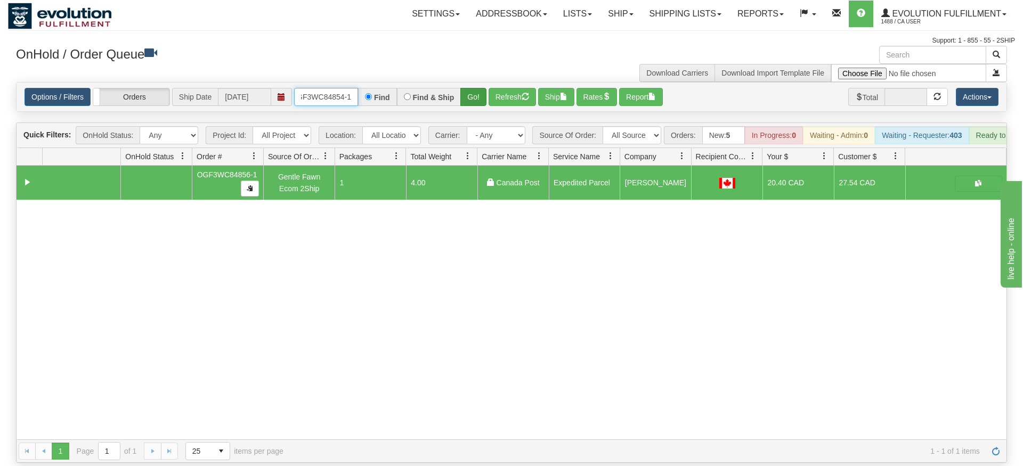
type input "OGF3WC84854-1"
click at [474, 107] on div "Is equal to Is not equal to Contains Does not contains CAD USD EUR ZAR [PERSON_…" at bounding box center [511, 272] width 1007 height 381
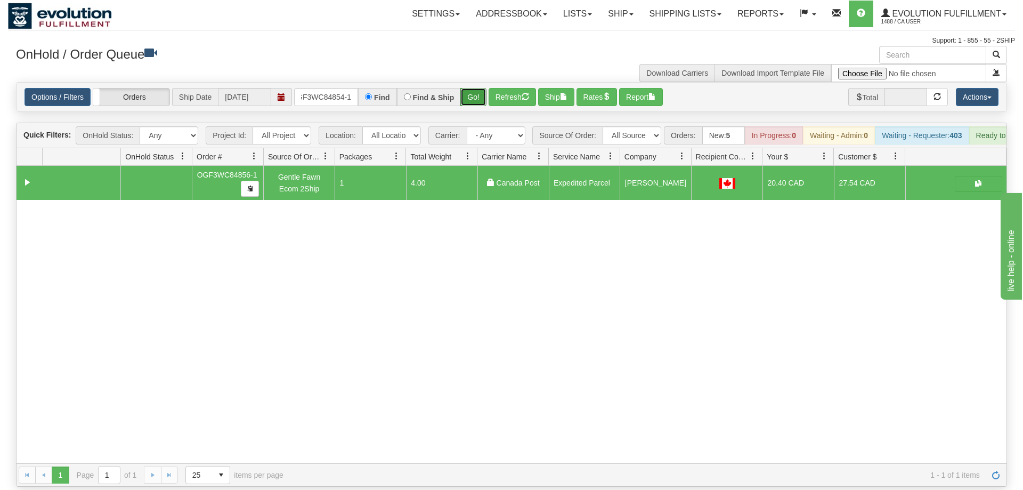
click at [473, 88] on button "Go!" at bounding box center [473, 97] width 26 height 18
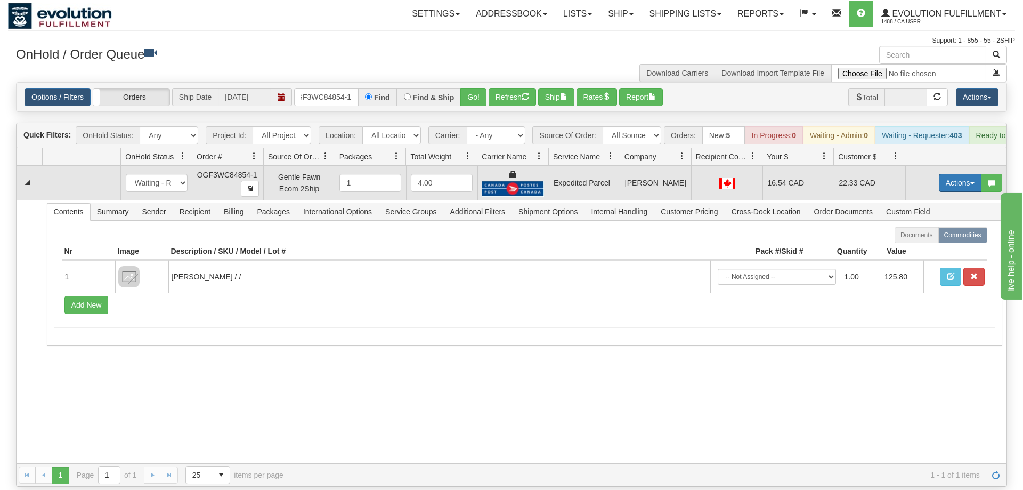
click at [956, 174] on button "Actions" at bounding box center [960, 183] width 43 height 18
click at [919, 240] on span "Ship" at bounding box center [917, 244] width 22 height 9
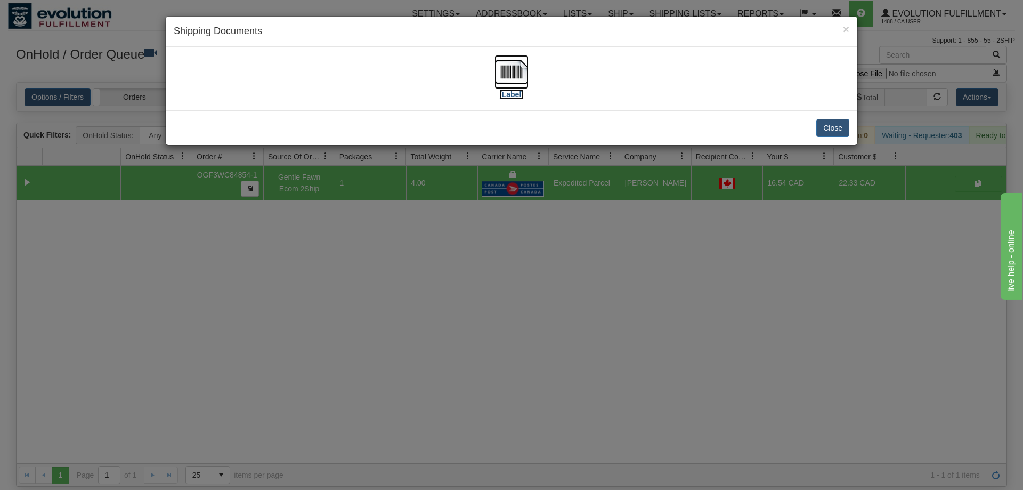
click at [522, 85] on img at bounding box center [511, 72] width 34 height 34
drag, startPoint x: 449, startPoint y: 305, endPoint x: 400, endPoint y: 7, distance: 302.5
click at [449, 300] on div "× Shipping Documents [Label] Close" at bounding box center [511, 245] width 1023 height 490
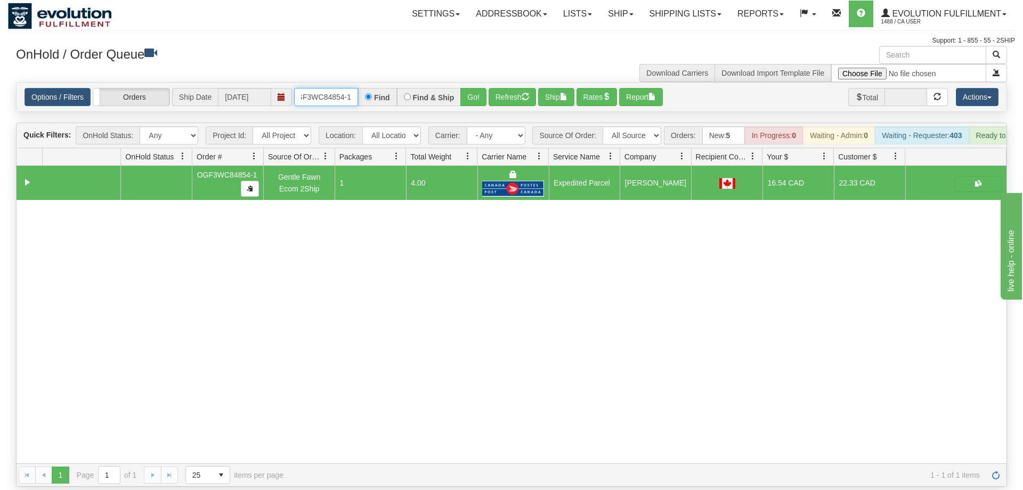
click at [345, 88] on input "OGF3WC84854-1" at bounding box center [326, 97] width 64 height 18
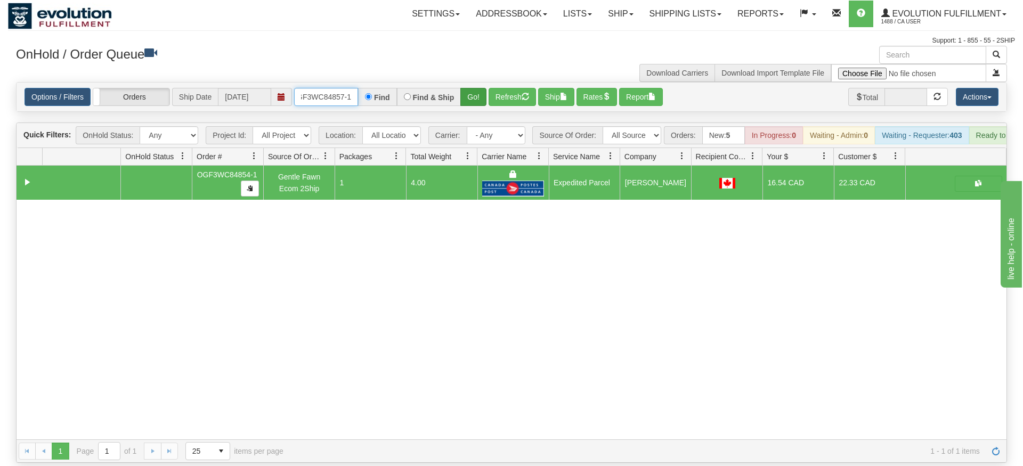
type input "OGF3WC84857-1"
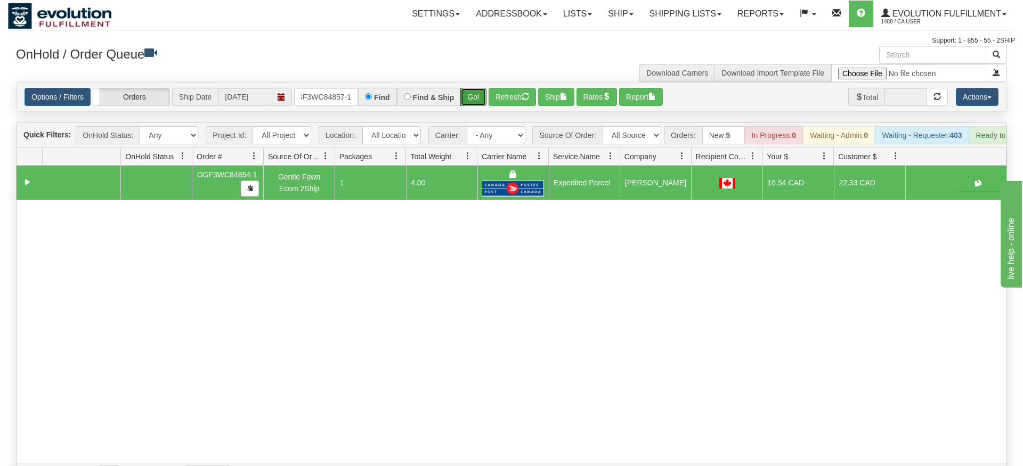
drag, startPoint x: 472, startPoint y: 79, endPoint x: 472, endPoint y: 99, distance: 19.7
click at [472, 102] on div "Is equal to Is not equal to Contains Does not contains CAD USD EUR ZAR [PERSON_…" at bounding box center [511, 284] width 1007 height 404
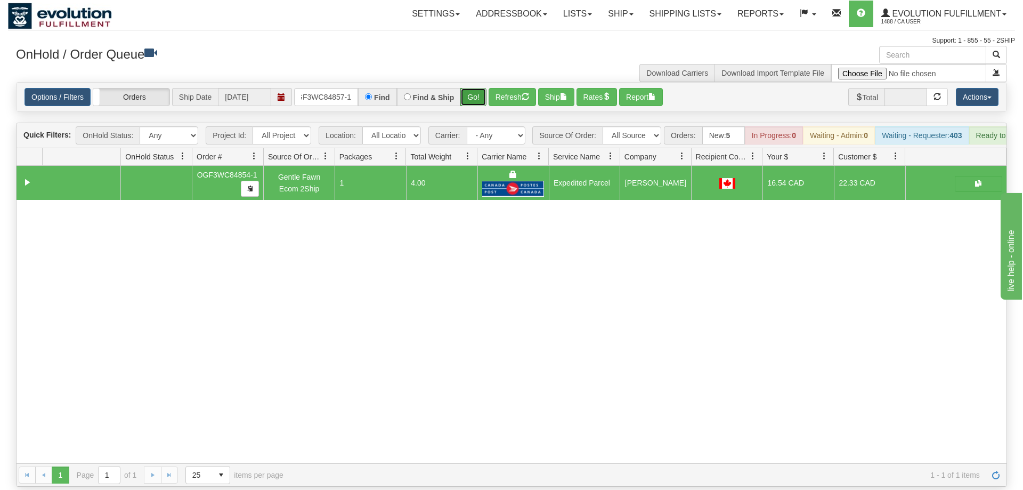
click at [476, 88] on button "Go!" at bounding box center [473, 97] width 26 height 18
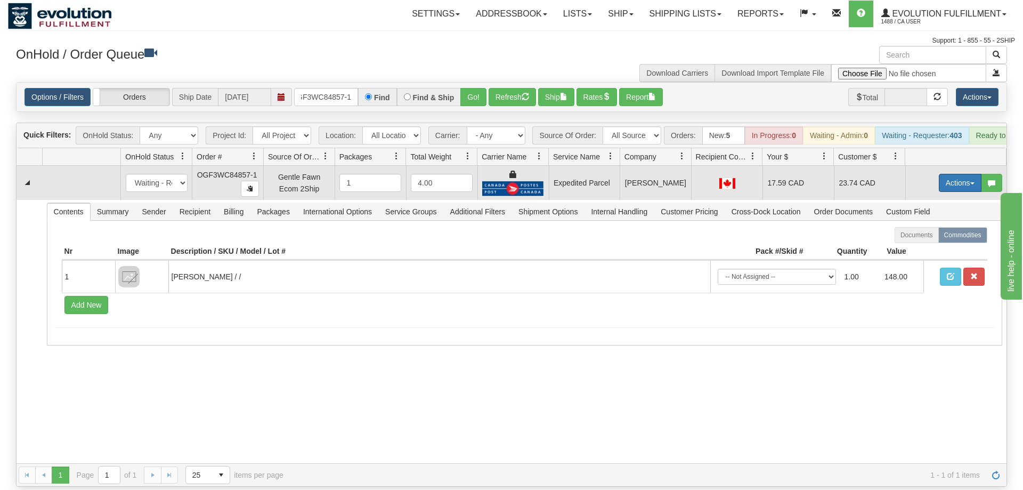
click at [957, 174] on button "Actions" at bounding box center [960, 183] width 43 height 18
click at [916, 240] on span "Ship" at bounding box center [917, 244] width 22 height 9
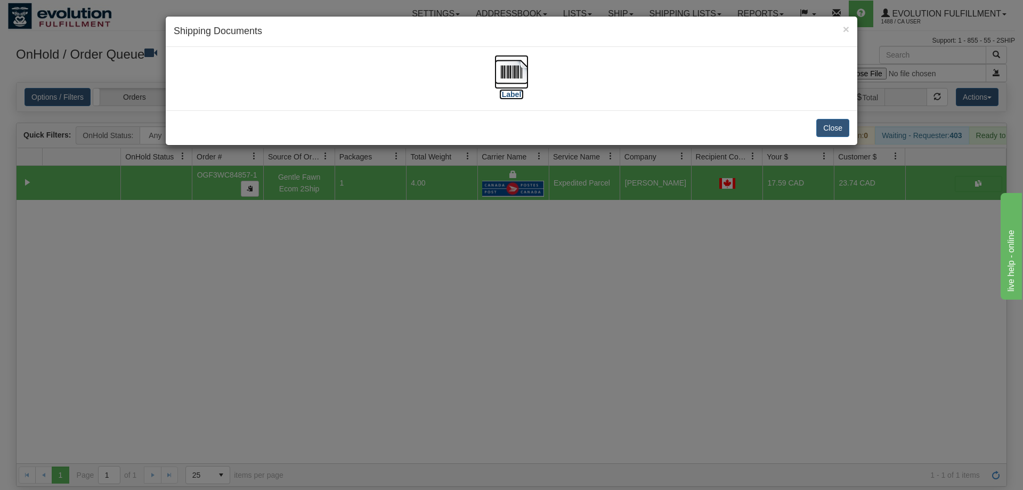
click at [523, 71] on img at bounding box center [511, 72] width 34 height 34
click at [493, 337] on div "× Shipping Documents [Label] Close" at bounding box center [511, 245] width 1023 height 490
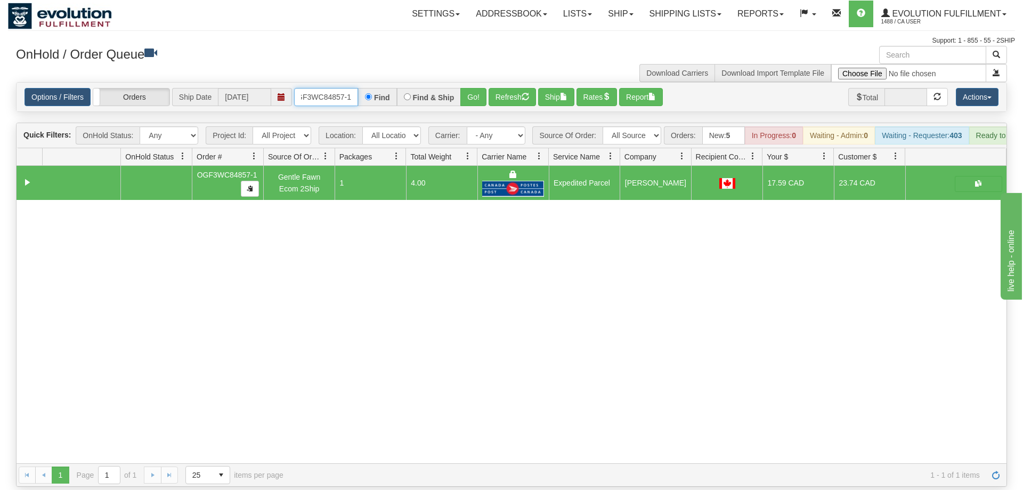
click at [341, 88] on input "OGF3WC84857-1" at bounding box center [326, 97] width 64 height 18
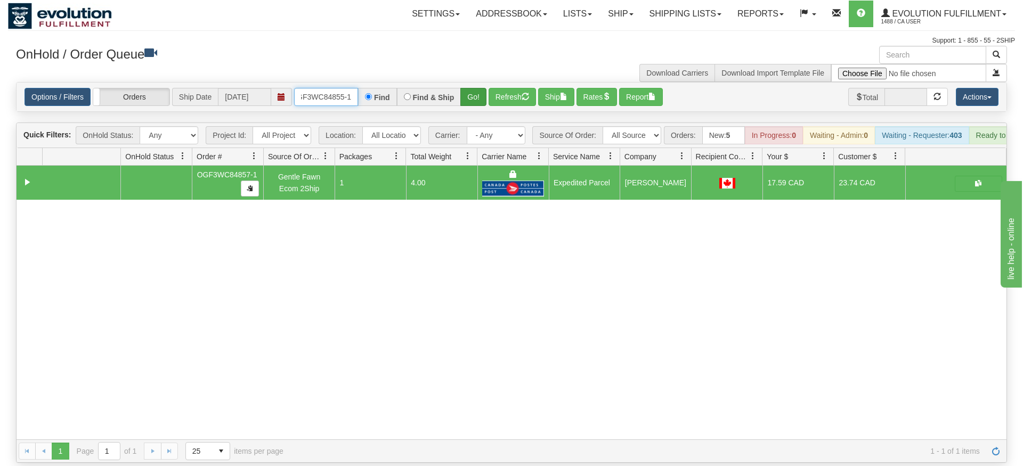
type input "OGF3WC84855-1"
click at [480, 112] on div "Is equal to Is not equal to Contains Does not contains CAD USD EUR ZAR [PERSON_…" at bounding box center [511, 272] width 1007 height 381
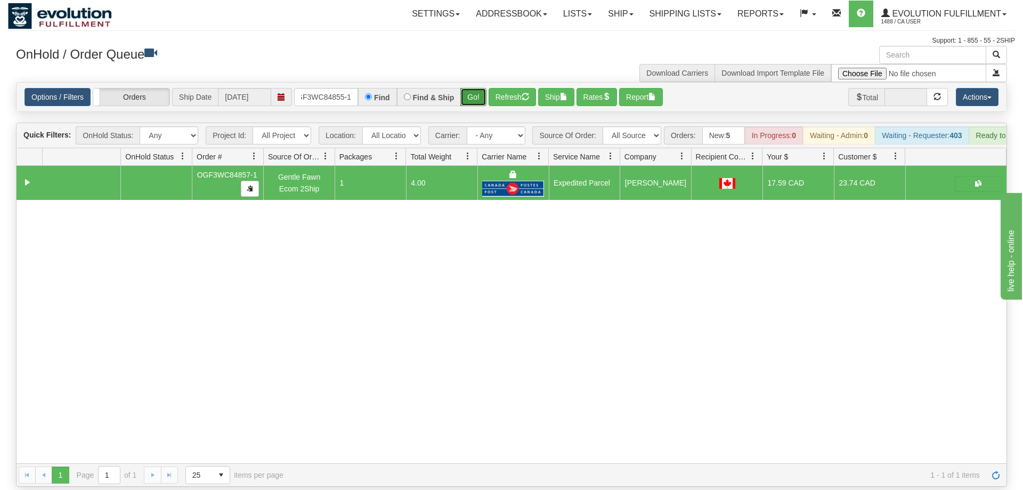
click at [480, 90] on button "Go!" at bounding box center [473, 97] width 26 height 18
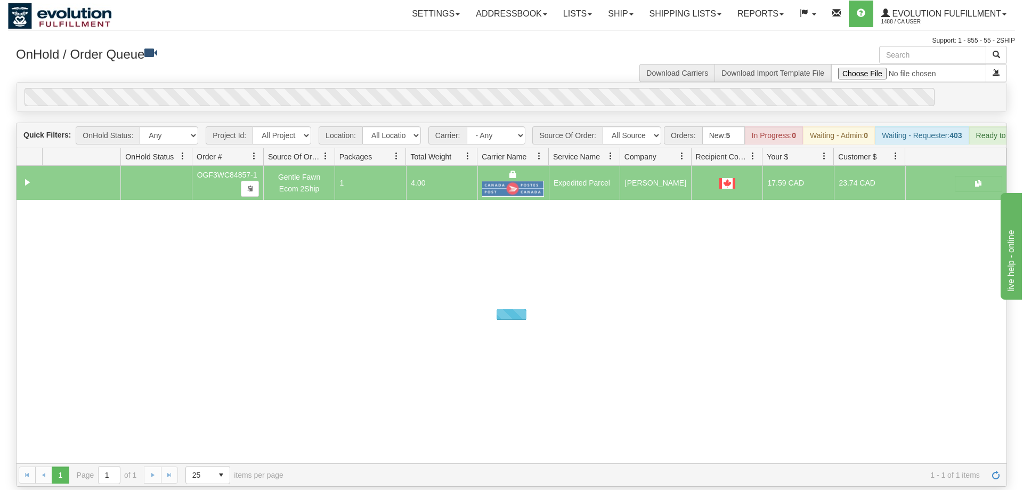
click at [0, 0] on button "Go!" at bounding box center [0, 0] width 0 height 0
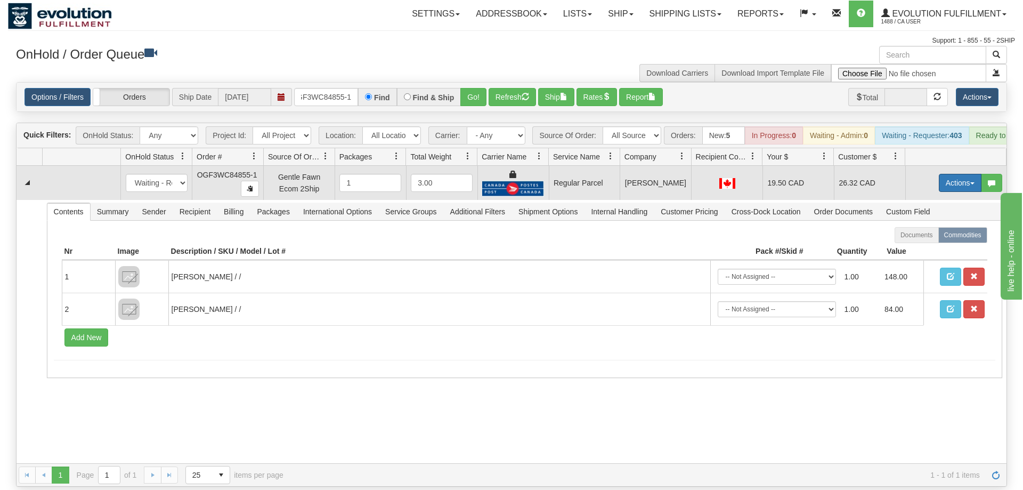
click at [962, 174] on button "Actions" at bounding box center [960, 183] width 43 height 18
click at [940, 226] on span "Rate All Services" at bounding box center [938, 230] width 64 height 9
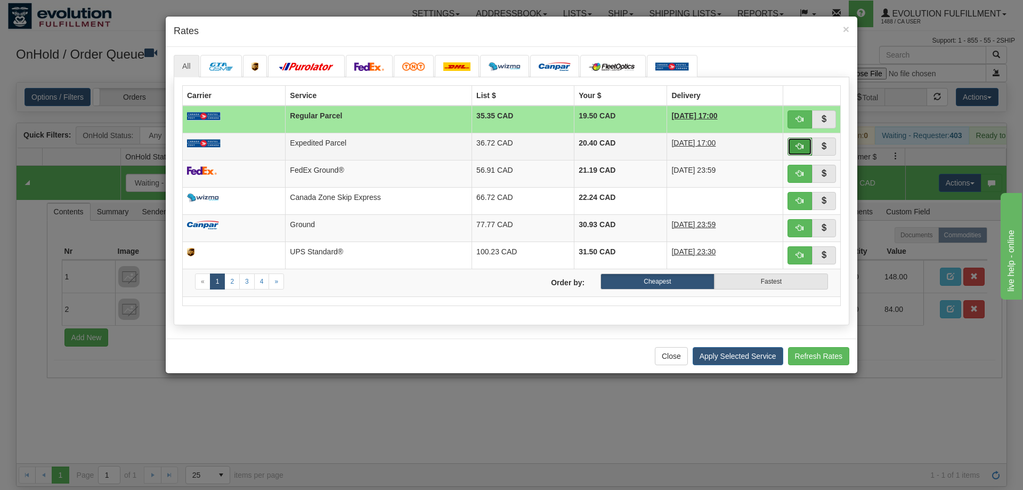
click at [794, 142] on button "button" at bounding box center [799, 146] width 25 height 18
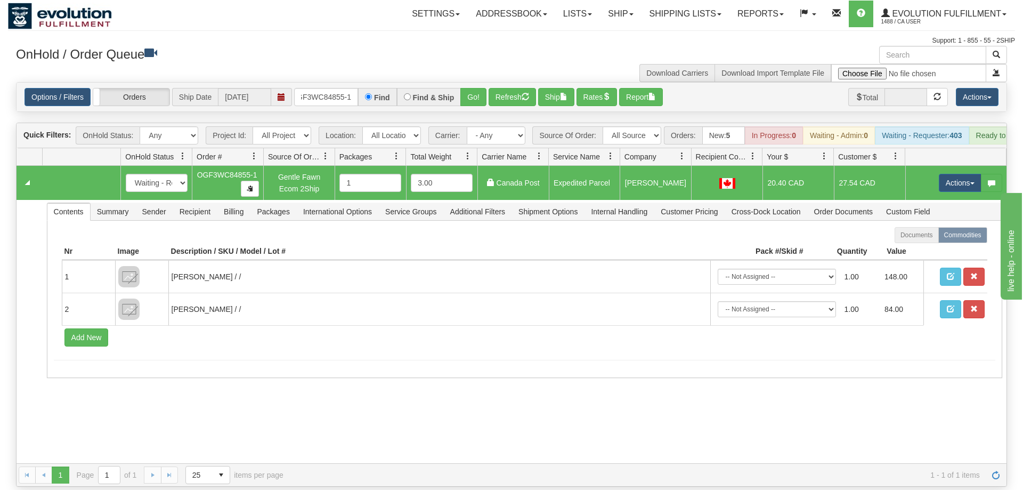
click at [956, 177] on td "Actions Open Refresh Rates Rate All Services Ship Delete Edit Items" at bounding box center [955, 183] width 101 height 34
click at [966, 166] on td "Actions Open Refresh Rates Rate All Services Ship Delete Edit Items" at bounding box center [955, 183] width 101 height 34
click at [964, 174] on button "Actions" at bounding box center [960, 183] width 43 height 18
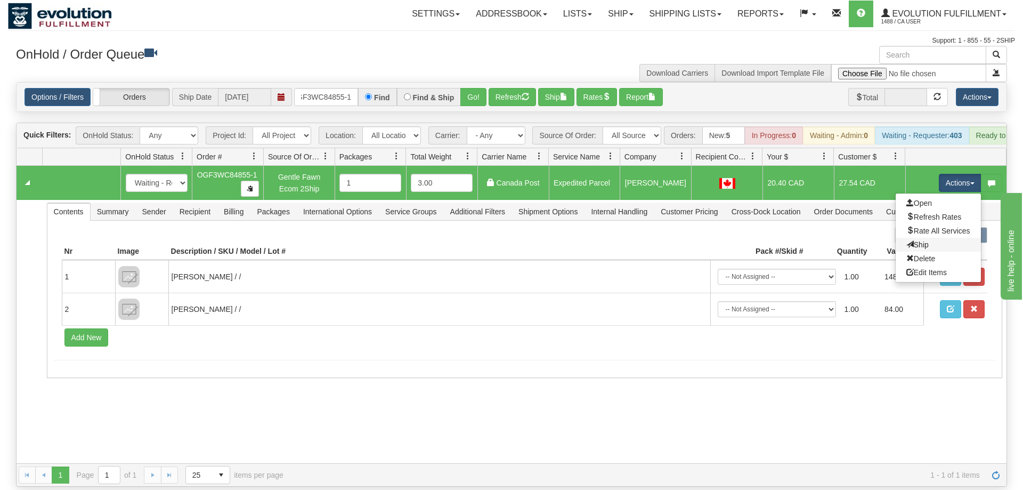
click at [937, 238] on link "Ship" at bounding box center [938, 245] width 85 height 14
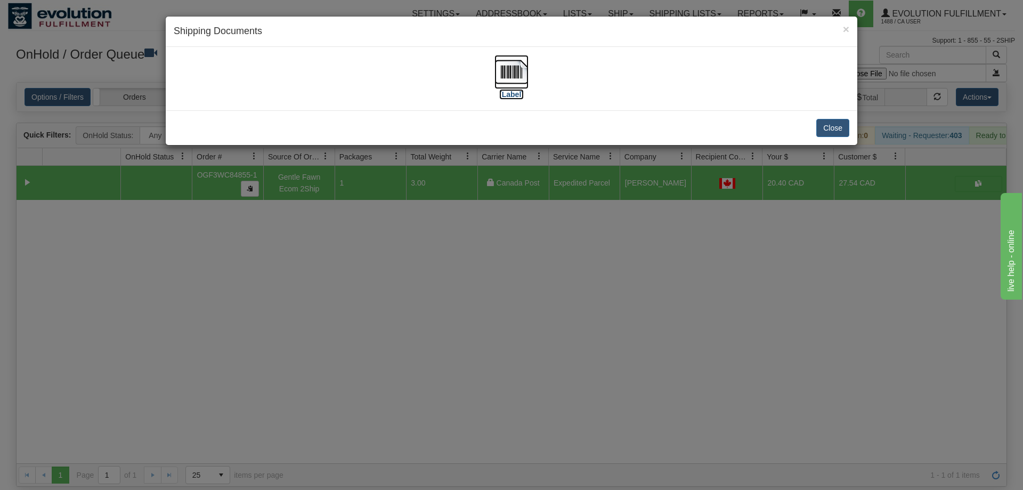
click at [505, 67] on img at bounding box center [511, 72] width 34 height 34
drag, startPoint x: 608, startPoint y: 352, endPoint x: 560, endPoint y: 253, distance: 110.1
click at [616, 348] on div "× Shipping Documents [Label] Close" at bounding box center [511, 245] width 1023 height 490
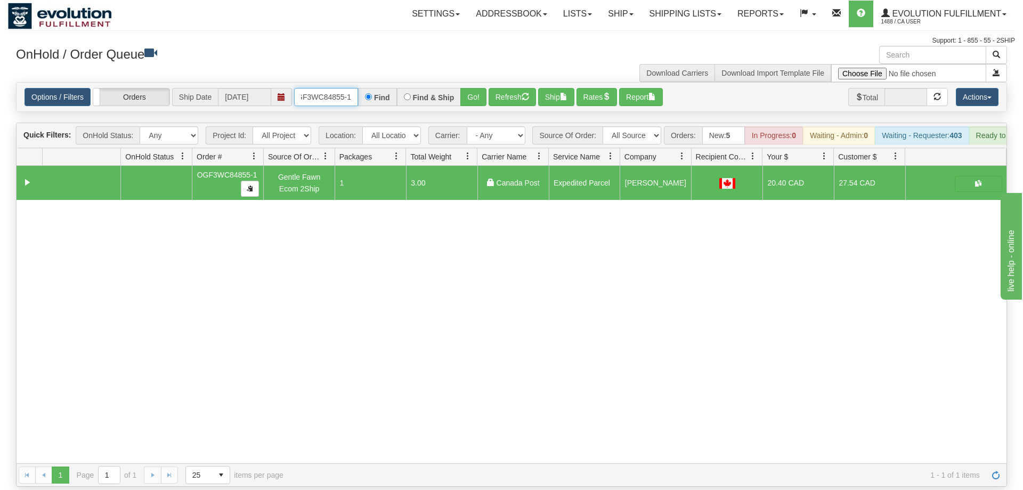
click at [338, 88] on input "OGF3WC84855-1" at bounding box center [326, 97] width 64 height 18
type input "4834"
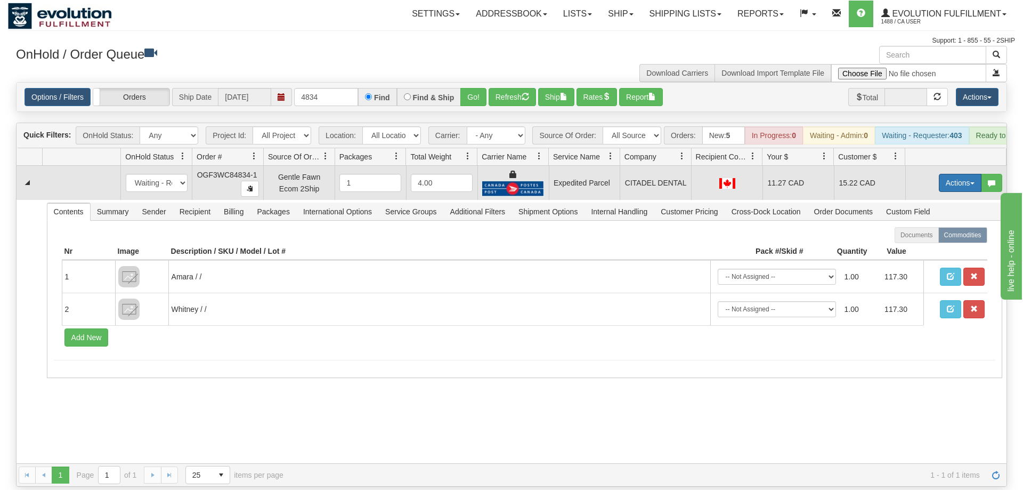
click at [949, 174] on button "Actions" at bounding box center [960, 183] width 43 height 18
click at [932, 238] on link "Ship" at bounding box center [938, 245] width 85 height 14
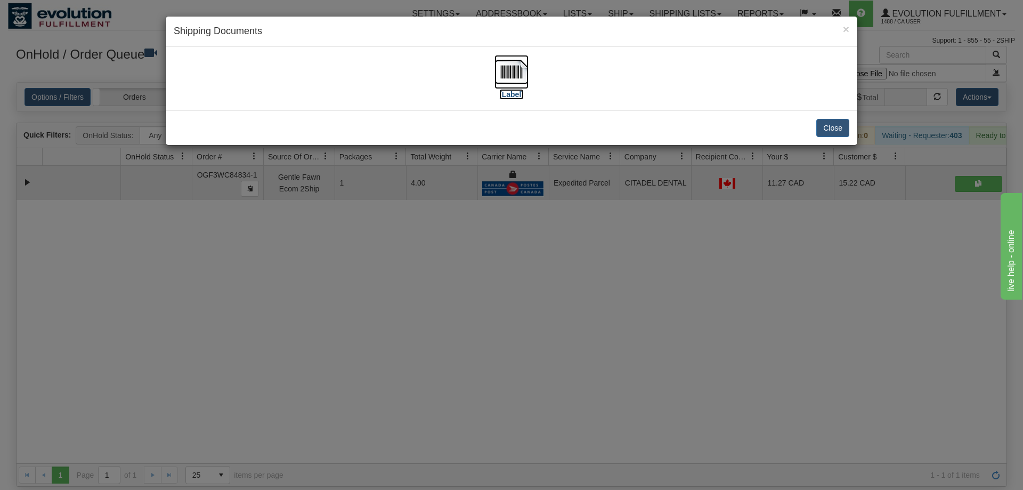
click at [521, 88] on img at bounding box center [511, 72] width 34 height 34
click at [613, 377] on div "× Shipping Documents [Label] Close" at bounding box center [511, 245] width 1023 height 490
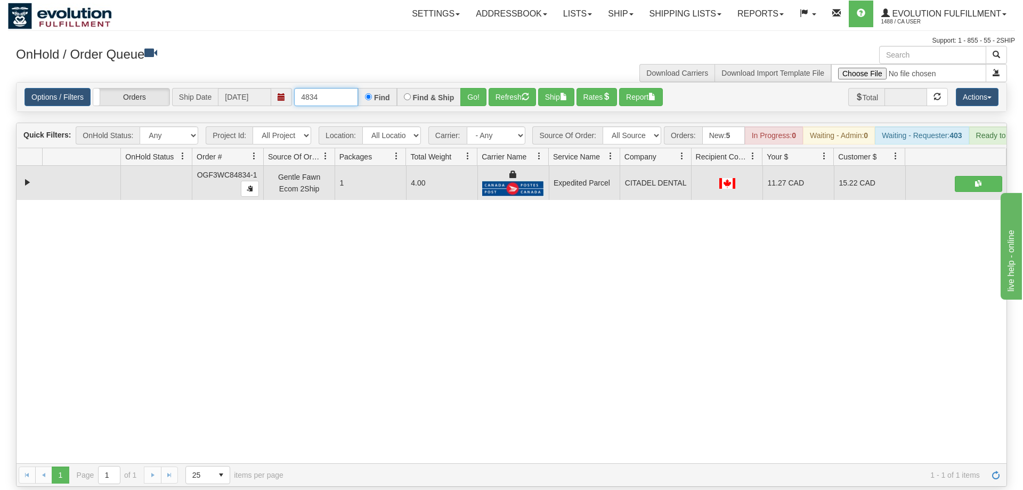
click at [316, 88] on input "4834" at bounding box center [326, 97] width 64 height 18
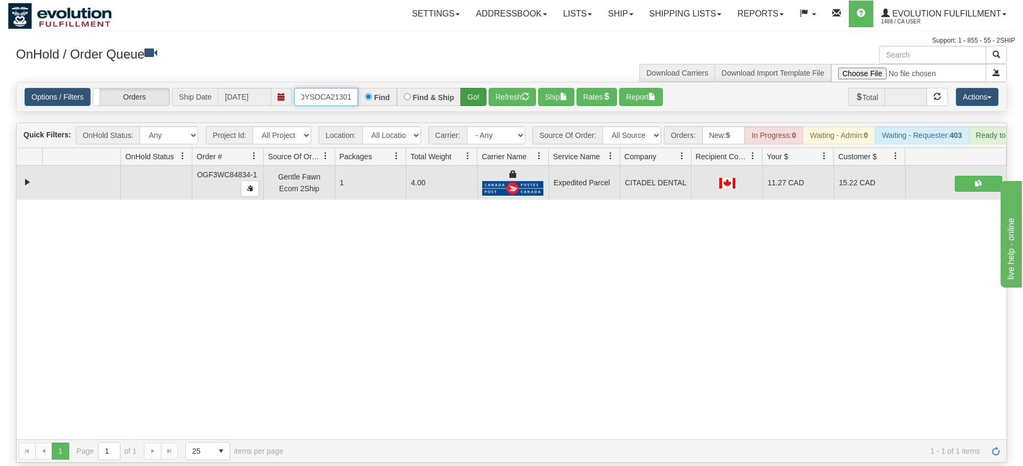
type input "OMOYSOCA21301"
click at [477, 107] on div "Is equal to Is not equal to Contains Does not contains CAD USD EUR ZAR [PERSON_…" at bounding box center [511, 272] width 1007 height 381
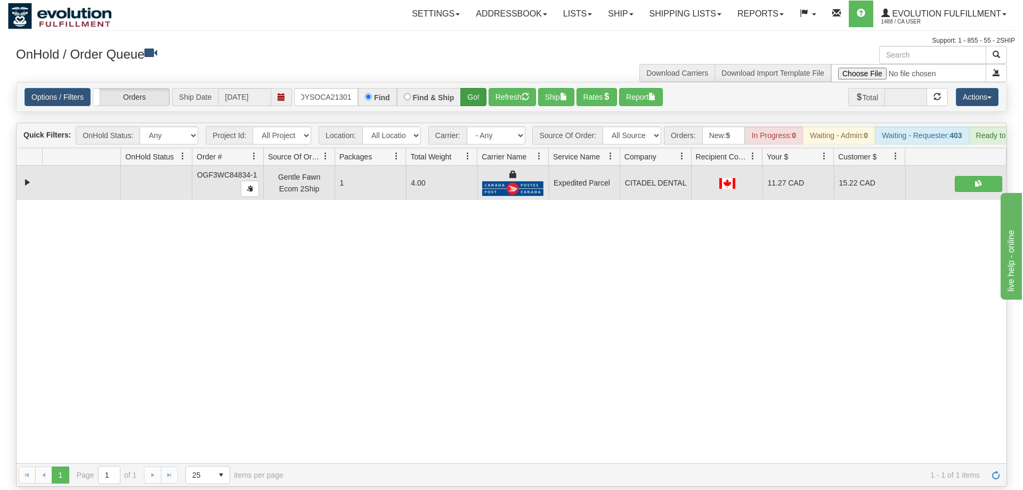
drag, startPoint x: 478, startPoint y: 90, endPoint x: 478, endPoint y: 84, distance: 5.9
click at [478, 84] on div "Options / Filters Group Shipments Orders Ship Date [DATE] OMOYSOCA21301 Find Fi…" at bounding box center [512, 97] width 990 height 29
click at [478, 88] on button "Go!" at bounding box center [473, 97] width 26 height 18
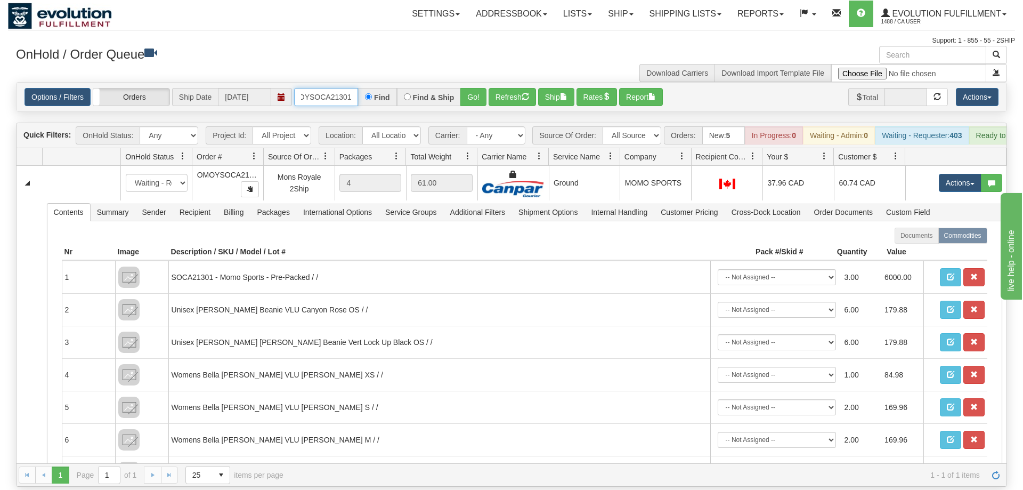
click at [332, 88] on input "OMOYSOCA21301" at bounding box center [326, 97] width 64 height 18
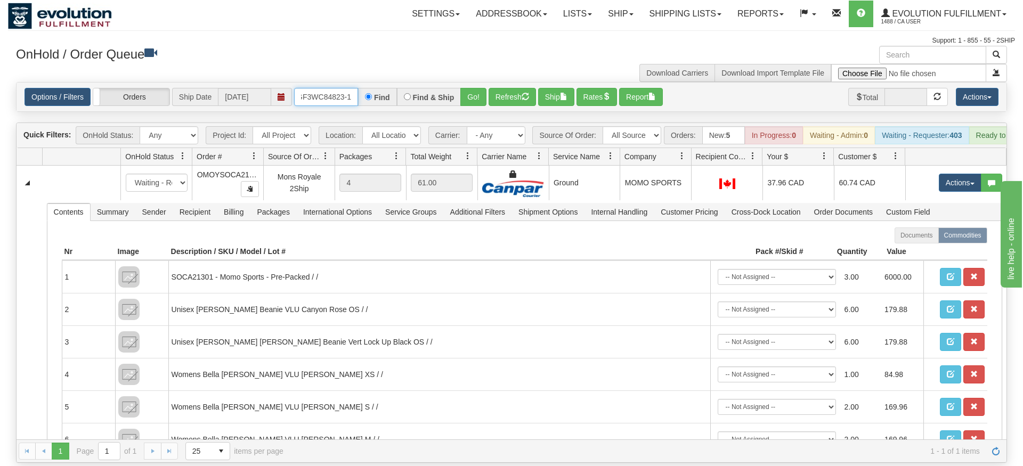
type input "OGF3WC84823-1"
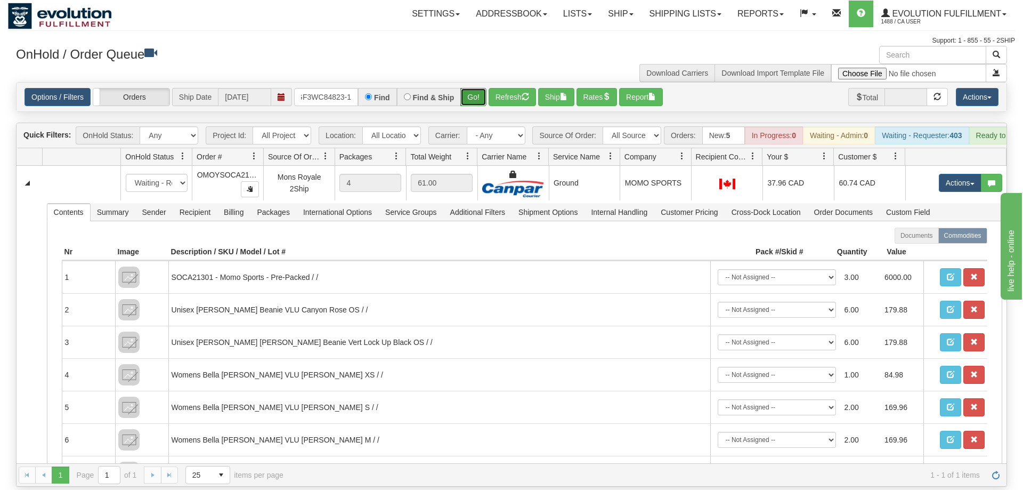
click at [470, 88] on button "Go!" at bounding box center [473, 97] width 26 height 18
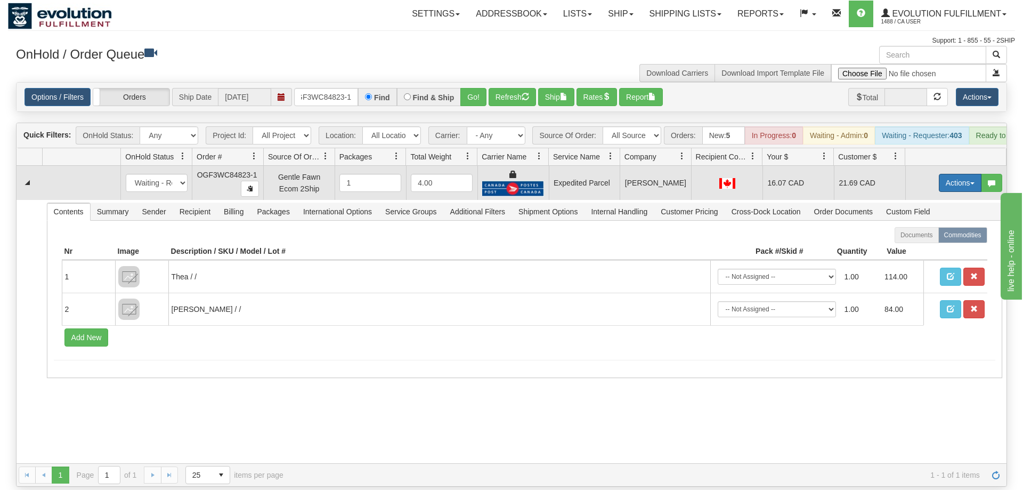
click at [946, 174] on button "Actions" at bounding box center [960, 183] width 43 height 18
click at [924, 240] on span "Ship" at bounding box center [917, 244] width 22 height 9
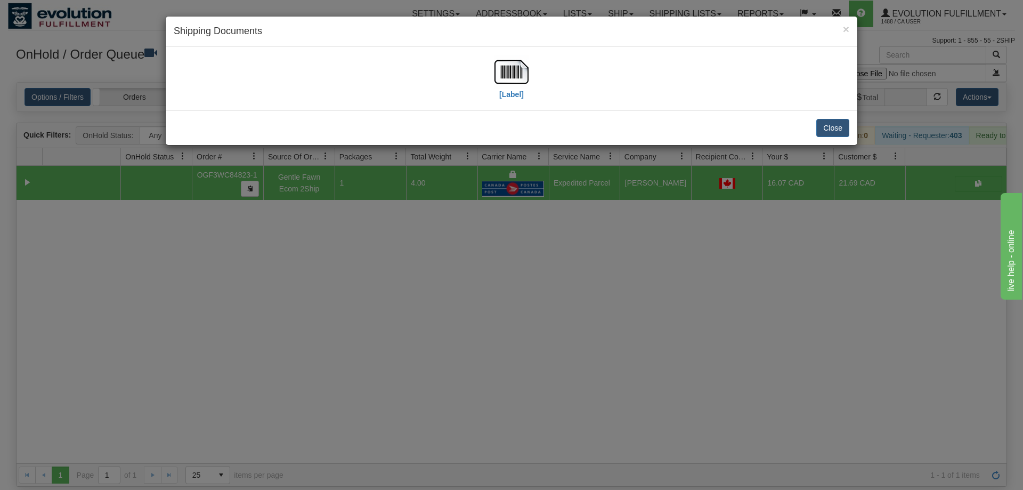
click at [490, 84] on div "[Label]" at bounding box center [512, 78] width 676 height 47
click at [497, 82] on img at bounding box center [511, 72] width 34 height 34
click at [623, 308] on div "× Shipping Documents [Label] Close" at bounding box center [511, 245] width 1023 height 490
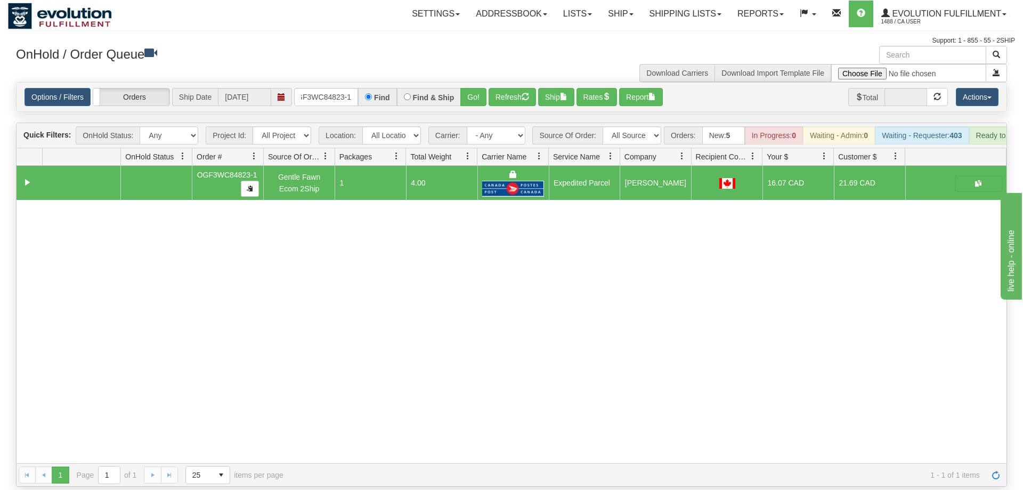
click at [331, 92] on div "Options / Filters Group Shipments Orders Ship Date [DATE] OGF3WC84823-1 Find Fi…" at bounding box center [512, 97] width 990 height 29
click at [335, 88] on input "OGF3WC84823-1" at bounding box center [326, 97] width 64 height 18
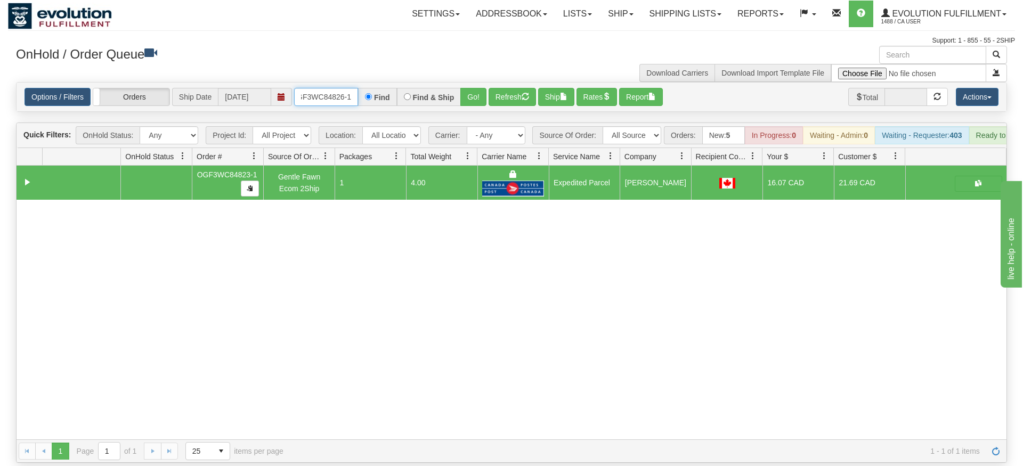
type input "OGF3WC84826-1"
click at [485, 116] on div "Is equal to Is not equal to Contains Does not contains CAD USD EUR ZAR [PERSON_…" at bounding box center [511, 272] width 1007 height 381
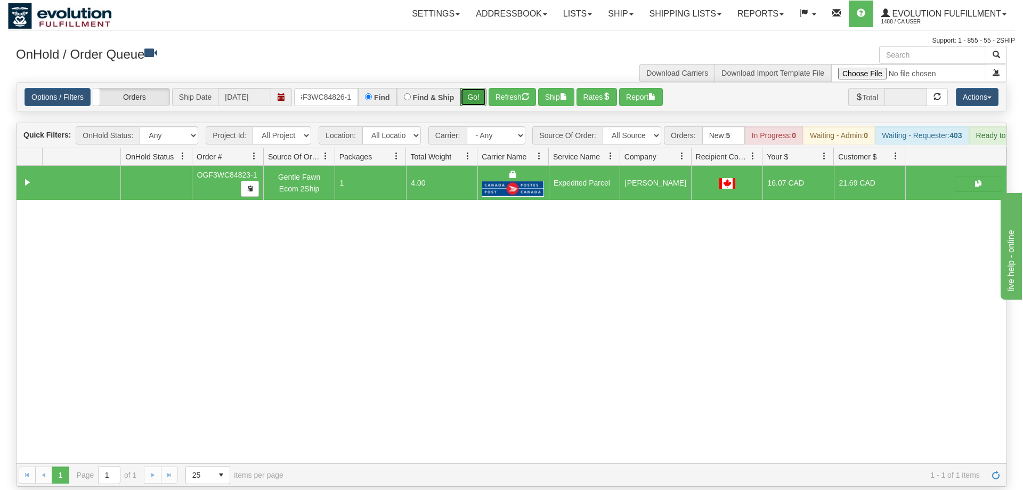
click at [467, 88] on button "Go!" at bounding box center [473, 97] width 26 height 18
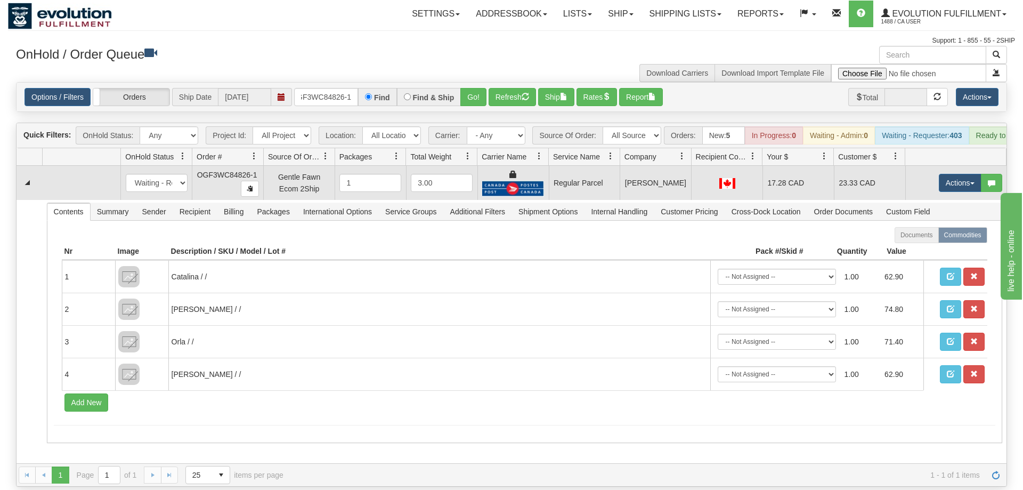
click at [935, 166] on td "Actions Open Refresh Rates Rate All Services Ship Delete Edit Items" at bounding box center [955, 183] width 101 height 34
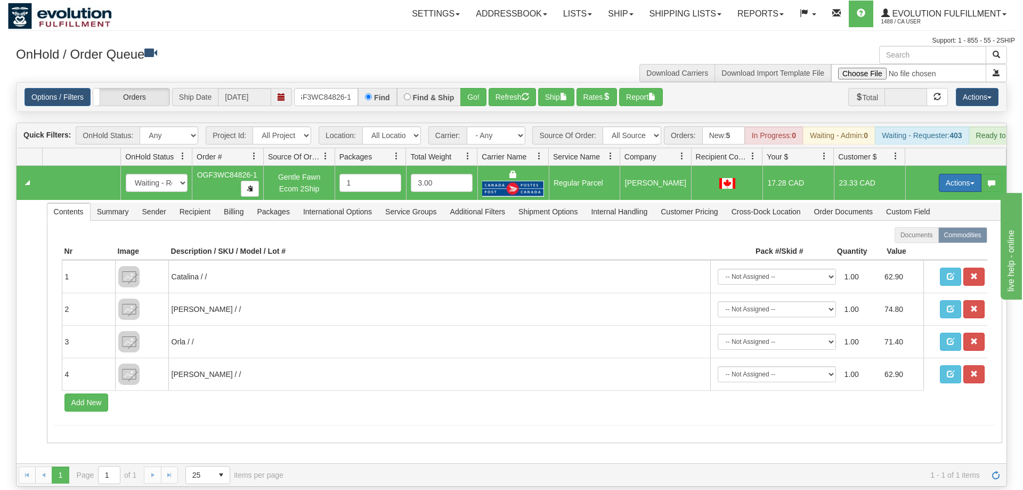
click at [939, 174] on button "Actions" at bounding box center [960, 183] width 43 height 18
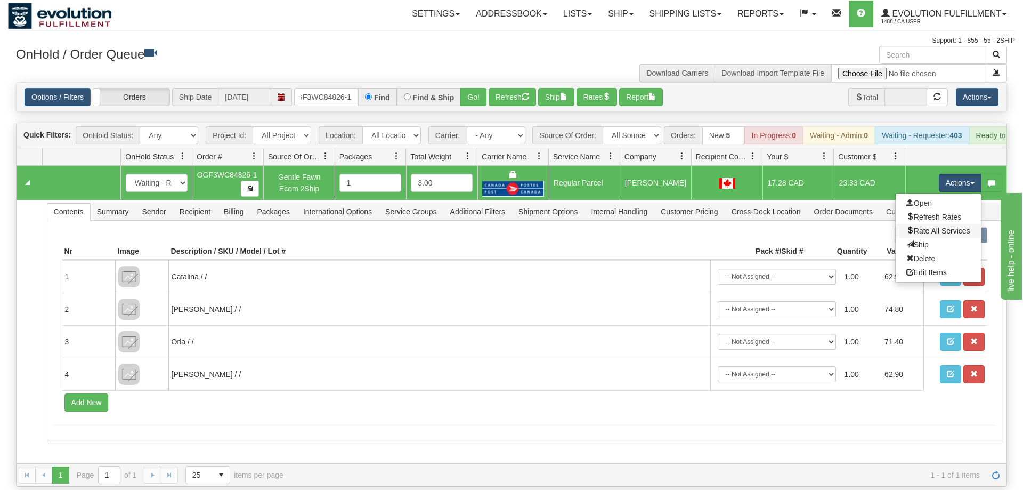
click at [951, 224] on link "Rate All Services" at bounding box center [938, 231] width 85 height 14
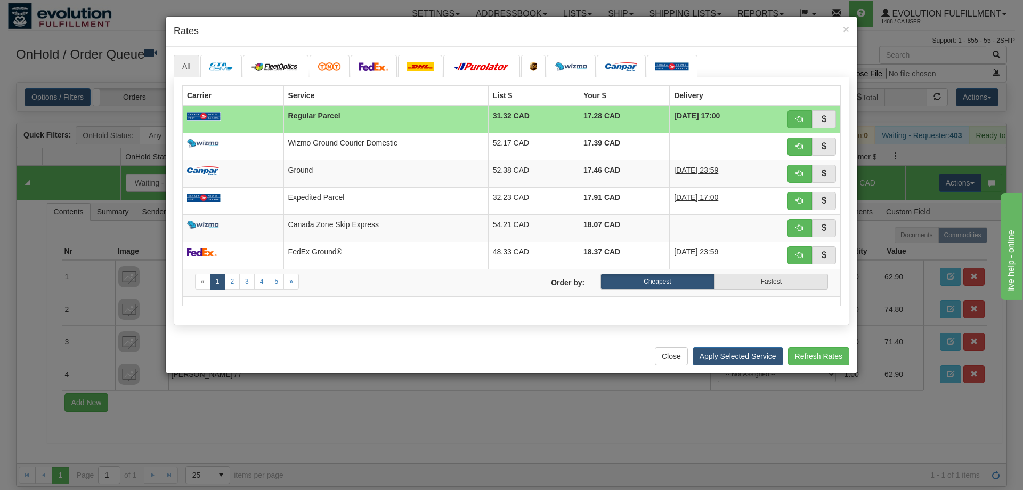
click at [279, 106] on td at bounding box center [233, 119] width 101 height 28
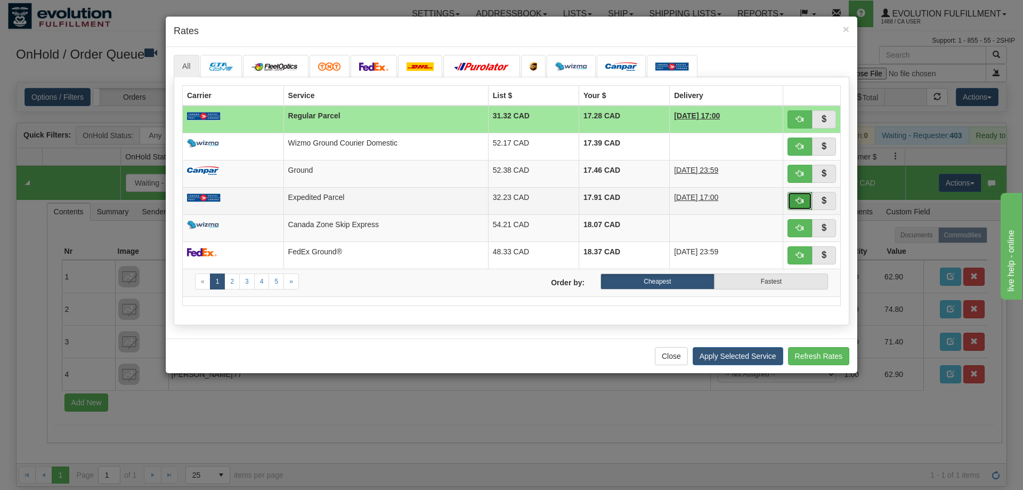
click at [796, 200] on span "button" at bounding box center [799, 200] width 7 height 7
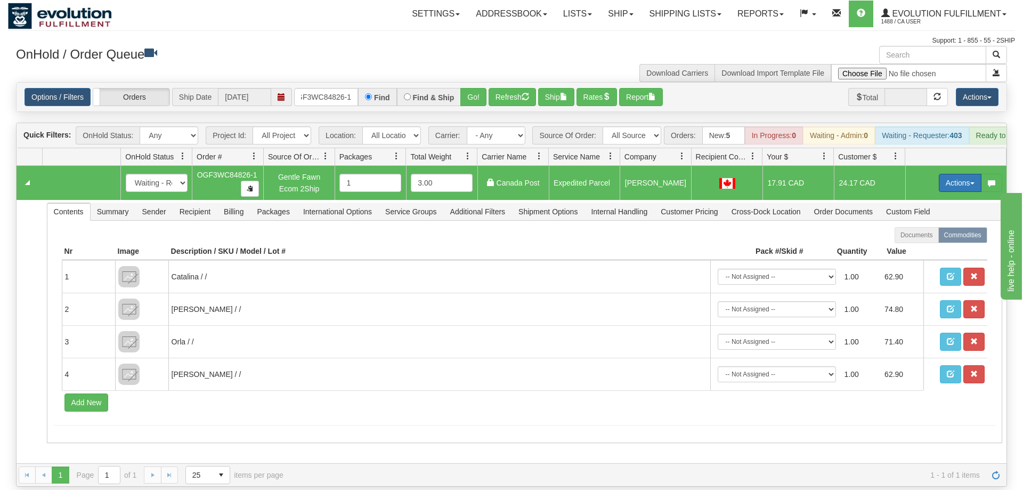
click at [963, 174] on button "Actions" at bounding box center [960, 183] width 43 height 18
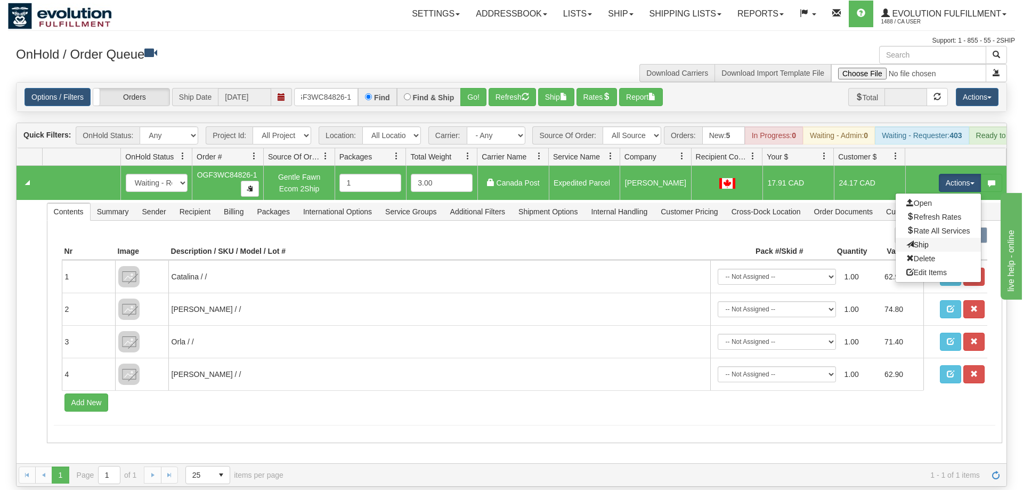
click at [934, 238] on link "Ship" at bounding box center [938, 245] width 85 height 14
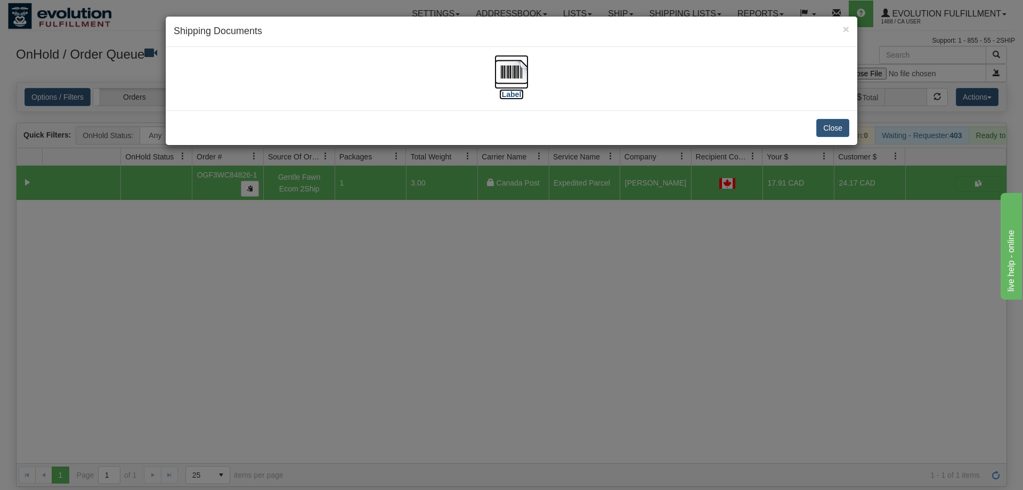
click at [519, 76] on img at bounding box center [511, 72] width 34 height 34
drag, startPoint x: 572, startPoint y: 388, endPoint x: 379, endPoint y: 166, distance: 294.6
click at [572, 387] on div "× Shipping Documents [Label] Close" at bounding box center [511, 245] width 1023 height 490
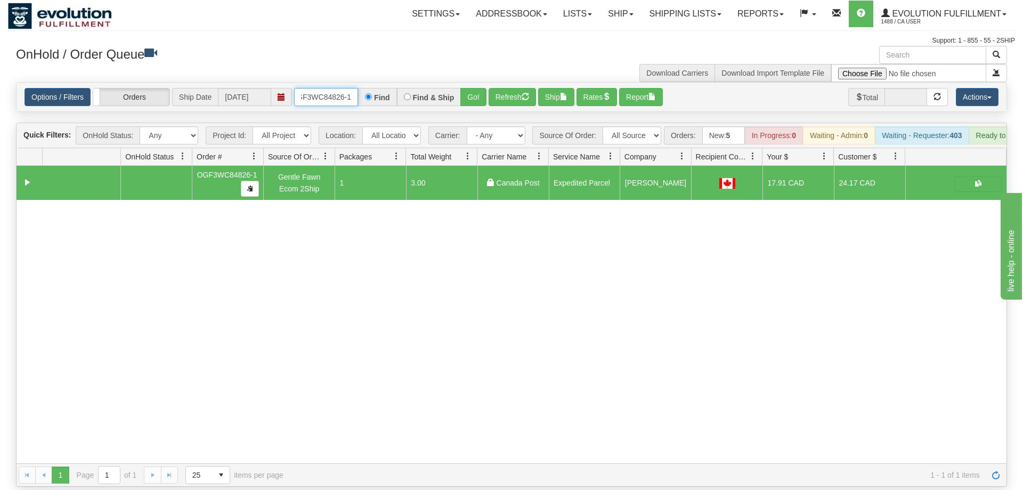
click at [320, 88] on input "OGF3WC84826-1" at bounding box center [326, 97] width 64 height 18
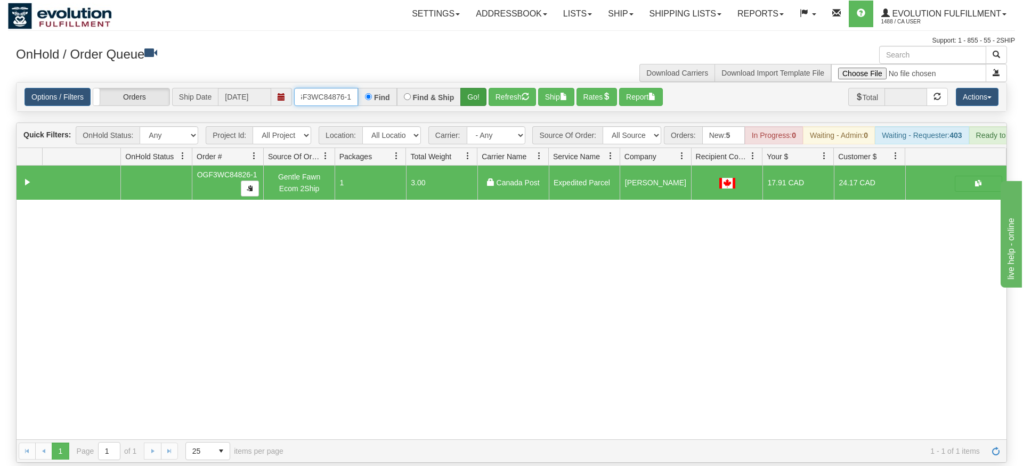
type input "OGF3WC84876-1"
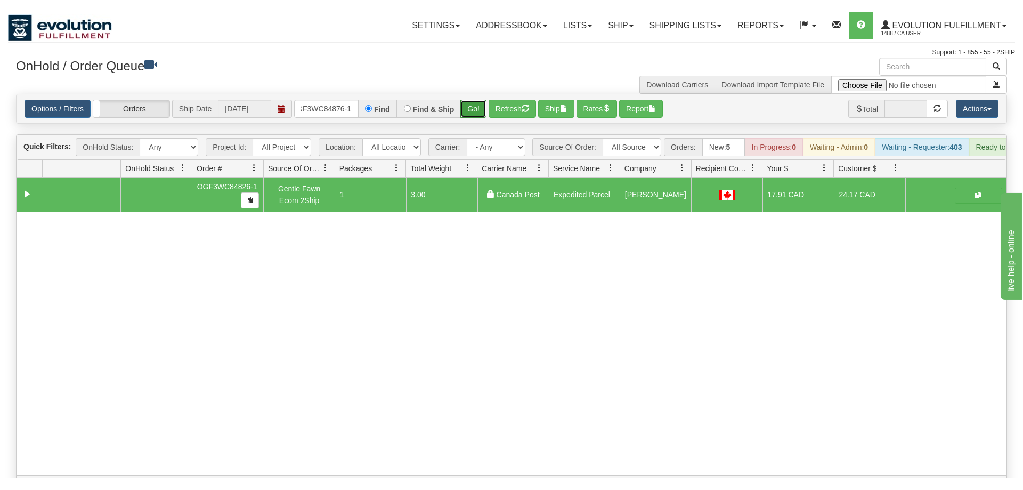
click at [476, 112] on div "Is equal to Is not equal to Contains Does not contains CAD USD EUR ZAR [PERSON_…" at bounding box center [511, 284] width 1007 height 404
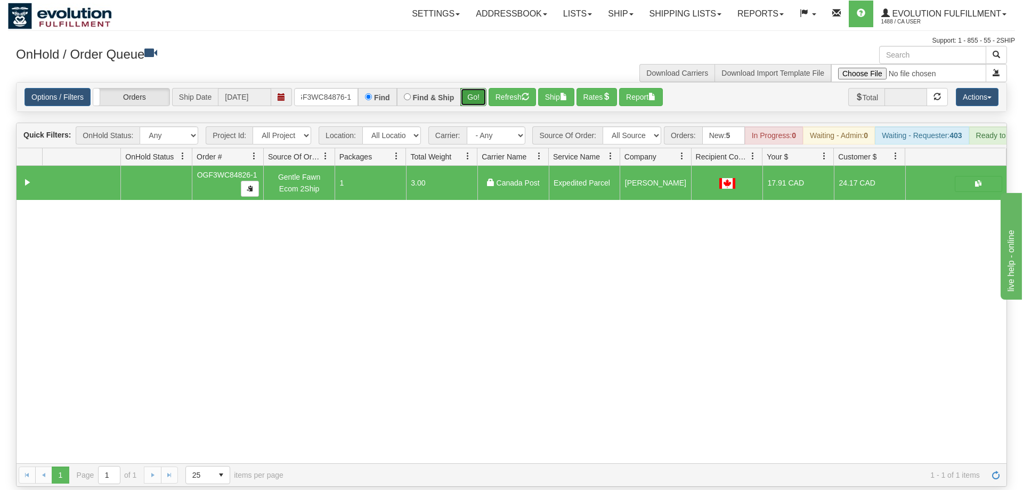
click at [477, 88] on button "Go!" at bounding box center [473, 97] width 26 height 18
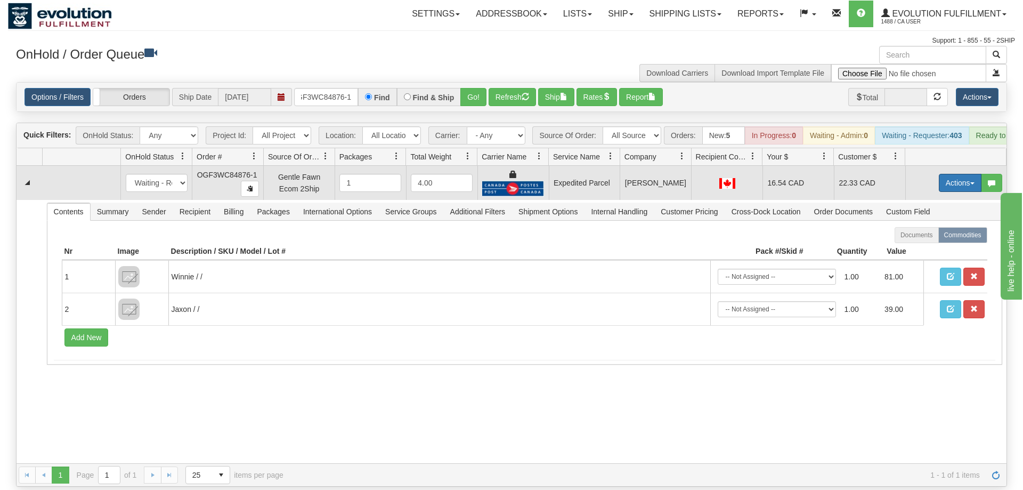
click at [961, 174] on button "Actions" at bounding box center [960, 183] width 43 height 18
click at [929, 238] on link "Ship" at bounding box center [938, 245] width 85 height 14
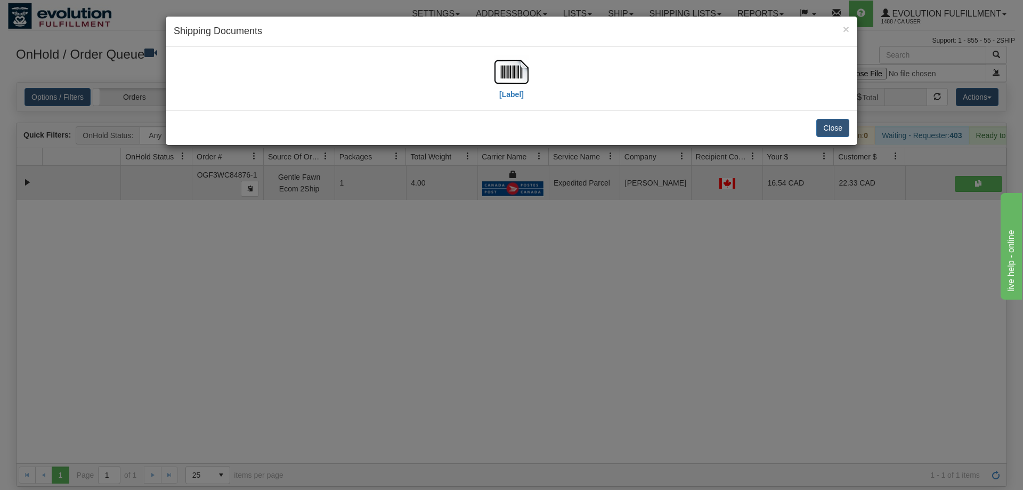
click at [305, 71] on div "[Label]" at bounding box center [512, 78] width 676 height 47
click at [520, 70] on img at bounding box center [511, 72] width 34 height 34
click at [463, 369] on div "× Shipping Documents [Label] Close" at bounding box center [511, 245] width 1023 height 490
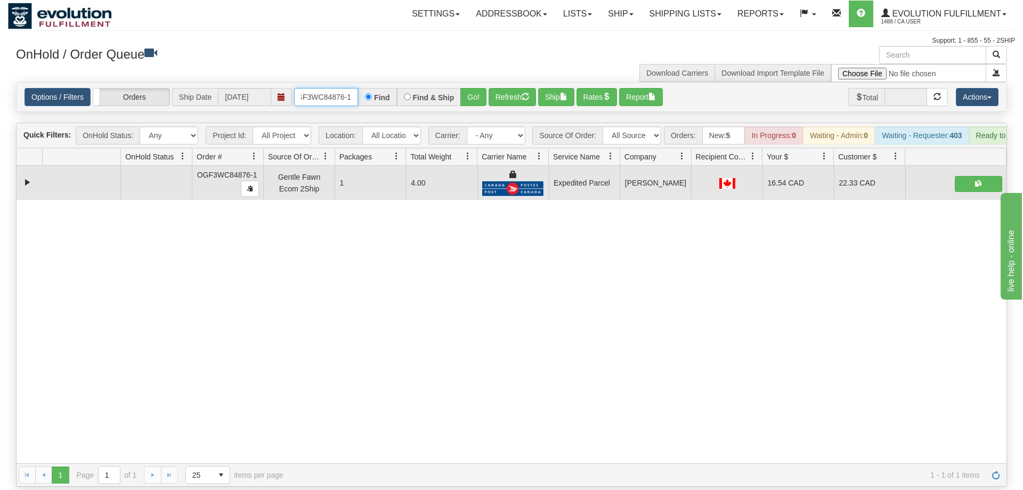
click at [339, 88] on input "OGF3WC84876-1" at bounding box center [326, 97] width 64 height 18
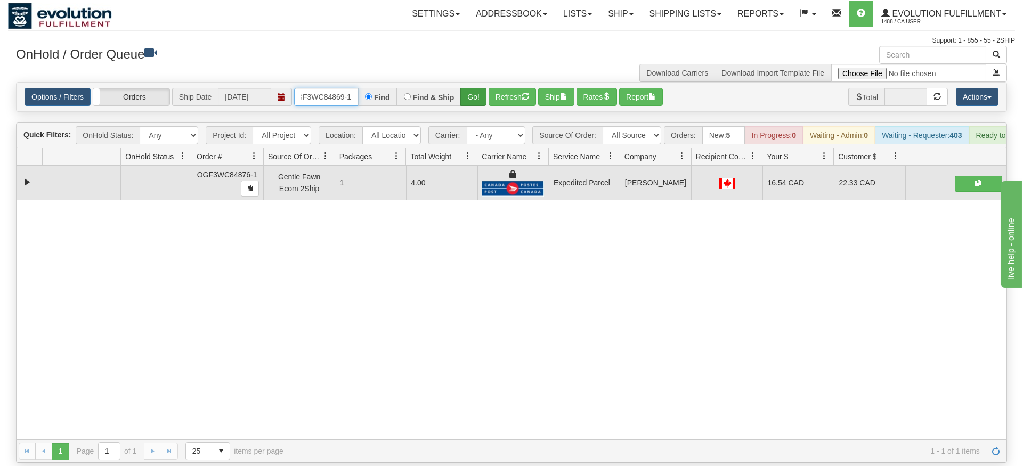
type input "OGF3WC84869-1"
click at [481, 96] on div "Options / Filters Group Shipments Orders Ship Date [DATE] OGF3WC84869-1 Find Fi…" at bounding box center [511, 97] width 991 height 30
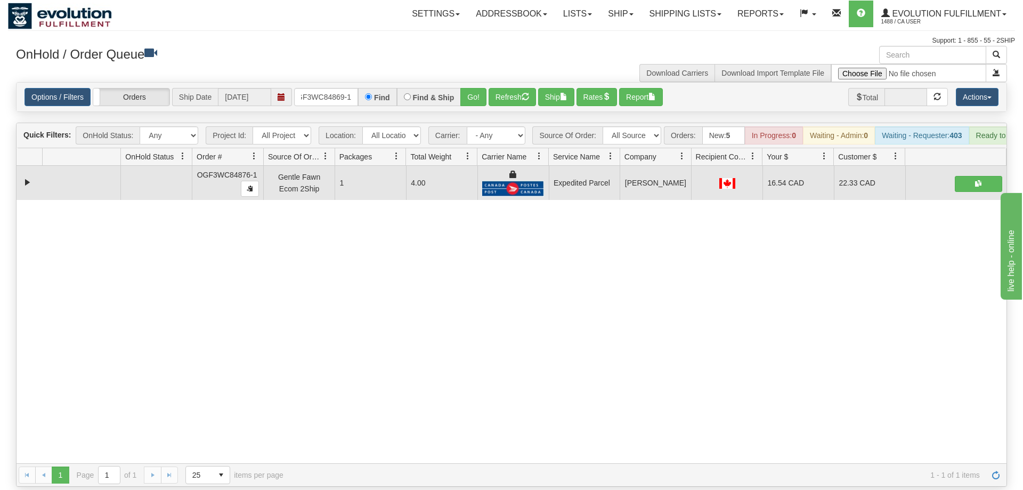
click at [481, 91] on div "Options / Filters Group Shipments Orders Ship Date [DATE] OGF3WC84869-1 Find Fi…" at bounding box center [512, 97] width 990 height 29
click at [479, 88] on button "Go!" at bounding box center [473, 97] width 26 height 18
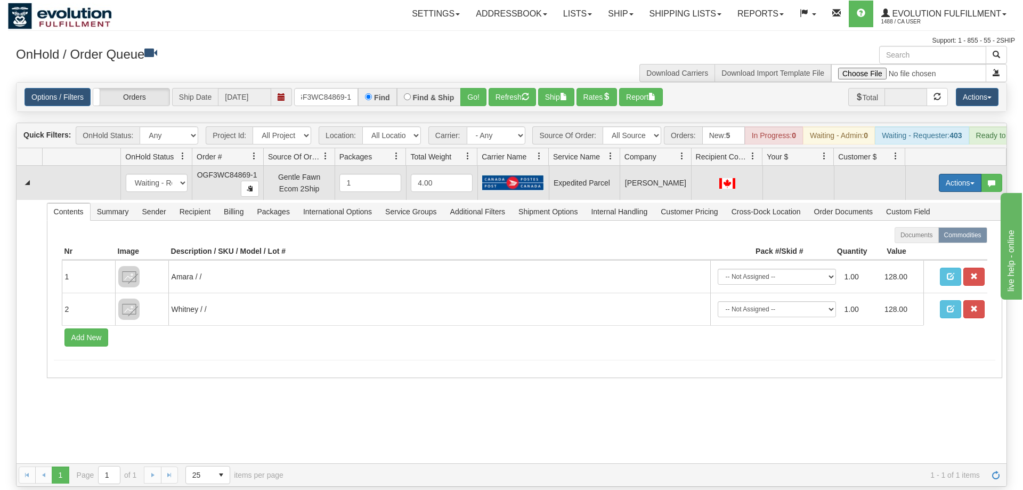
click at [949, 174] on button "Actions" at bounding box center [960, 183] width 43 height 18
click at [932, 226] on span "Rate All Services" at bounding box center [938, 230] width 64 height 9
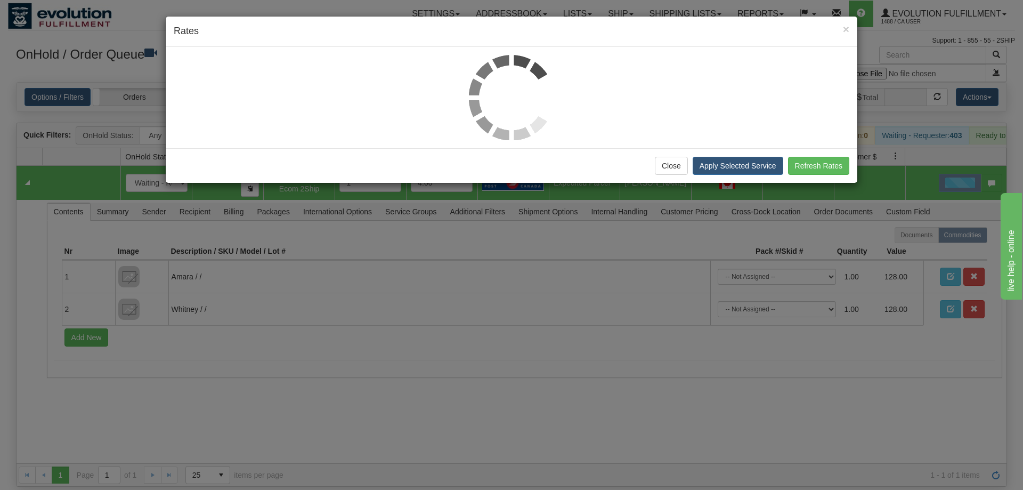
click at [321, 79] on div at bounding box center [512, 97] width 676 height 85
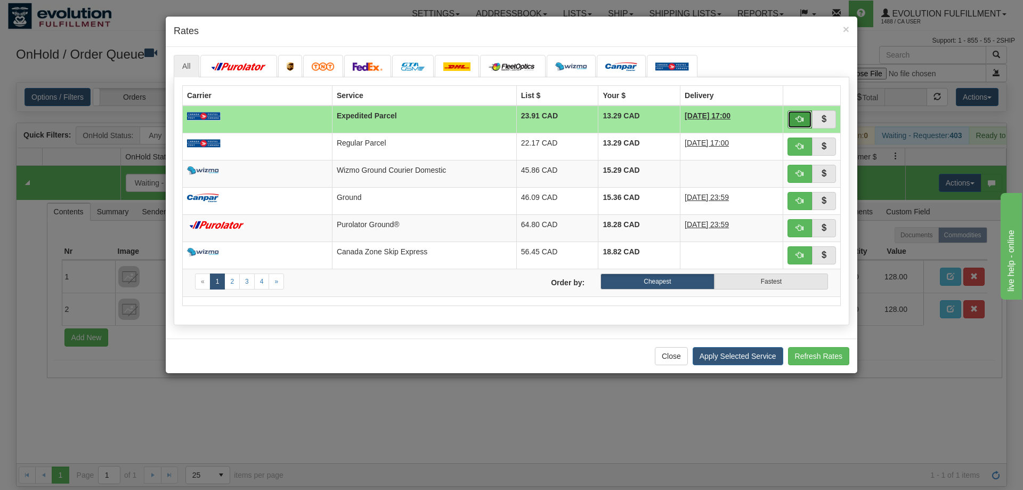
click at [797, 123] on span "button" at bounding box center [799, 118] width 7 height 7
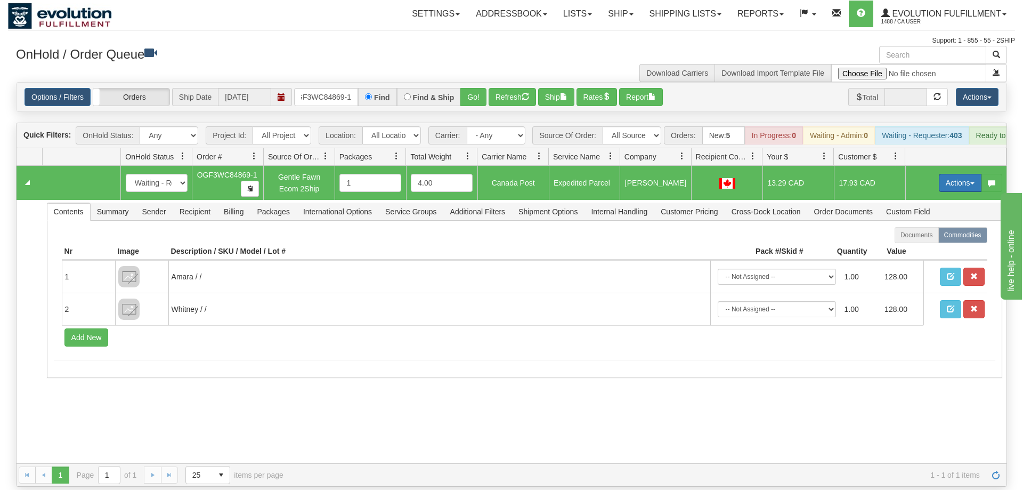
click at [958, 174] on button "Actions" at bounding box center [960, 183] width 43 height 18
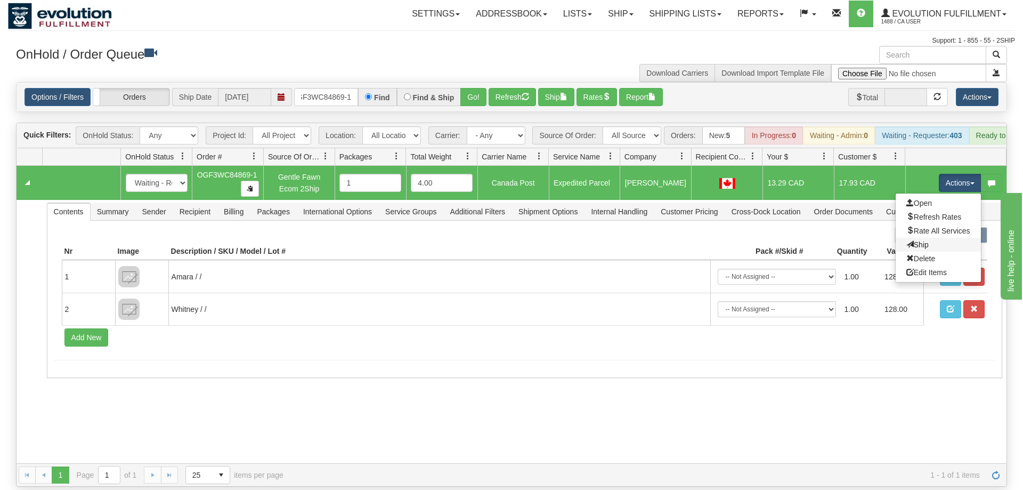
click at [929, 238] on link "Ship" at bounding box center [938, 245] width 85 height 14
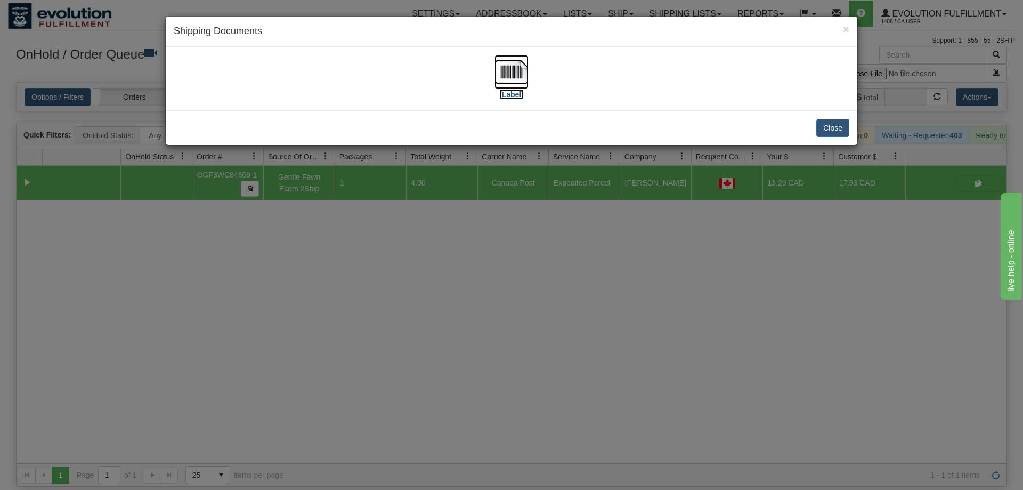
click at [515, 77] on img at bounding box center [511, 72] width 34 height 34
drag, startPoint x: 612, startPoint y: 182, endPoint x: 556, endPoint y: 168, distance: 57.8
click at [612, 183] on div "× Shipping Documents [Label] Close" at bounding box center [511, 245] width 1023 height 490
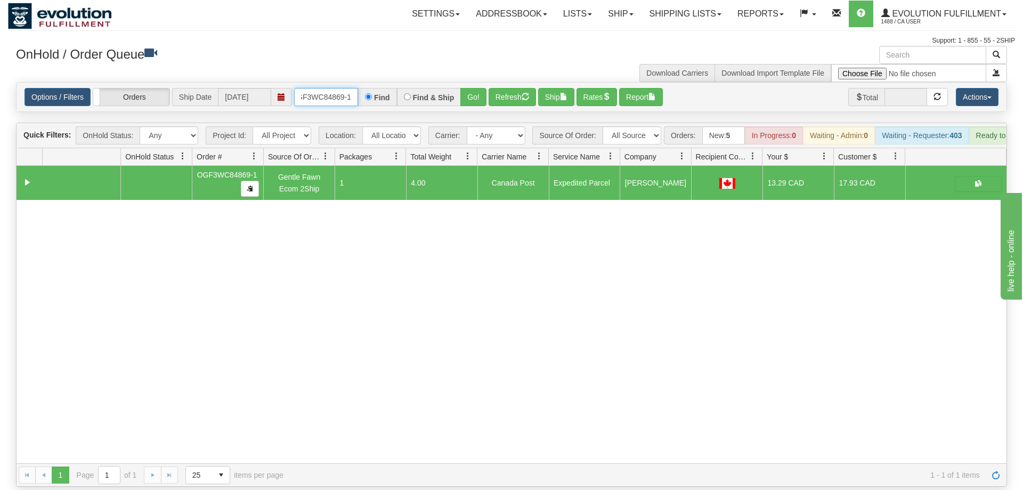
click at [322, 88] on input "OGF3WC84869-1" at bounding box center [326, 97] width 64 height 18
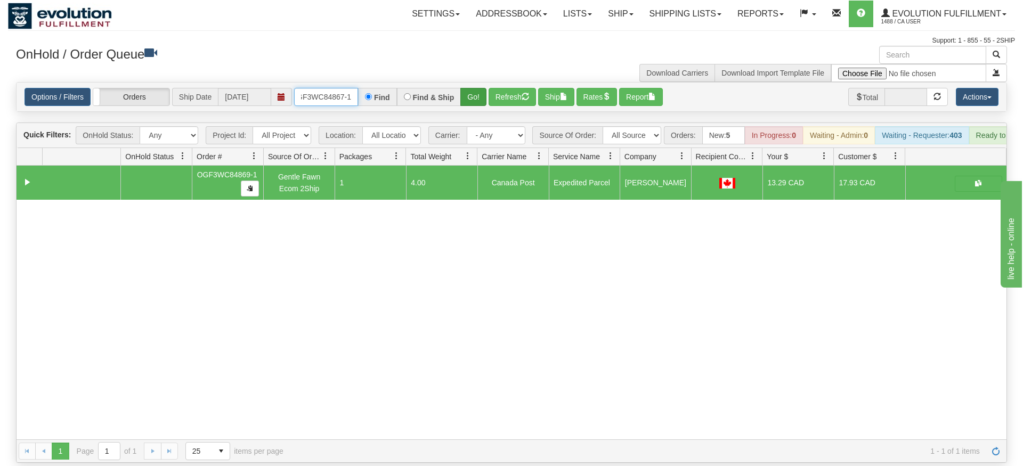
type input "OGF3WC84867-1"
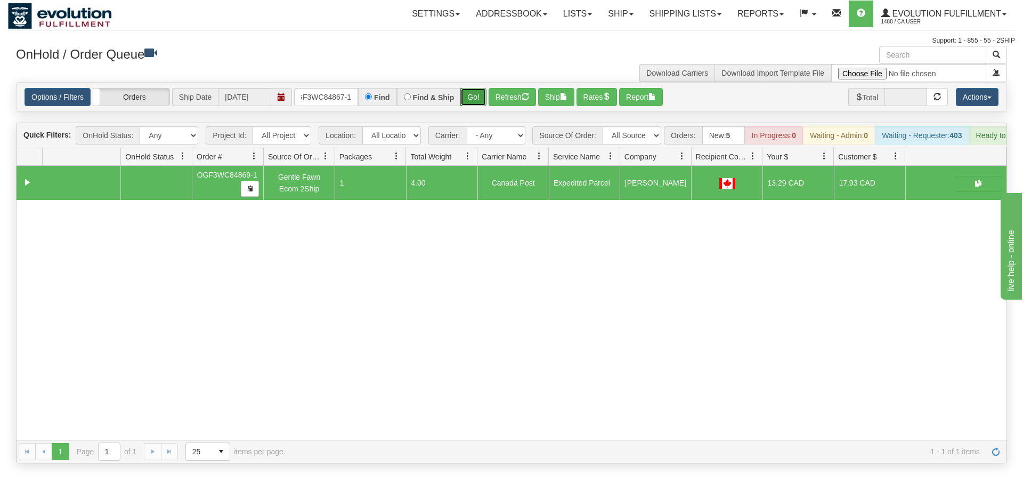
click at [478, 102] on div "Is equal to Is not equal to Contains Does not contains CAD USD EUR ZAR [PERSON_…" at bounding box center [511, 272] width 1007 height 381
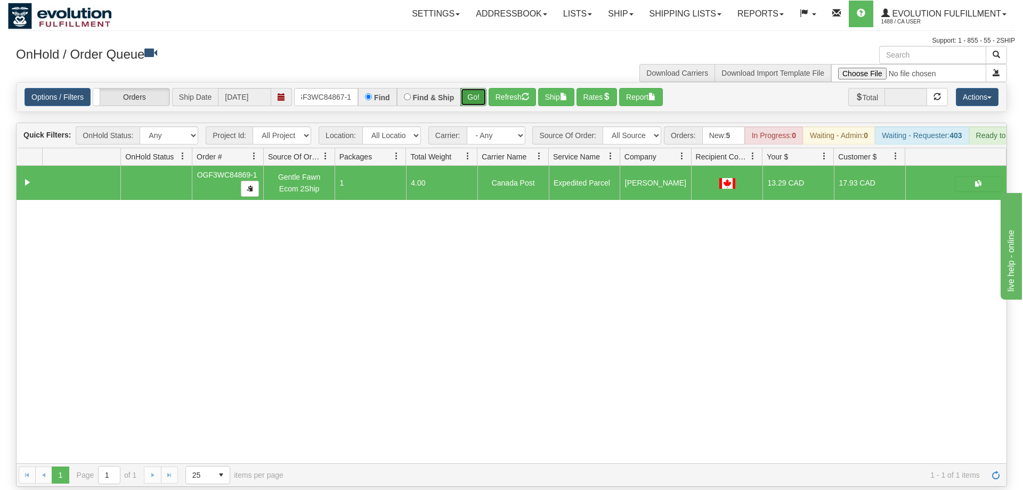
click at [476, 88] on button "Go!" at bounding box center [473, 97] width 26 height 18
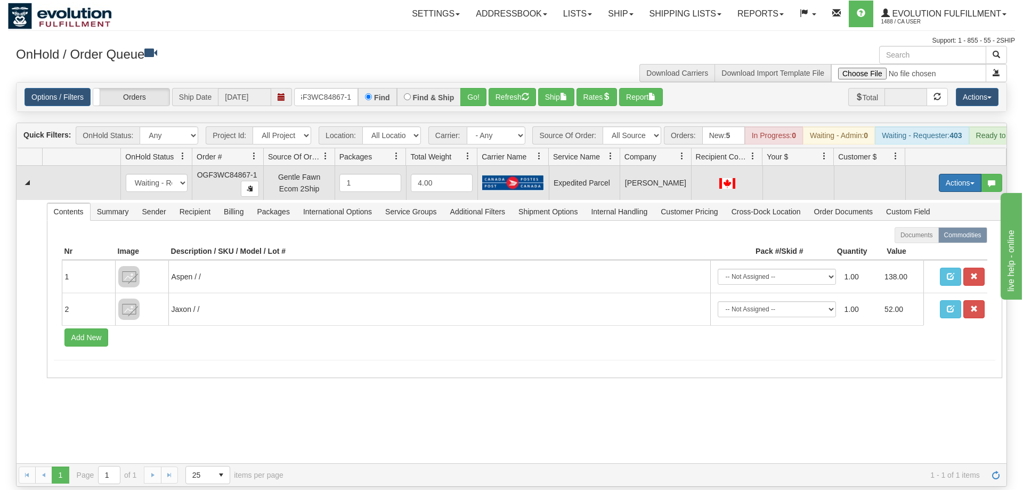
click at [959, 174] on button "Actions" at bounding box center [960, 183] width 43 height 18
click at [956, 226] on span "Rate All Services" at bounding box center [938, 230] width 64 height 9
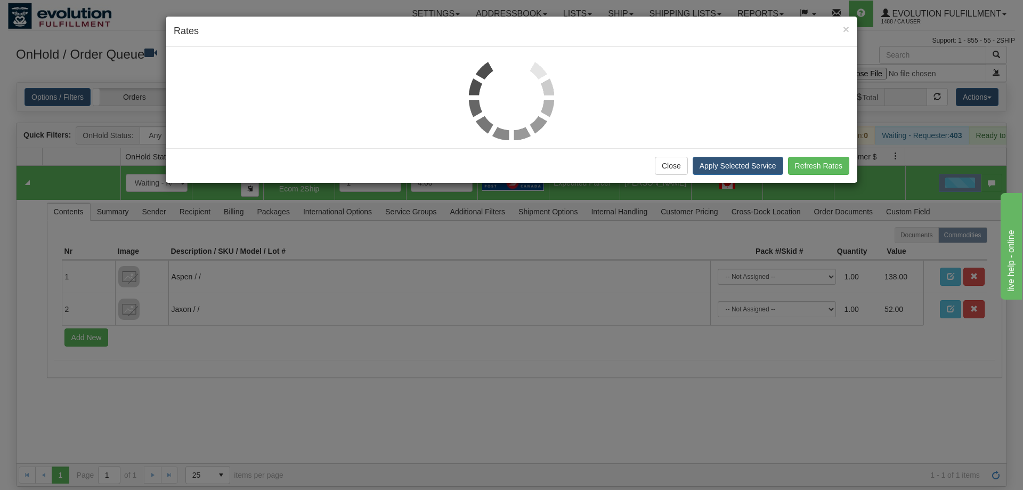
click at [299, 164] on div "Close Apply Selected Service Refresh Rates" at bounding box center [512, 165] width 692 height 35
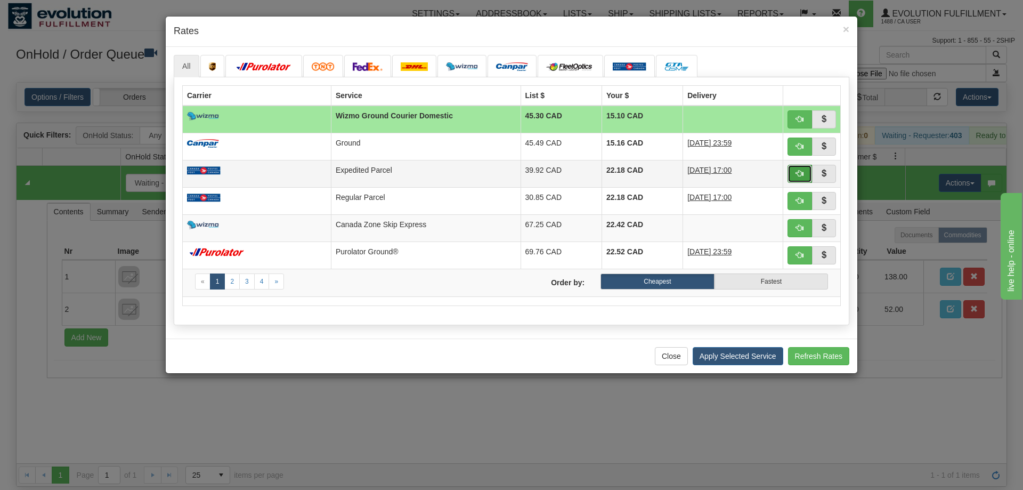
click at [800, 174] on span "button" at bounding box center [799, 172] width 7 height 7
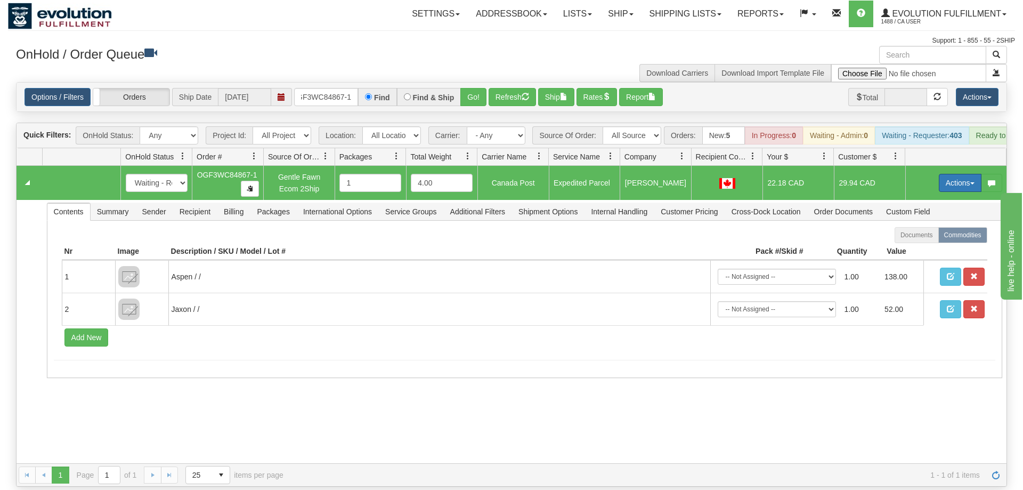
click at [967, 174] on button "Actions" at bounding box center [960, 183] width 43 height 18
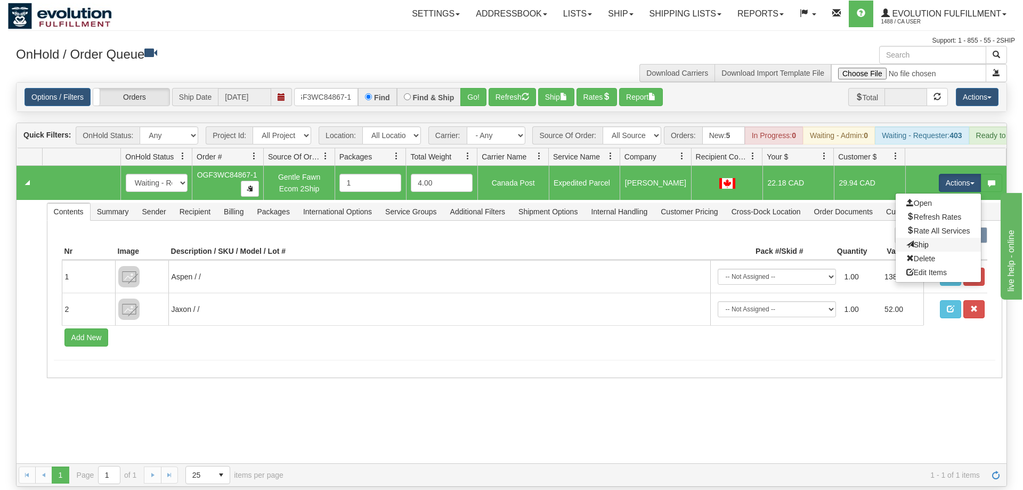
click at [937, 238] on link "Ship" at bounding box center [938, 245] width 85 height 14
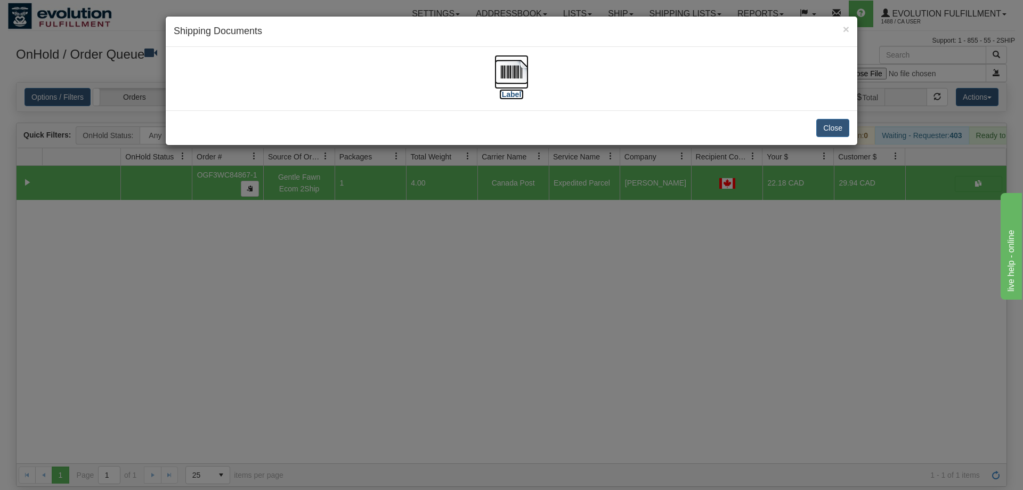
click at [528, 72] on img at bounding box center [511, 72] width 34 height 34
drag, startPoint x: 640, startPoint y: 364, endPoint x: 412, endPoint y: 143, distance: 318.0
click at [640, 363] on div "× Shipping Documents [Label] Close" at bounding box center [511, 245] width 1023 height 490
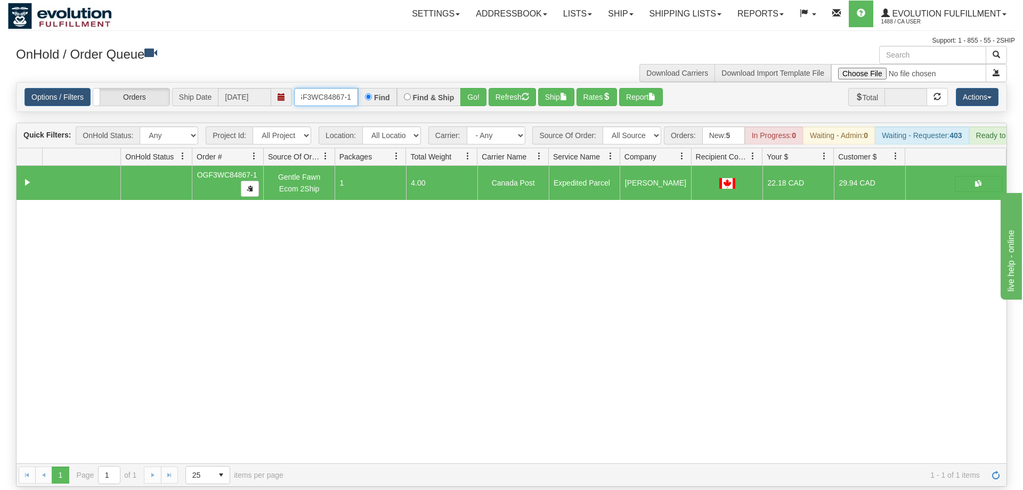
click at [331, 88] on input "OGF3WC84867-1" at bounding box center [326, 97] width 64 height 18
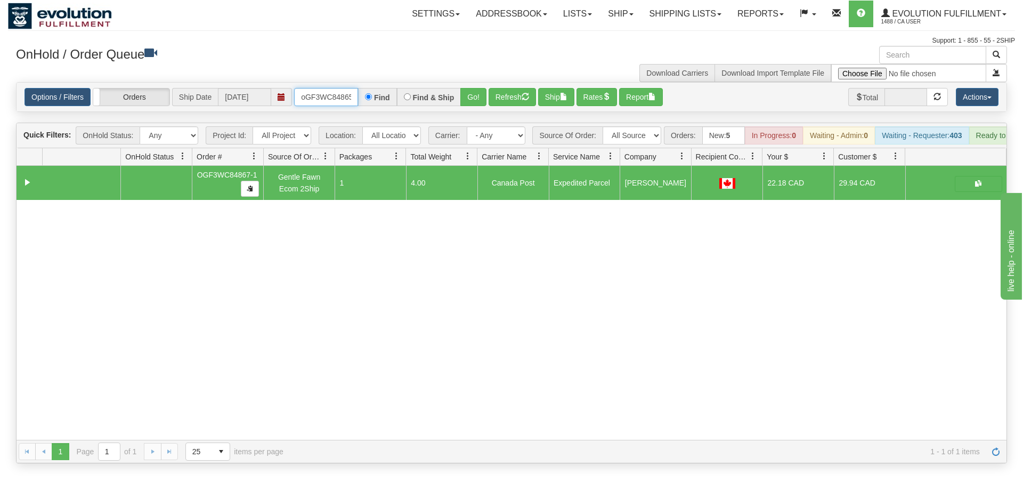
scroll to position [0, 9]
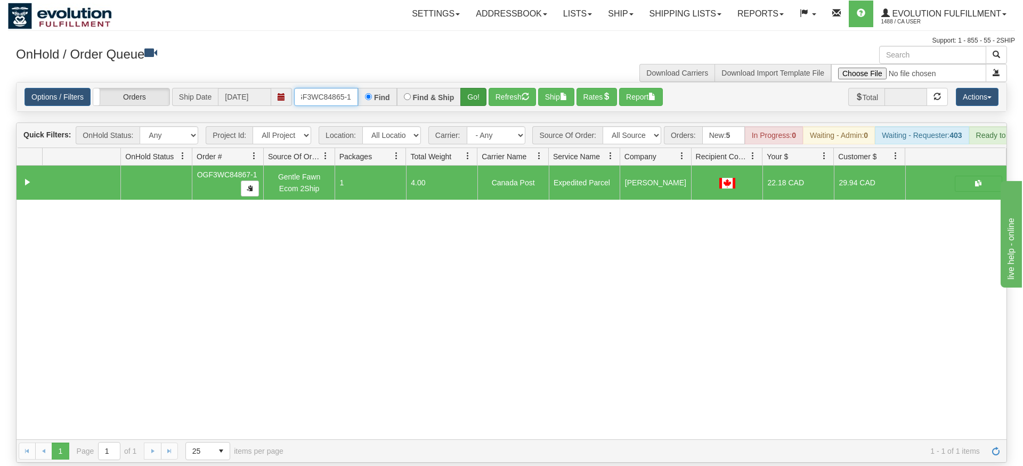
type input "oGF3WC84865-1"
click at [482, 99] on div "Is equal to Is not equal to Contains Does not contains CAD USD EUR ZAR [PERSON_…" at bounding box center [511, 272] width 1007 height 381
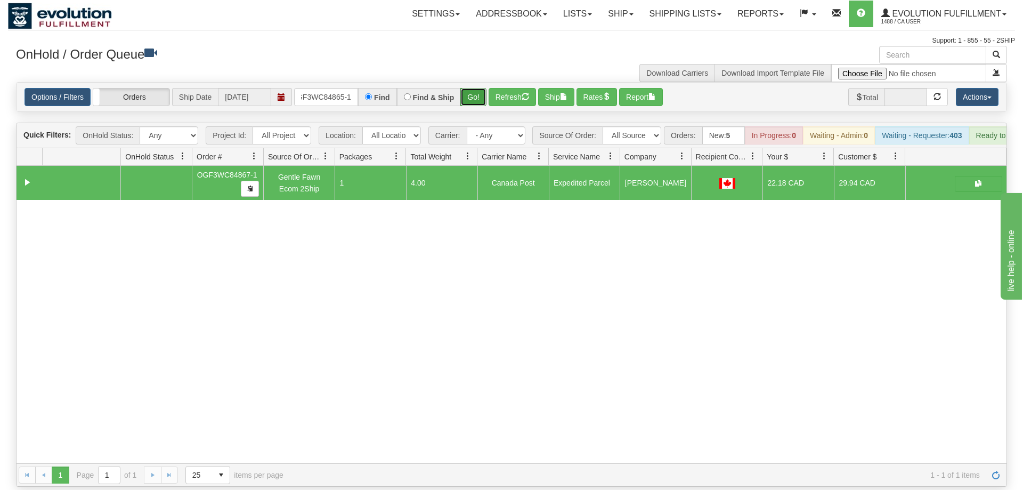
click at [473, 88] on button "Go!" at bounding box center [473, 97] width 26 height 18
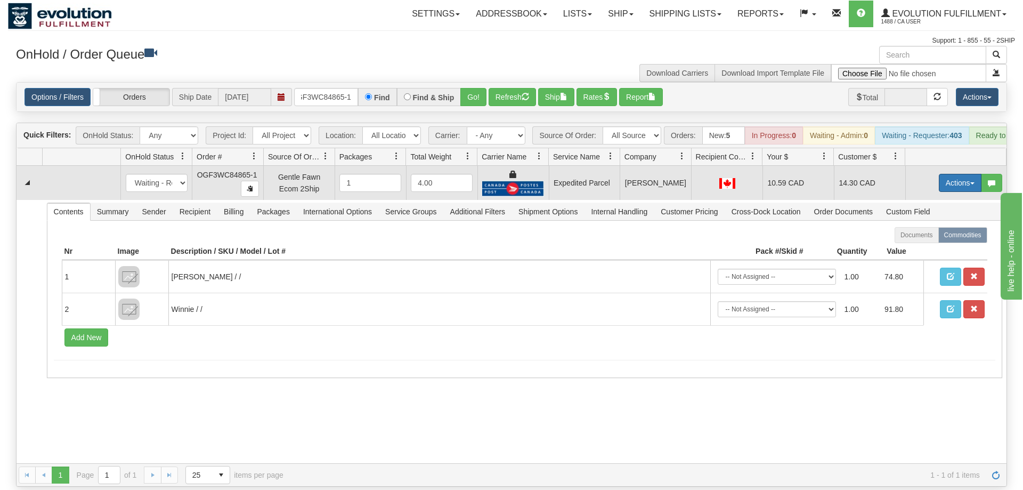
click at [956, 174] on button "Actions" at bounding box center [960, 183] width 43 height 18
click at [931, 238] on link "Ship" at bounding box center [938, 245] width 85 height 14
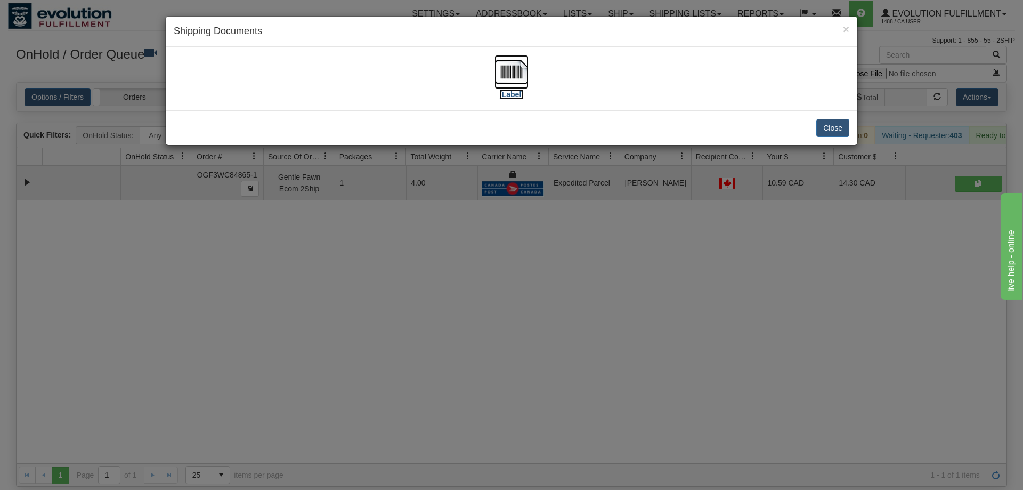
click at [510, 74] on img at bounding box center [511, 72] width 34 height 34
click at [525, 328] on div "× Shipping Documents [Label] Close" at bounding box center [511, 245] width 1023 height 490
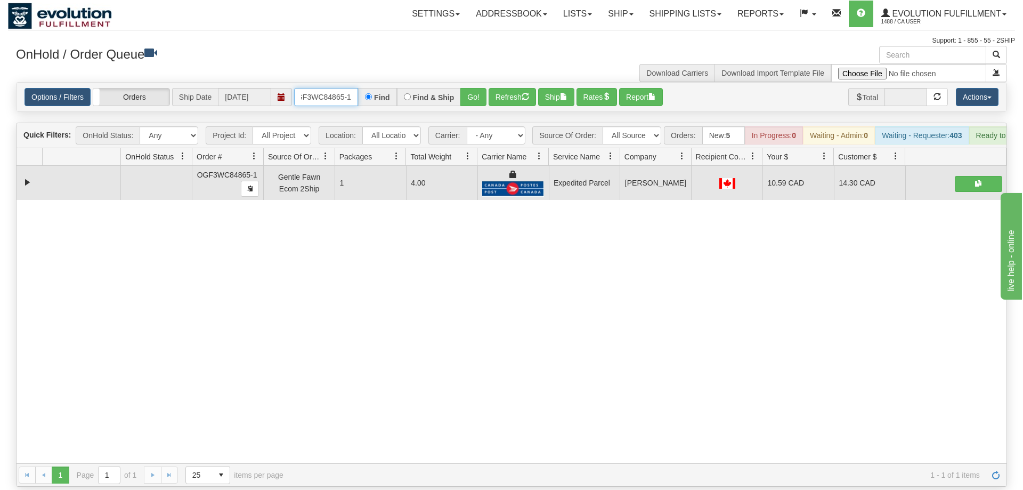
click at [343, 88] on input "oGF3WC84865-1" at bounding box center [326, 97] width 64 height 18
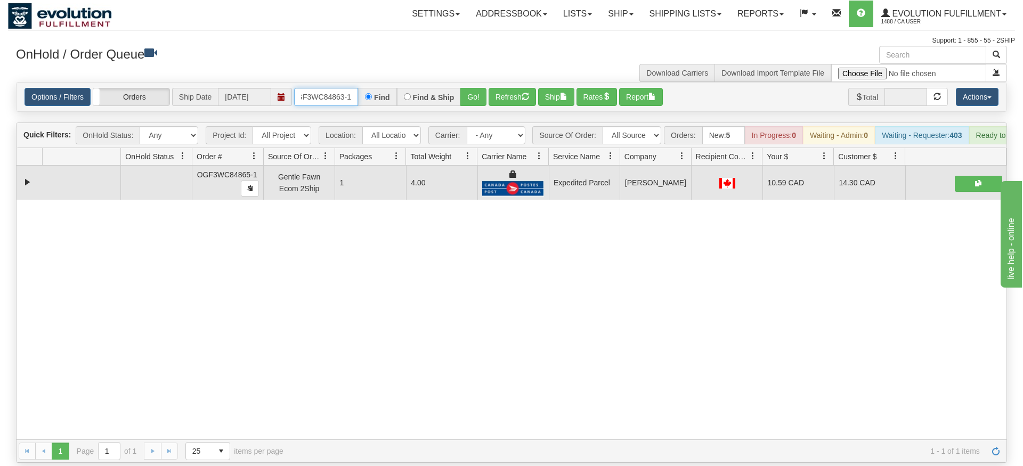
type input "OGF3WC84863-1"
click at [475, 93] on div "Options / Filters Group Shipments Orders Ship Date [DATE] OGF3WC84863-1 Find Fi…" at bounding box center [512, 97] width 990 height 29
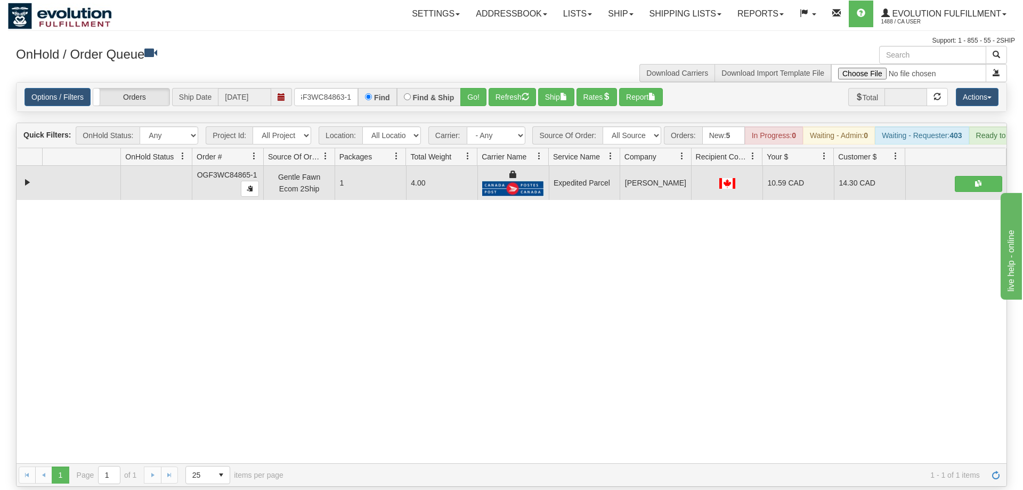
click at [474, 83] on div "Options / Filters Group Shipments Orders Ship Date [DATE] OGF3WC84863-1 Find Fi…" at bounding box center [512, 97] width 990 height 29
click at [475, 88] on button "Go!" at bounding box center [473, 97] width 26 height 18
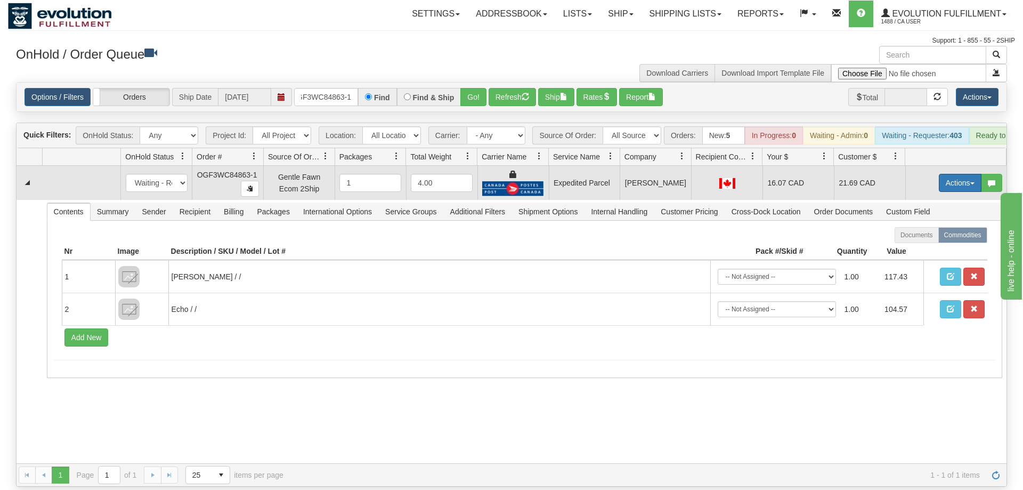
click at [964, 174] on button "Actions" at bounding box center [960, 183] width 43 height 18
click at [953, 238] on link "Ship" at bounding box center [938, 245] width 85 height 14
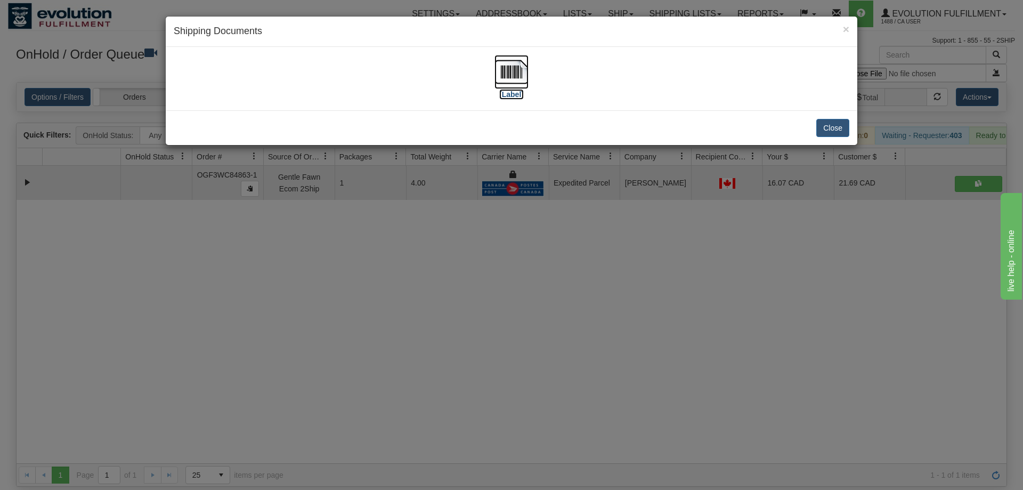
click at [510, 83] on img at bounding box center [511, 72] width 34 height 34
click at [620, 330] on div "× Shipping Documents [Label] Close" at bounding box center [511, 245] width 1023 height 490
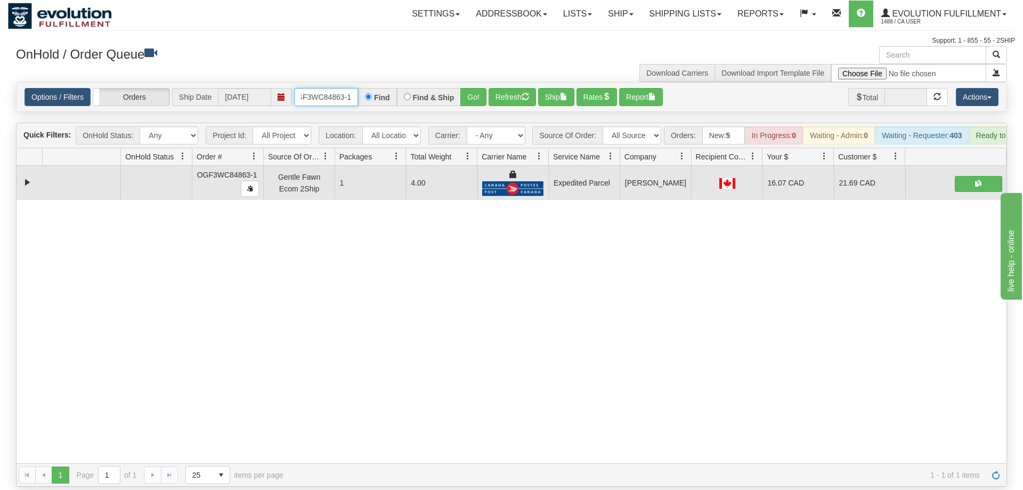
click at [345, 88] on input "OGF3WC84863-1" at bounding box center [326, 97] width 64 height 18
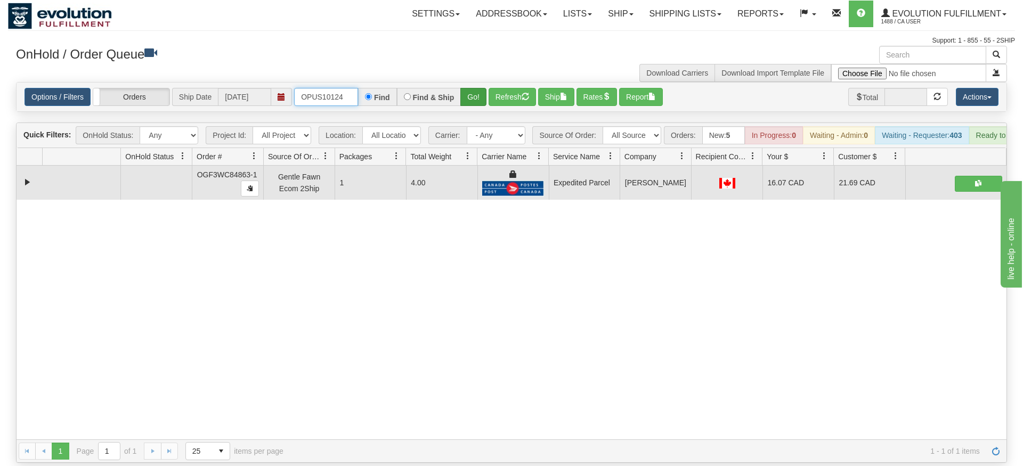
type input "OPUS10124"
drag, startPoint x: 468, startPoint y: 75, endPoint x: 473, endPoint y: 92, distance: 18.1
click at [469, 97] on div "Is equal to Is not equal to Contains Does not contains CAD USD EUR ZAR [PERSON_…" at bounding box center [511, 272] width 1007 height 381
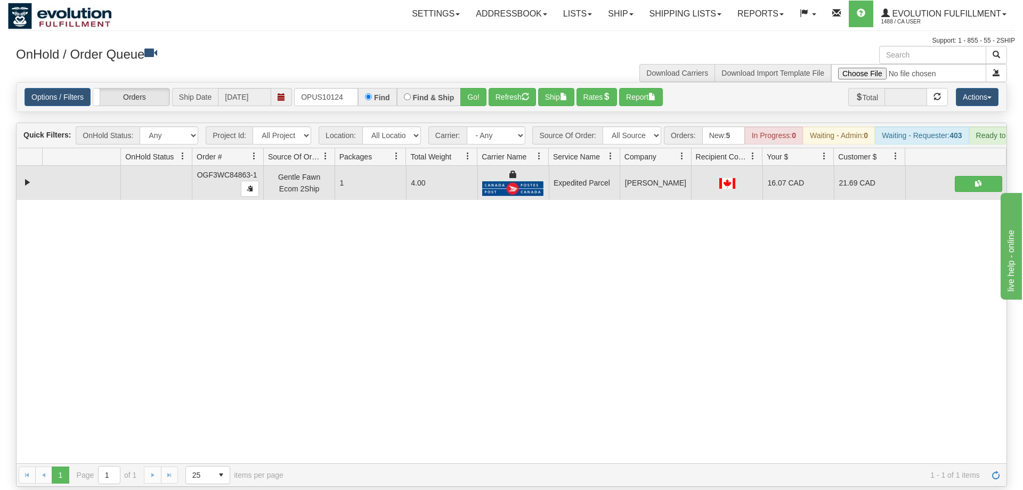
click at [478, 63] on div "OnHold / Order Queue" at bounding box center [259, 56] width 503 height 21
click at [470, 88] on button "Go!" at bounding box center [473, 97] width 26 height 18
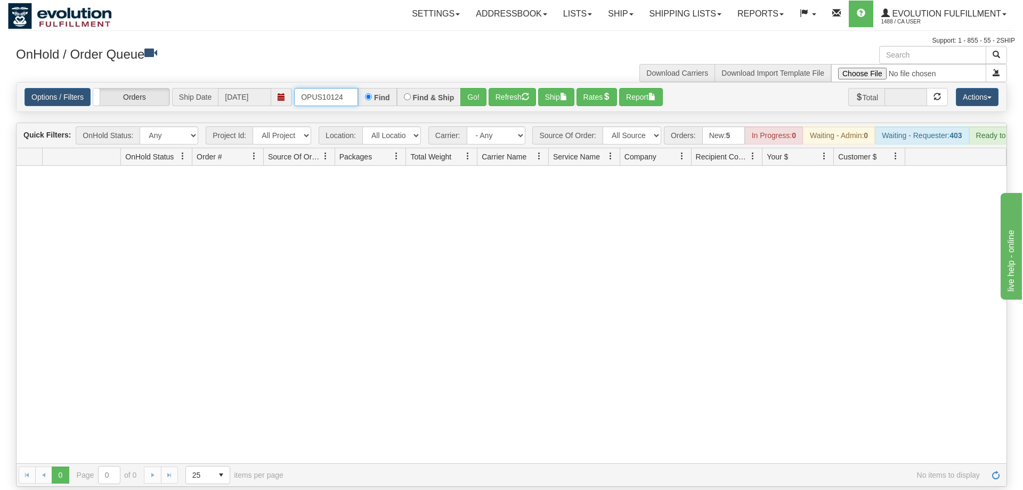
click at [325, 88] on input "OPUS10124" at bounding box center [326, 97] width 64 height 18
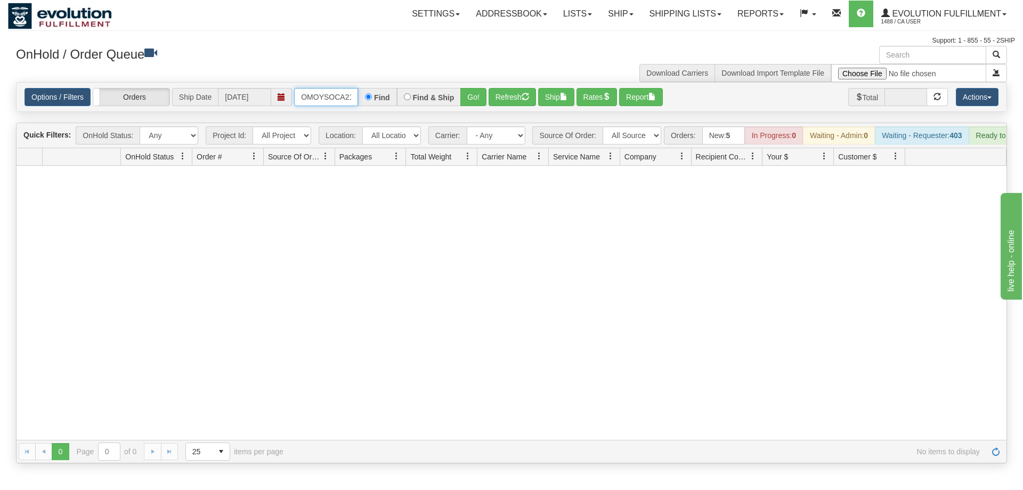
scroll to position [0, 14]
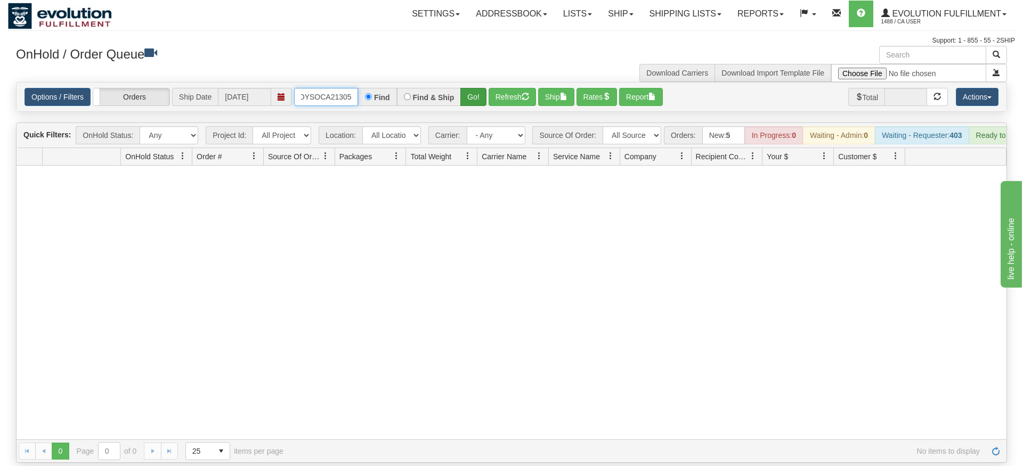
type input "OMOYSOCA21305"
click at [475, 101] on div "Is equal to Is not equal to Contains Does not contains CAD USD EUR ZAR [PERSON_…" at bounding box center [511, 272] width 1007 height 381
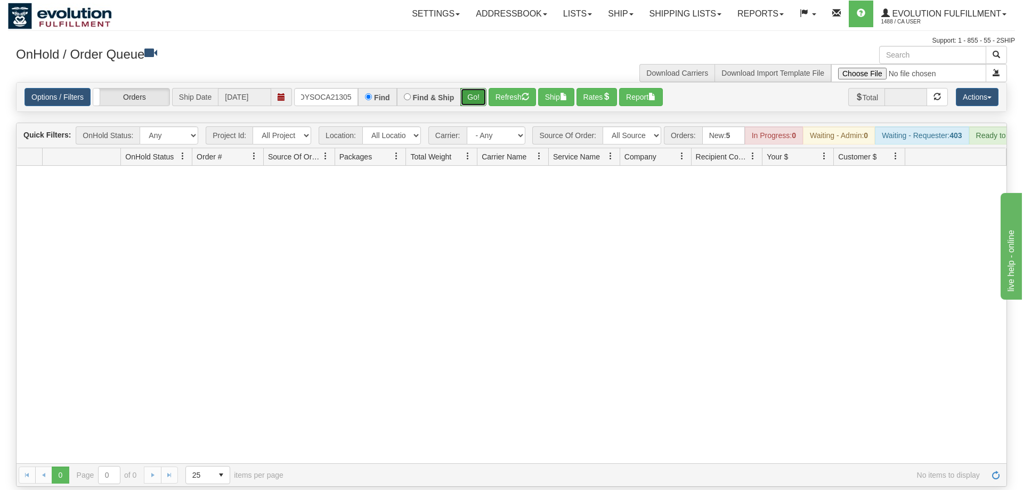
click at [480, 88] on button "Go!" at bounding box center [473, 97] width 26 height 18
